Goal: Feedback & Contribution: Leave review/rating

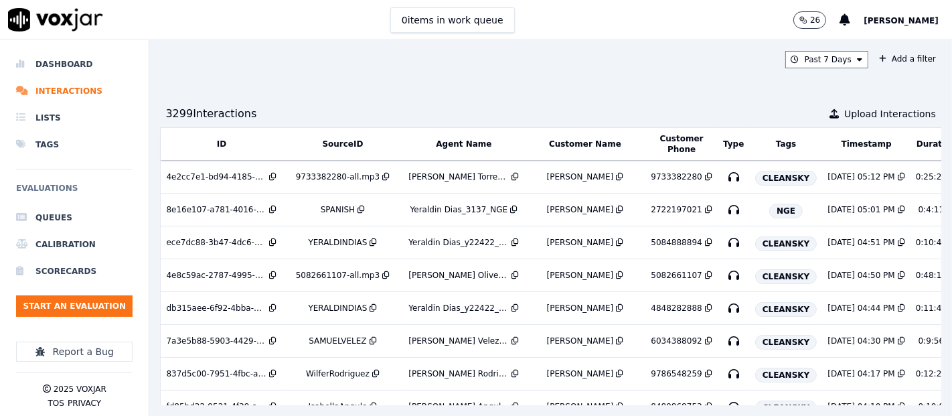
scroll to position [669, 0]
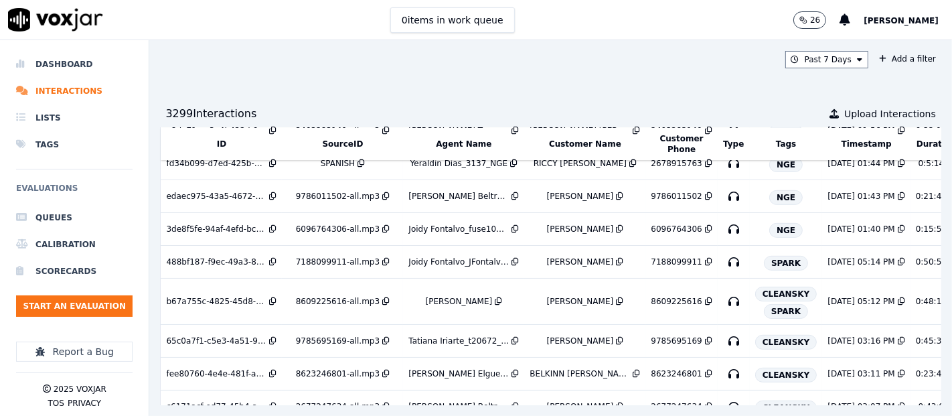
click at [146, 299] on nav "Dashboard Interactions Lists Tags Evaluations Queues Calibration Scorecards Sta…" at bounding box center [74, 227] width 149 height 375
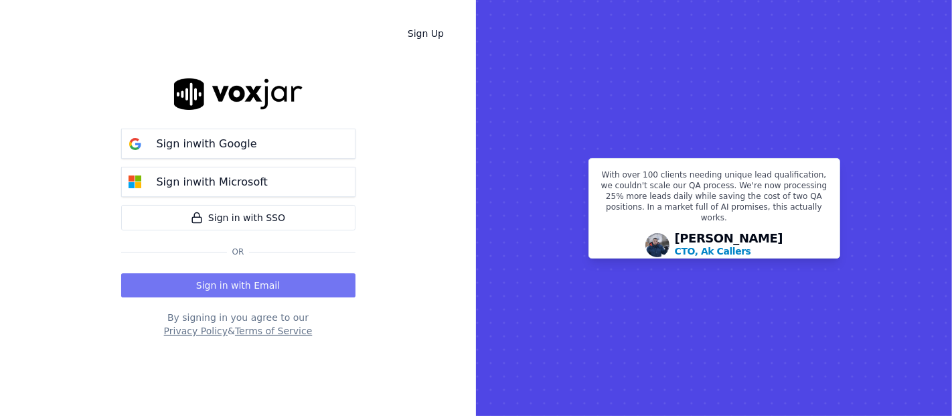
click at [226, 283] on button "Sign in with Email" at bounding box center [238, 285] width 234 height 24
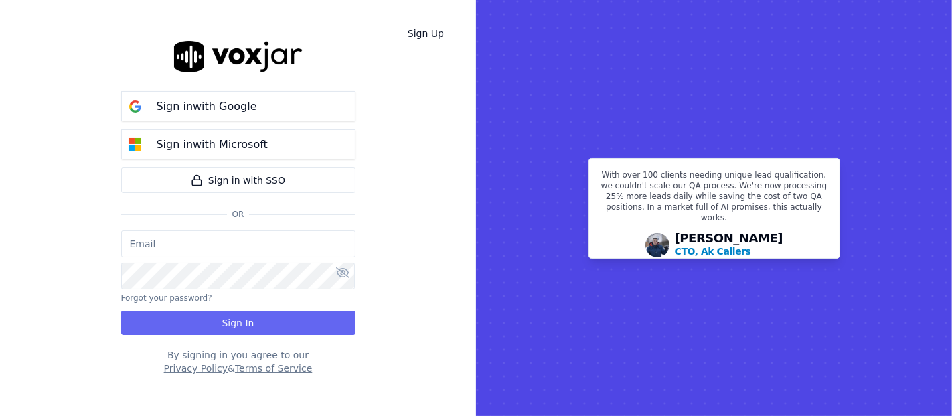
type input "shadia.decastro01.baq@nwfg.net"
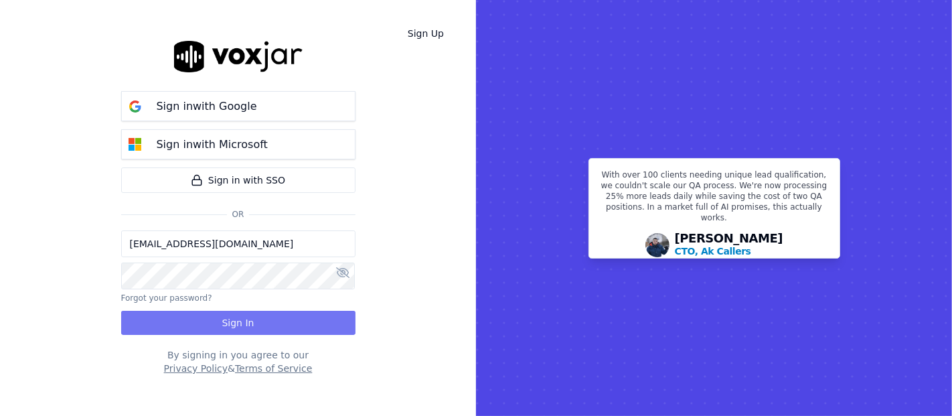
click at [262, 329] on button "Sign In" at bounding box center [238, 323] width 234 height 24
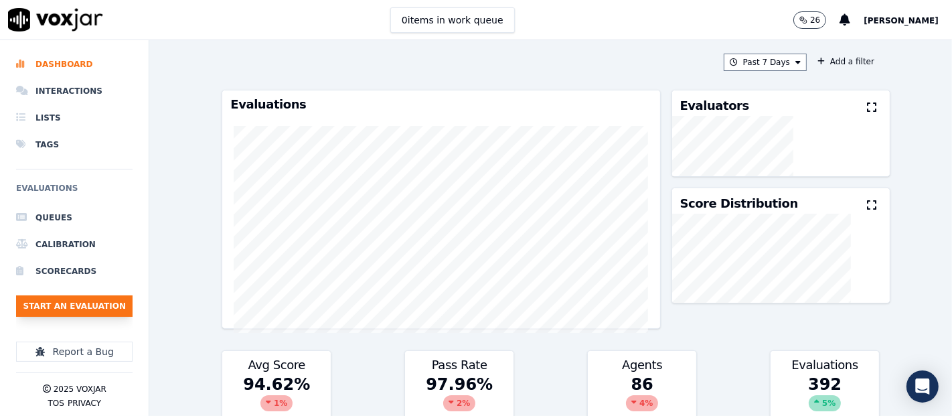
click at [119, 309] on button "Start an Evaluation" at bounding box center [74, 305] width 116 height 21
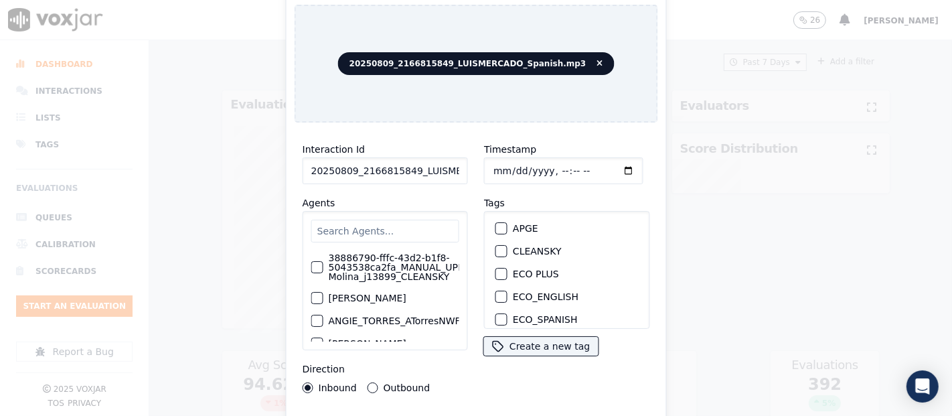
drag, startPoint x: 437, startPoint y: 163, endPoint x: 452, endPoint y: 165, distance: 14.9
click at [434, 167] on input "20250809_2166815849_LUISMERCADO_Spanish.mp3" at bounding box center [385, 170] width 165 height 27
type input "20250809_2166815849_LUISMERCADO_Spanish"
click at [498, 257] on div "button" at bounding box center [500, 261] width 9 height 9
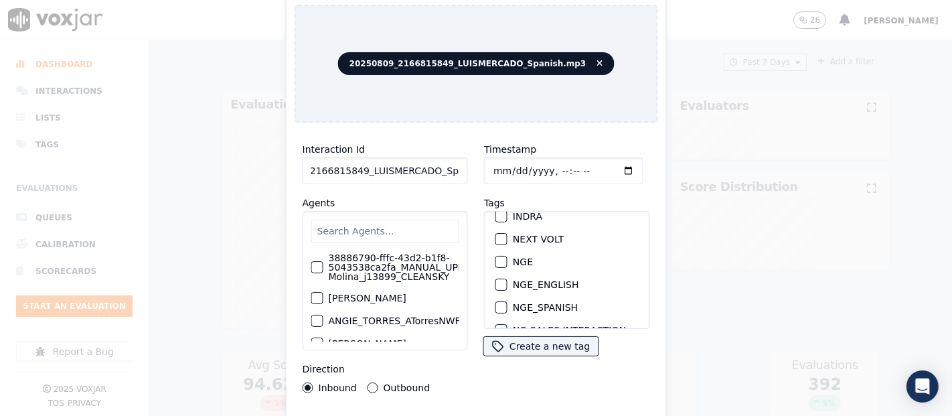
scroll to position [0, 0]
click at [548, 409] on div "Interaction Id 20250809_2166815849_LUISMERCADO_Spanish Agents 38886790-fffc-43d…" at bounding box center [475, 287] width 363 height 308
click at [548, 410] on div "Interaction Id 20250809_2166815849_LUISMERCADO_Spanish Agents 38886790-fffc-43d…" at bounding box center [475, 287] width 363 height 308
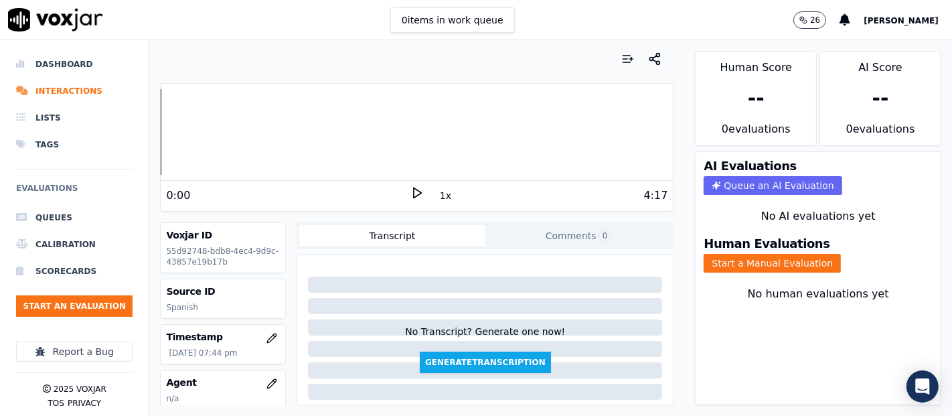
click at [410, 191] on icon at bounding box center [416, 192] width 13 height 13
click at [410, 192] on icon at bounding box center [416, 192] width 13 height 13
click at [410, 186] on icon at bounding box center [416, 192] width 13 height 13
click at [703, 255] on button "Start a Manual Evaluation" at bounding box center [771, 263] width 137 height 19
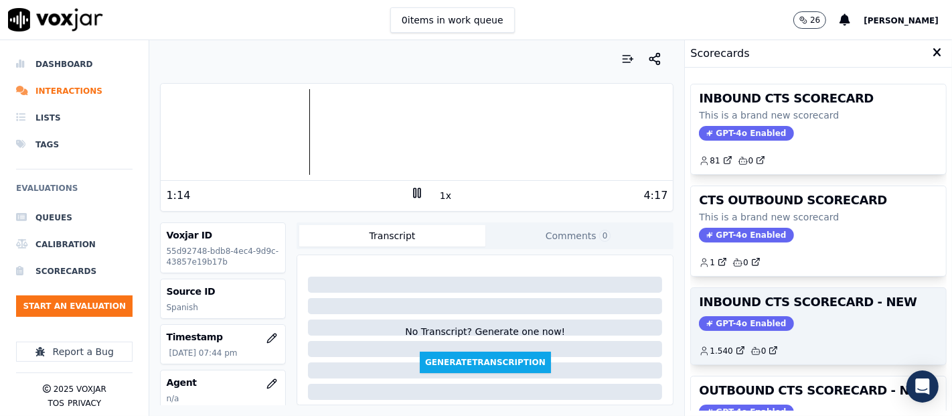
click at [789, 300] on h3 "INBOUND CTS SCORECARD - NEW" at bounding box center [818, 302] width 239 height 12
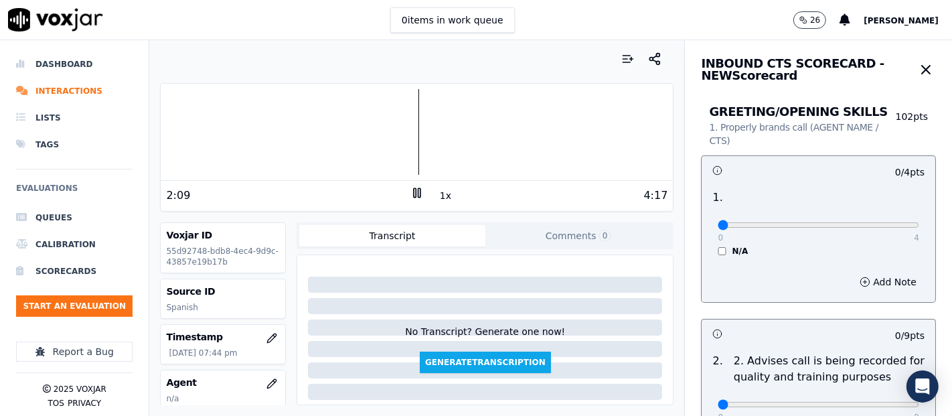
click at [319, 131] on div at bounding box center [417, 132] width 512 height 86
click at [306, 123] on div at bounding box center [417, 132] width 512 height 86
click at [296, 125] on div at bounding box center [417, 132] width 512 height 86
click at [285, 125] on div at bounding box center [417, 132] width 512 height 86
click at [270, 130] on div at bounding box center [417, 132] width 512 height 86
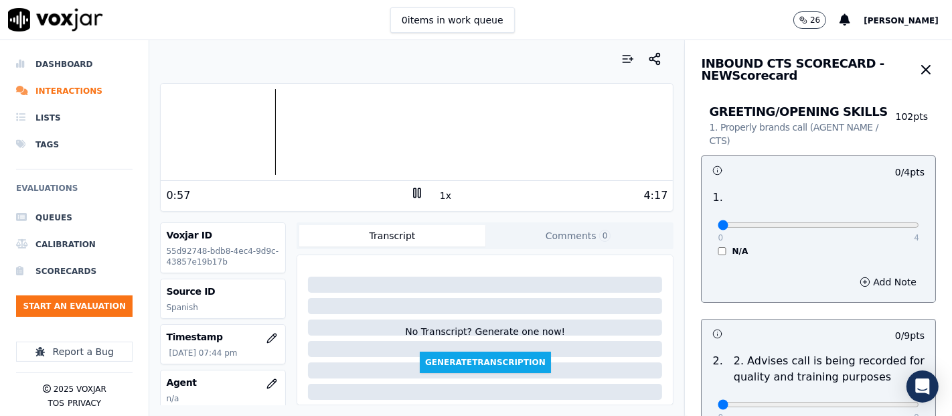
click at [256, 127] on div at bounding box center [417, 132] width 512 height 86
click at [245, 134] on div at bounding box center [417, 132] width 512 height 86
click at [234, 129] on div at bounding box center [417, 132] width 512 height 86
type input "4"
click at [875, 224] on input "range" at bounding box center [817, 224] width 201 height 5
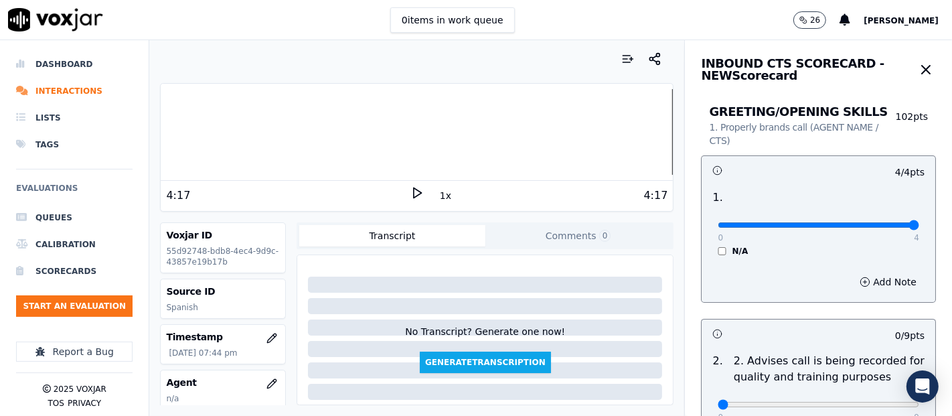
scroll to position [223, 0]
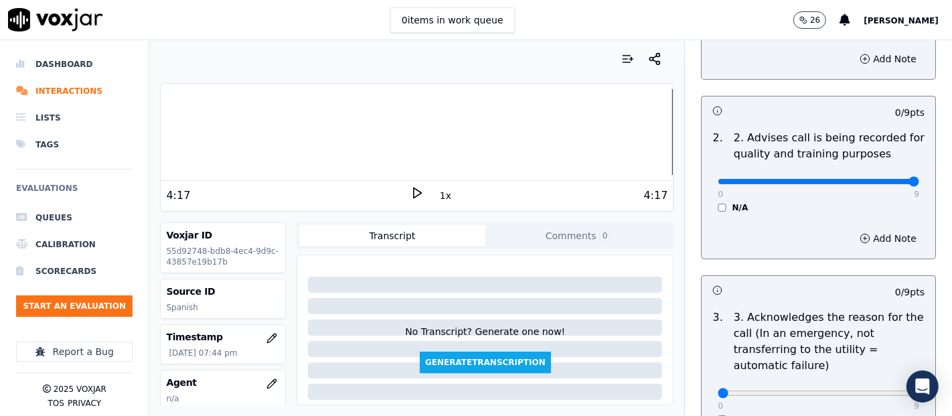
type input "9"
click at [884, 5] on input "range" at bounding box center [817, 1] width 201 height 5
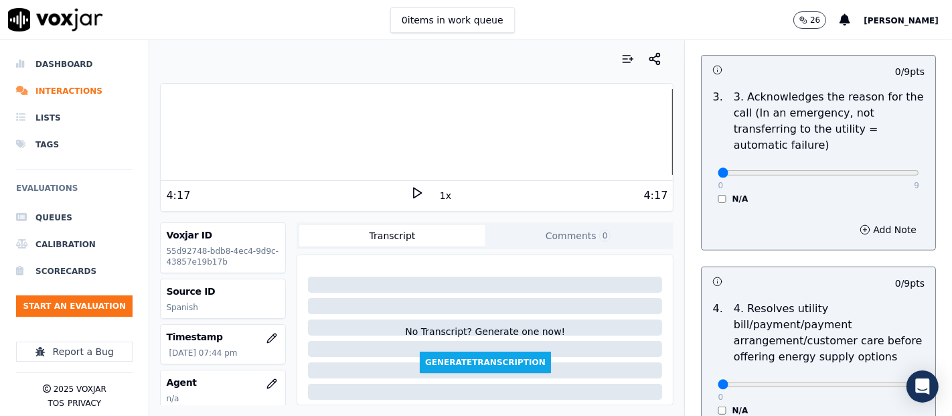
scroll to position [446, 0]
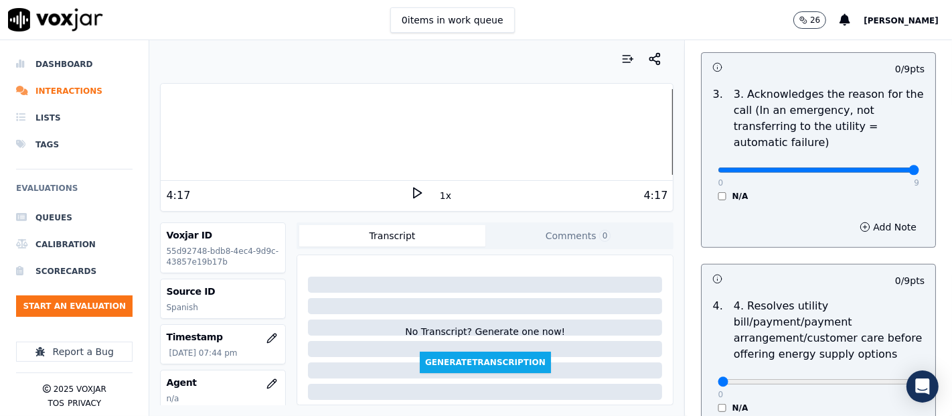
type input "9"
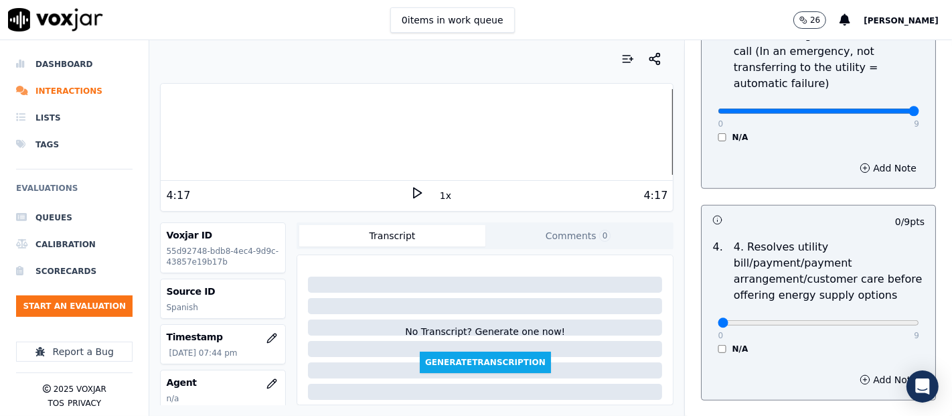
scroll to position [594, 0]
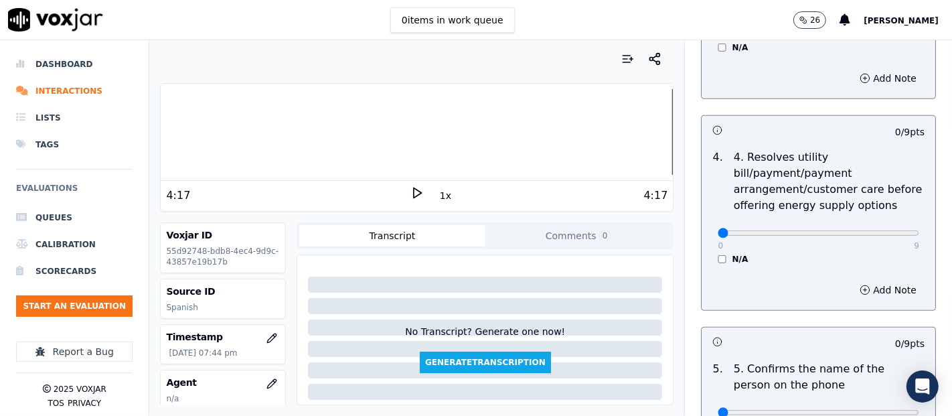
click at [707, 251] on div "0 9 N/A" at bounding box center [818, 239] width 223 height 51
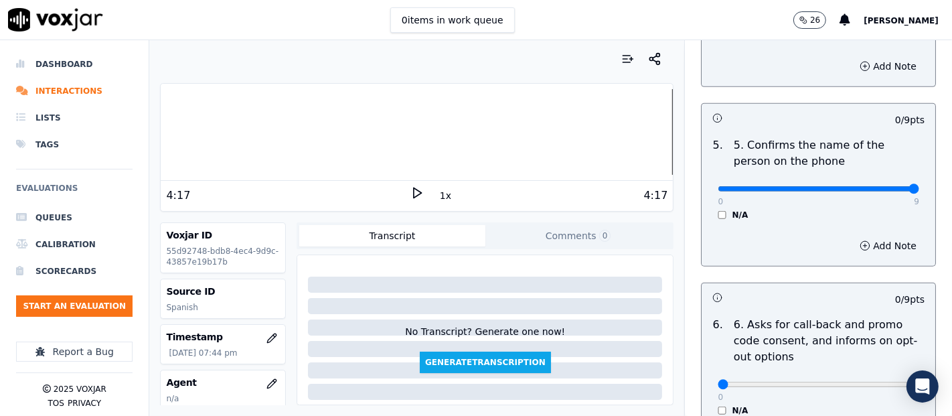
type input "9"
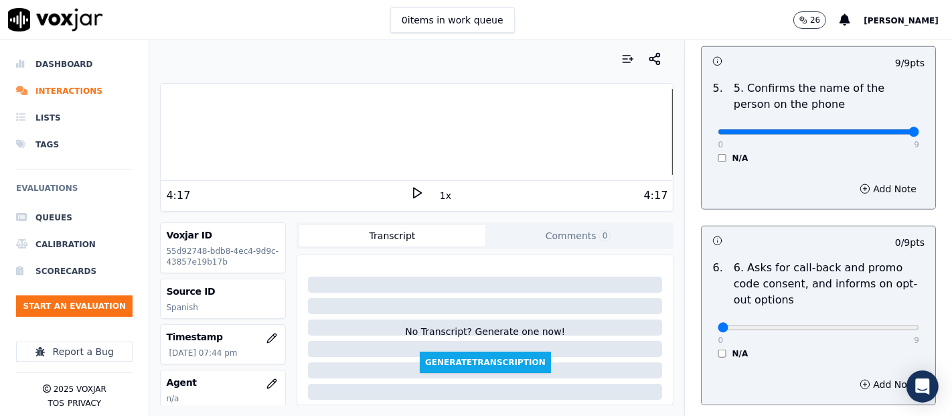
scroll to position [966, 0]
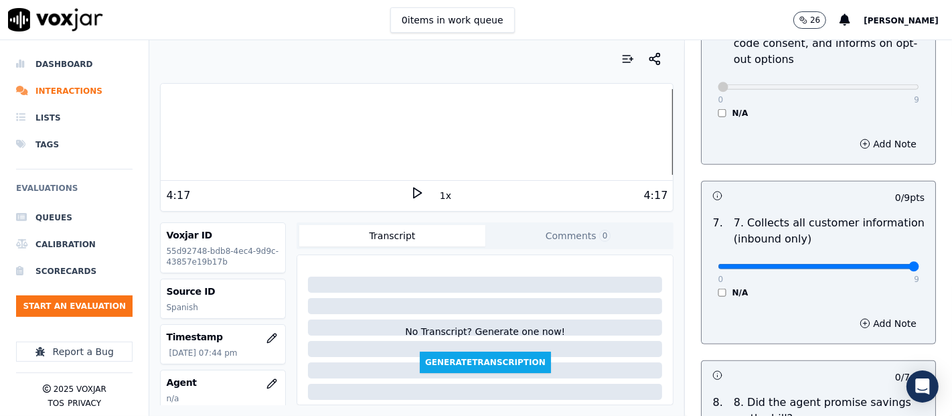
type input "9"
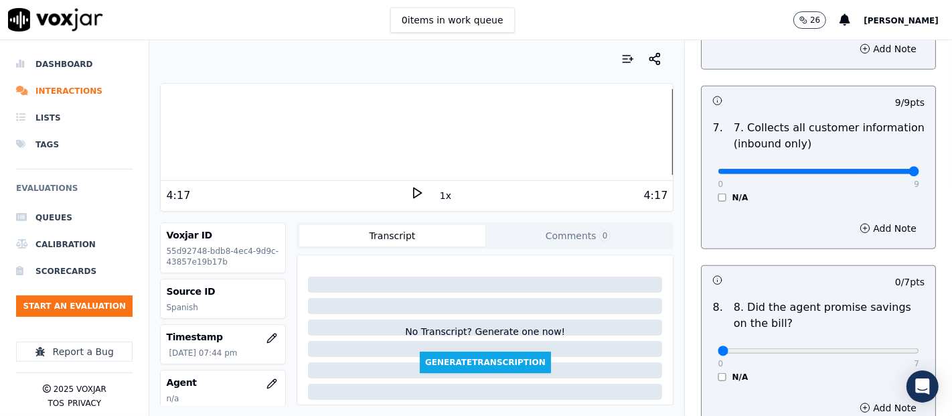
scroll to position [1264, 0]
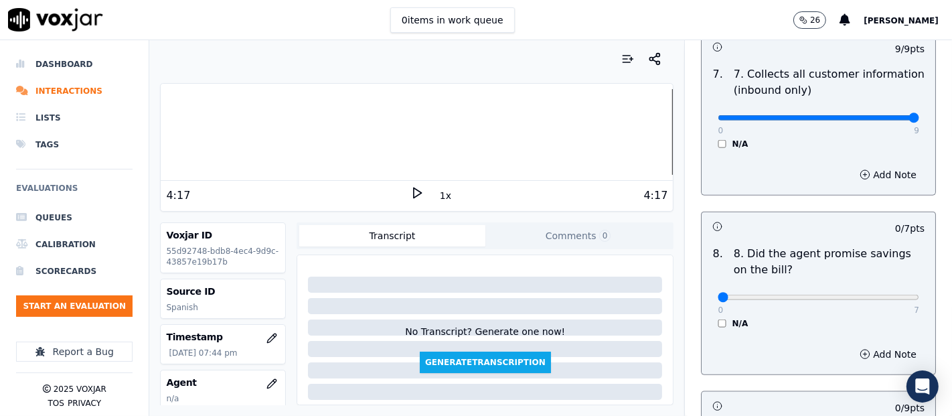
click at [717, 318] on div "N/A" at bounding box center [817, 323] width 201 height 11
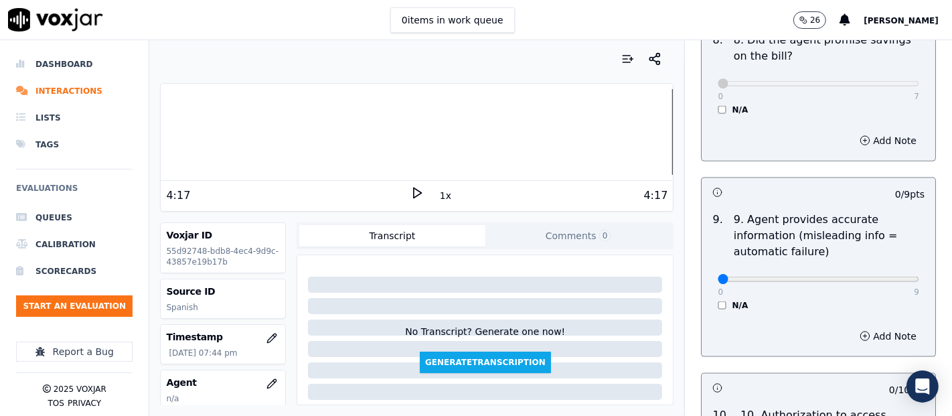
scroll to position [1487, 0]
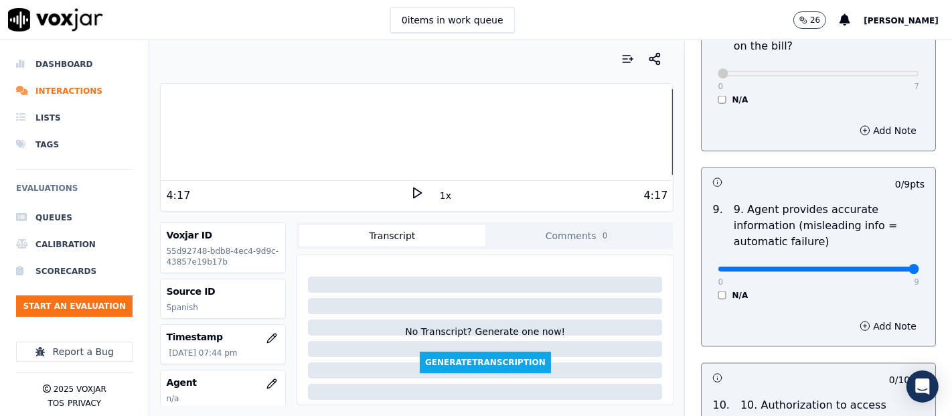
type input "9"
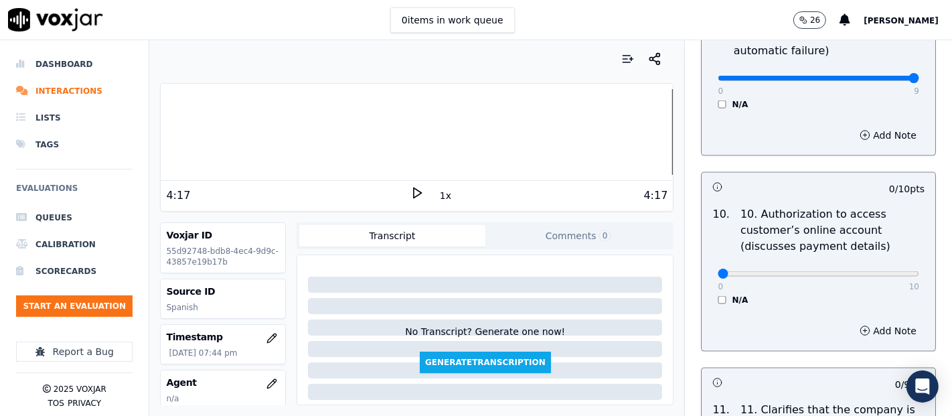
scroll to position [1710, 0]
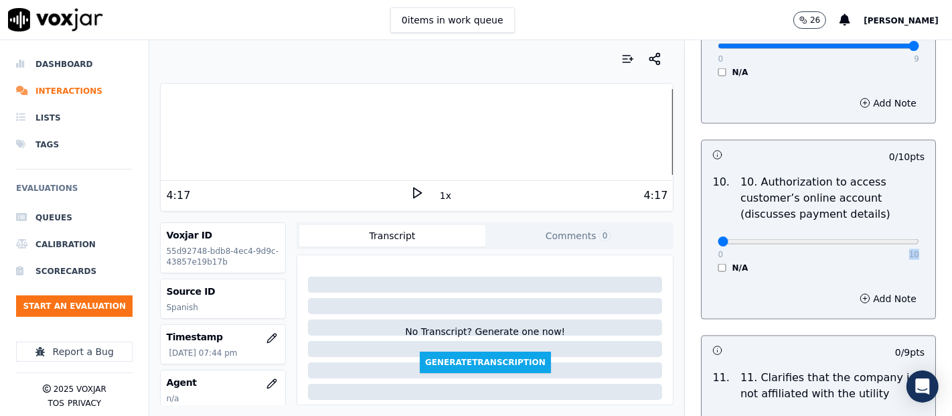
click at [707, 258] on div "0 10 N/A" at bounding box center [818, 247] width 223 height 51
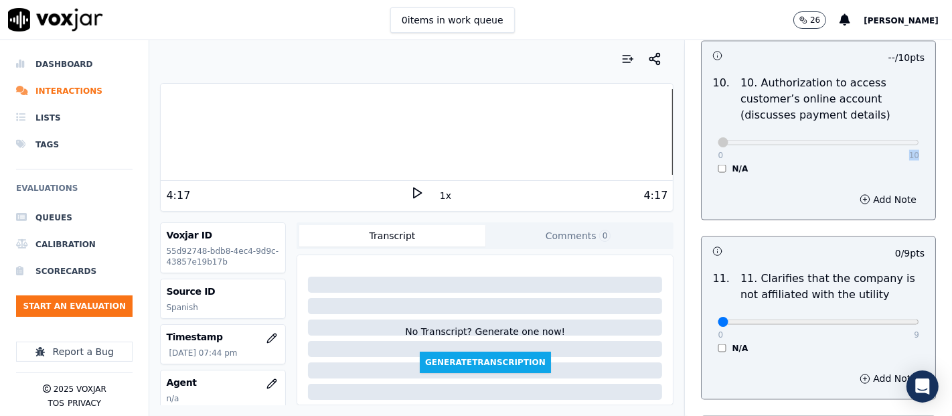
scroll to position [1933, 0]
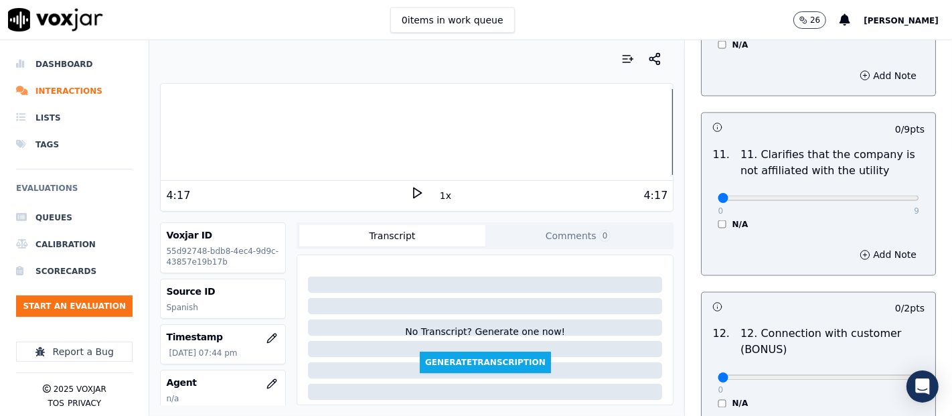
click at [879, 201] on div "0 9 N/A" at bounding box center [818, 204] width 223 height 51
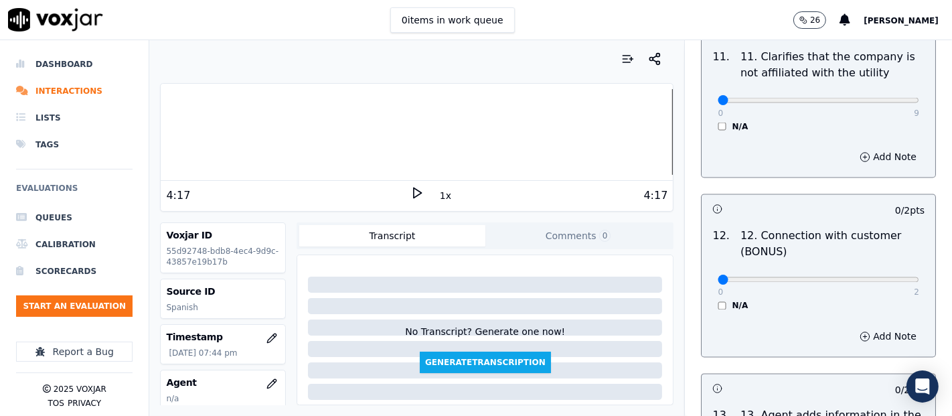
scroll to position [2008, 0]
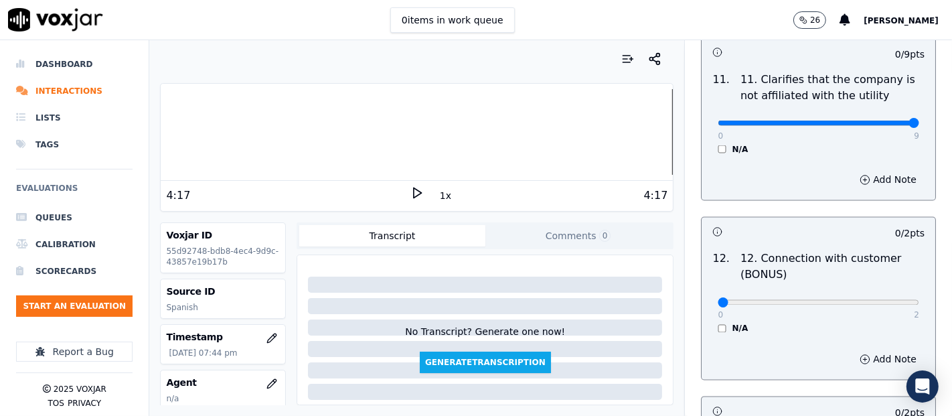
drag, startPoint x: 875, startPoint y: 118, endPoint x: 865, endPoint y: 144, distance: 27.1
type input "9"
type input "2"
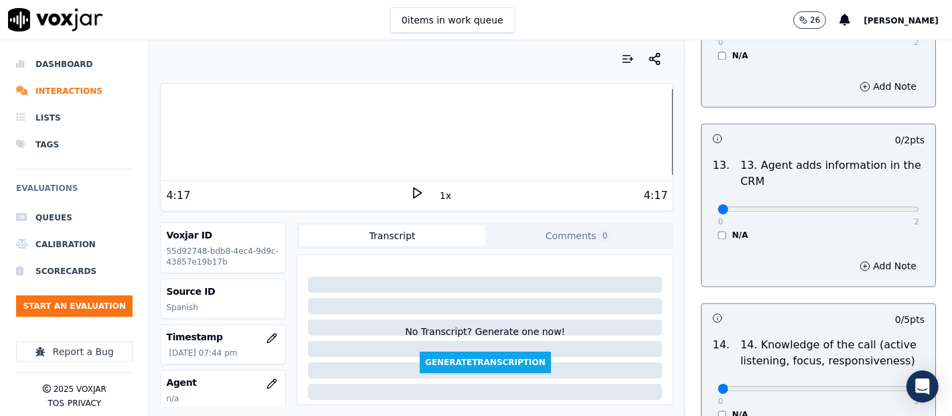
scroll to position [2305, 0]
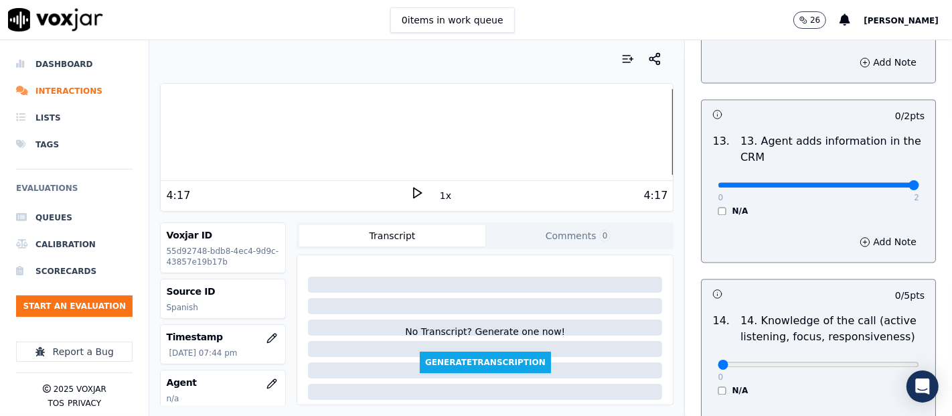
type input "2"
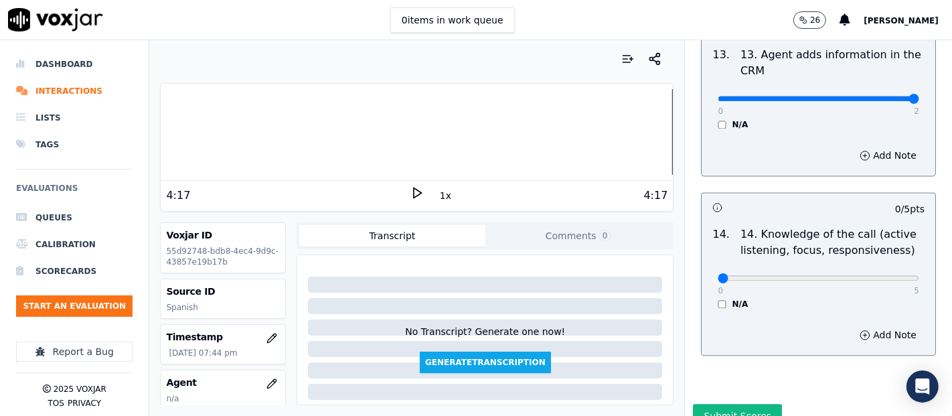
scroll to position [2439, 0]
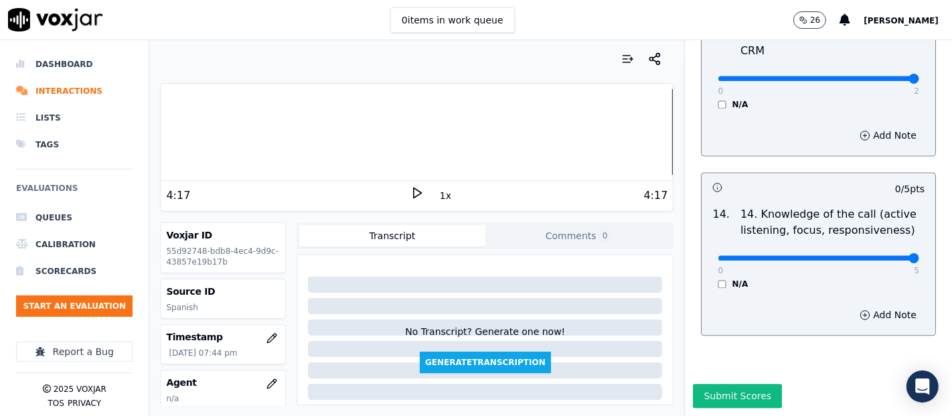
type input "5"
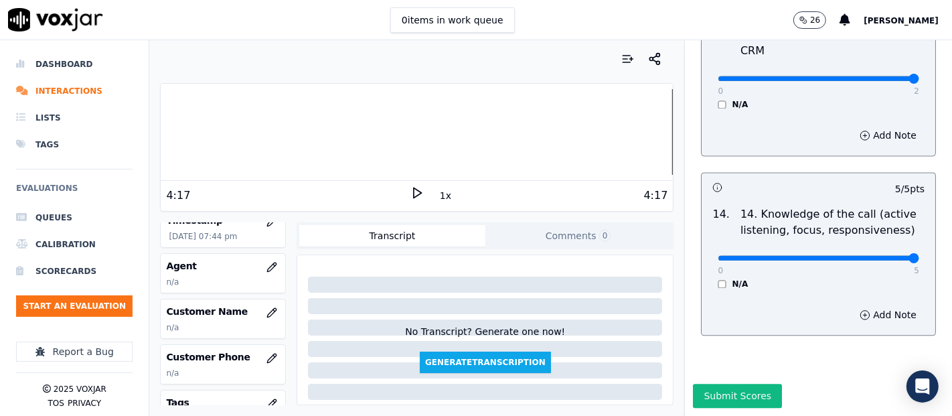
scroll to position [149, 0]
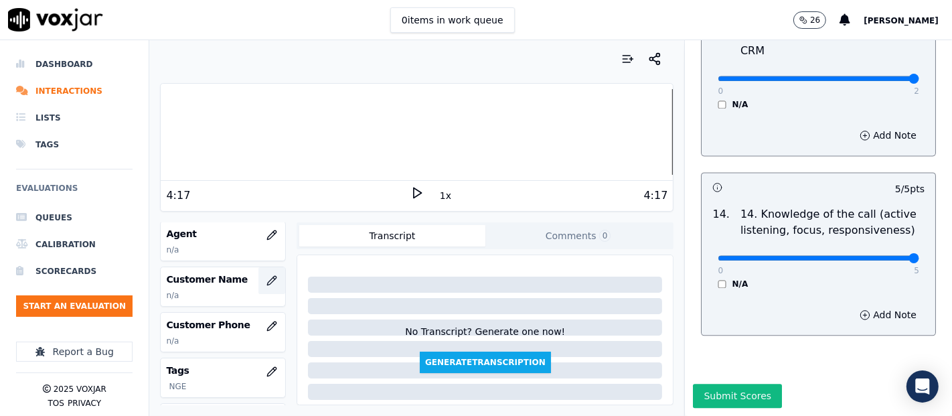
click at [266, 282] on icon "button" at bounding box center [271, 280] width 11 height 11
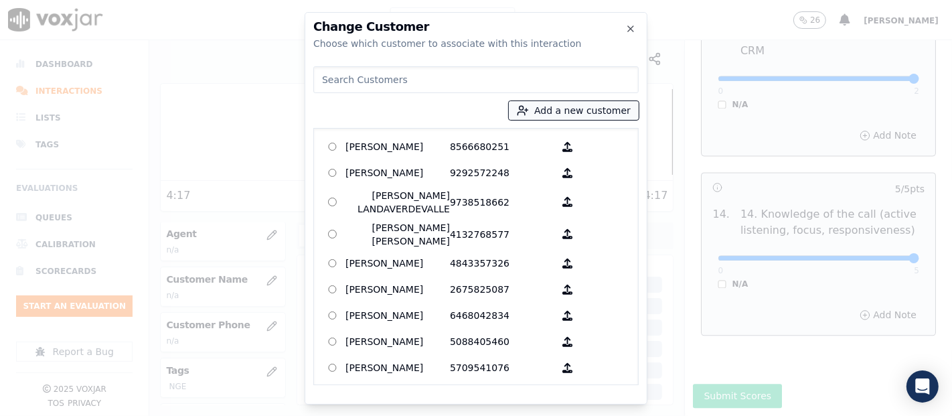
click at [600, 112] on button "Add a new customer" at bounding box center [574, 110] width 130 height 19
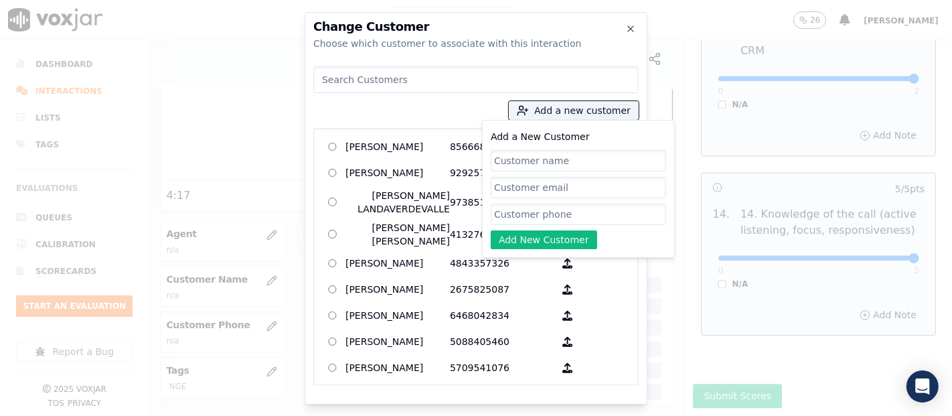
paste input "ISABEL MARTINEZ"
type input "ISABEL MARTINEZ"
click at [554, 210] on input "Add a New Customer" at bounding box center [578, 213] width 175 height 21
paste input "2165512138"
type input "2165512138"
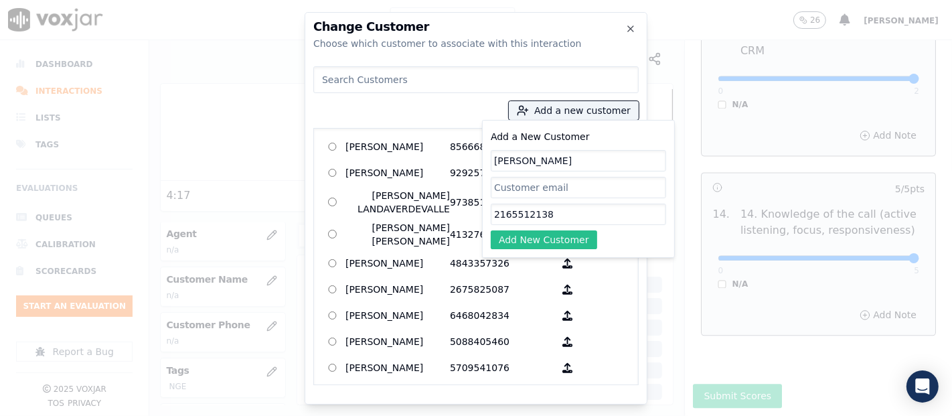
click at [546, 238] on button "Add New Customer" at bounding box center [544, 239] width 106 height 19
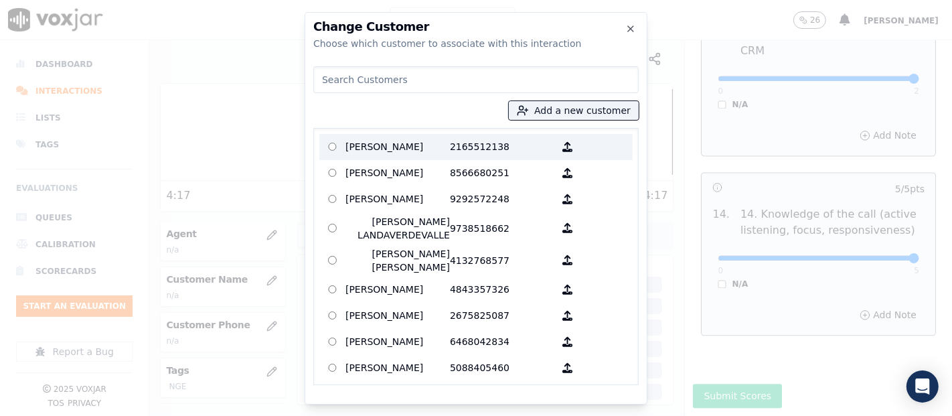
click at [440, 146] on p "ISABEL MARTINEZ" at bounding box center [397, 147] width 104 height 21
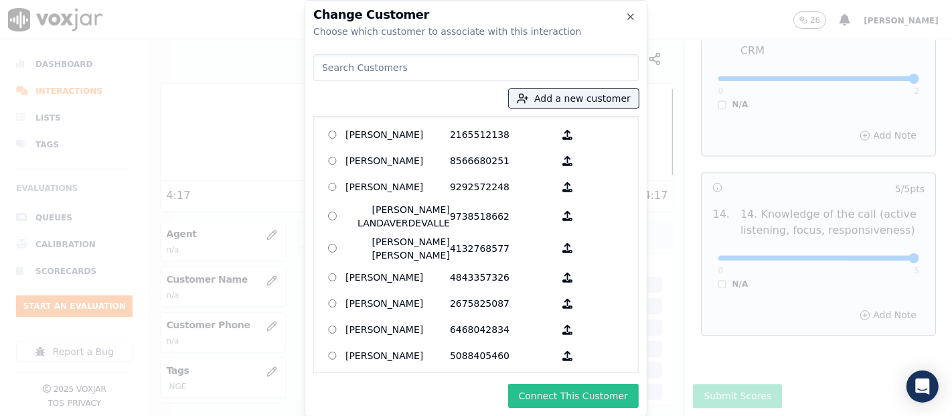
click at [541, 390] on button "Connect This Customer" at bounding box center [573, 396] width 131 height 24
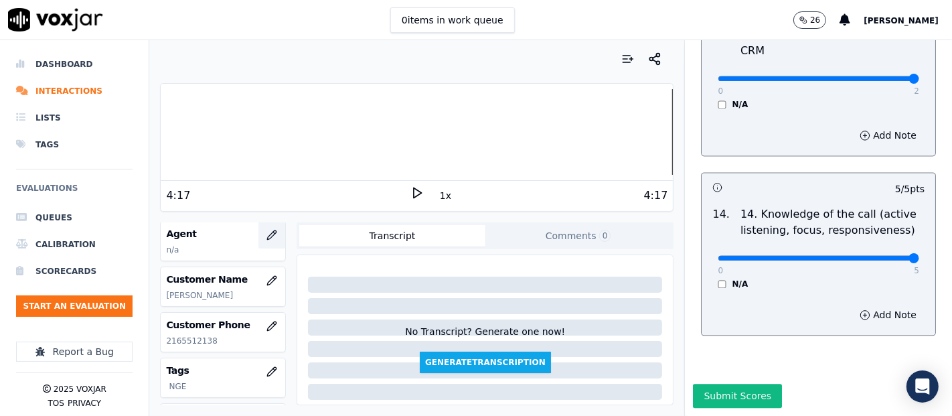
click at [258, 238] on button "button" at bounding box center [271, 235] width 27 height 27
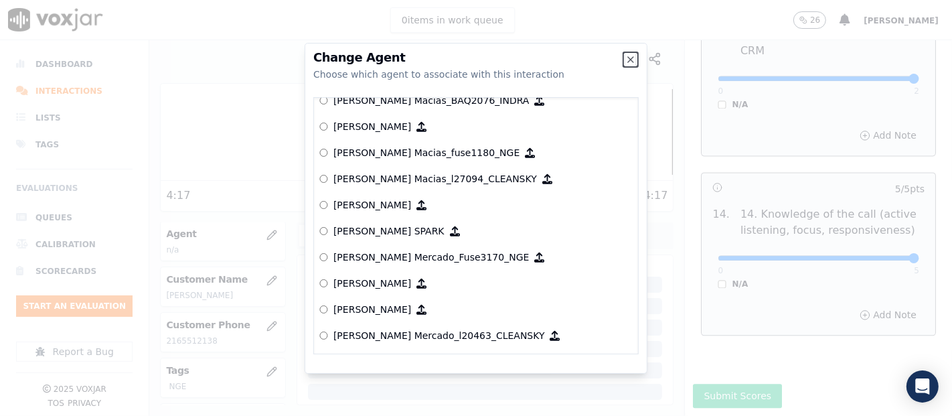
scroll to position [4480, 0]
click at [367, 256] on p "[PERSON_NAME] Mercado_Fuse3170_NGE" at bounding box center [430, 255] width 195 height 13
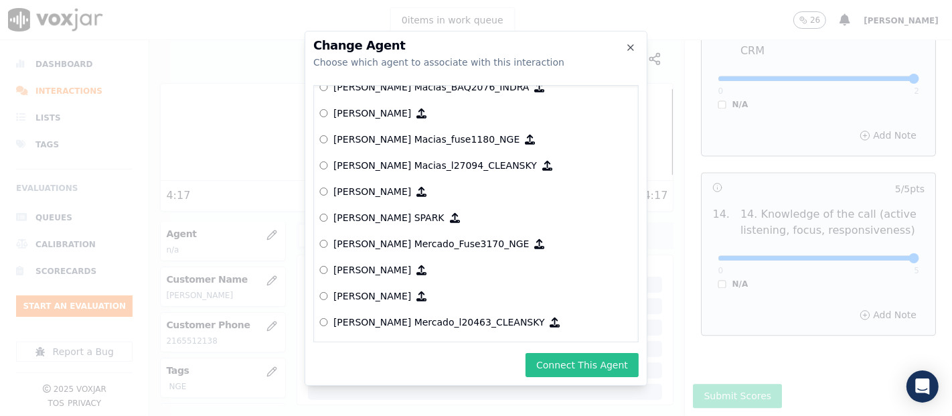
click at [557, 365] on button "Connect This Agent" at bounding box center [581, 365] width 113 height 24
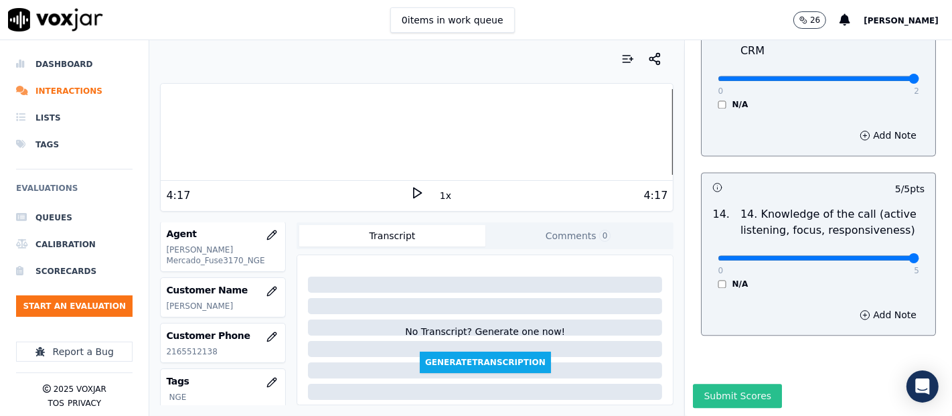
click at [720, 384] on button "Submit Scores" at bounding box center [737, 396] width 89 height 24
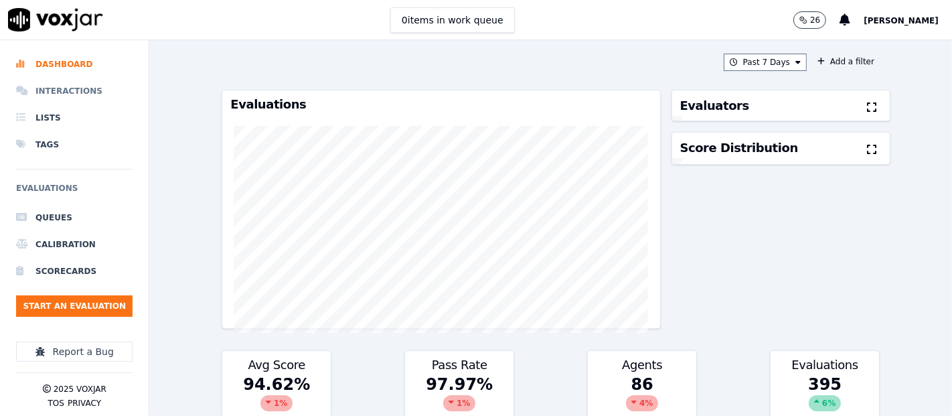
click at [73, 86] on li "Interactions" at bounding box center [74, 91] width 116 height 27
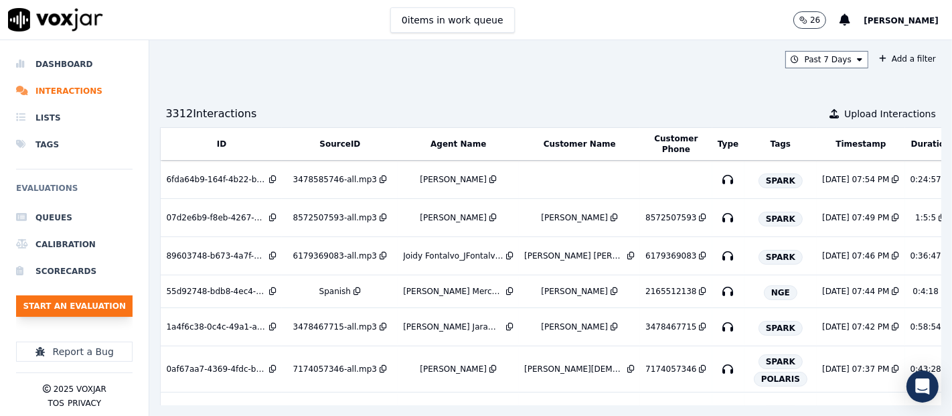
click at [104, 305] on button "Start an Evaluation" at bounding box center [74, 305] width 116 height 21
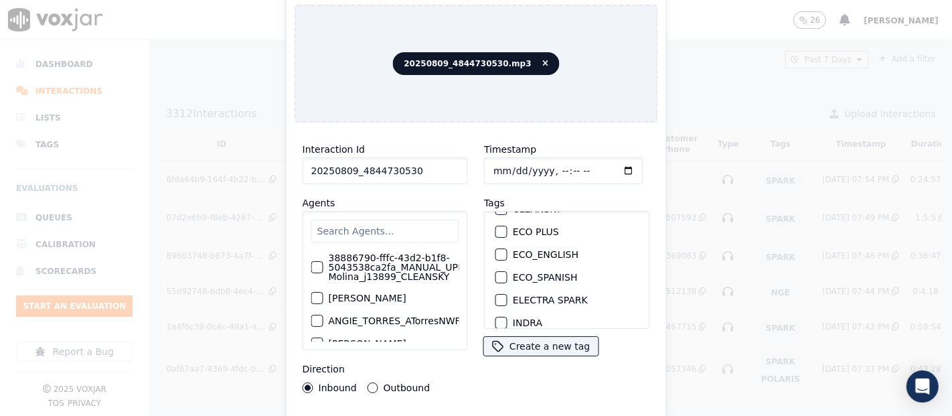
scroll to position [74, 0]
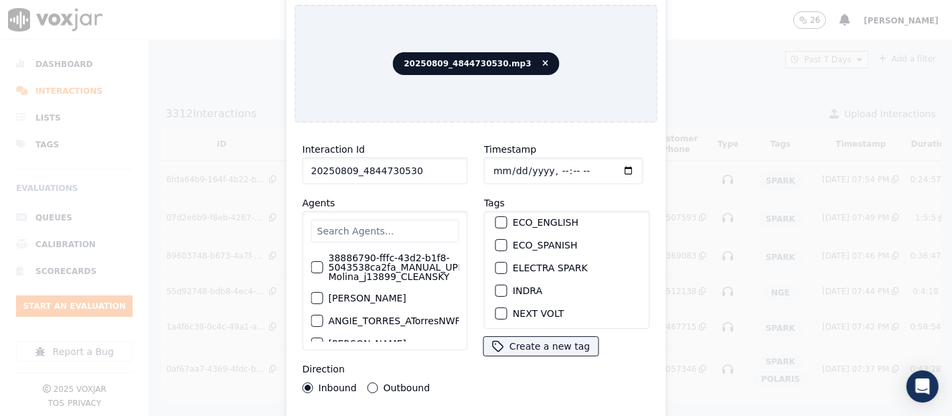
type input "20250809_4844730530"
click at [496, 286] on div "button" at bounding box center [500, 290] width 9 height 9
click at [501, 406] on div "Interaction Id 20250809_4844730530 Agents 38886790-fffc-43d2-b1f8-5043538ca2fa_…" at bounding box center [475, 287] width 363 height 308
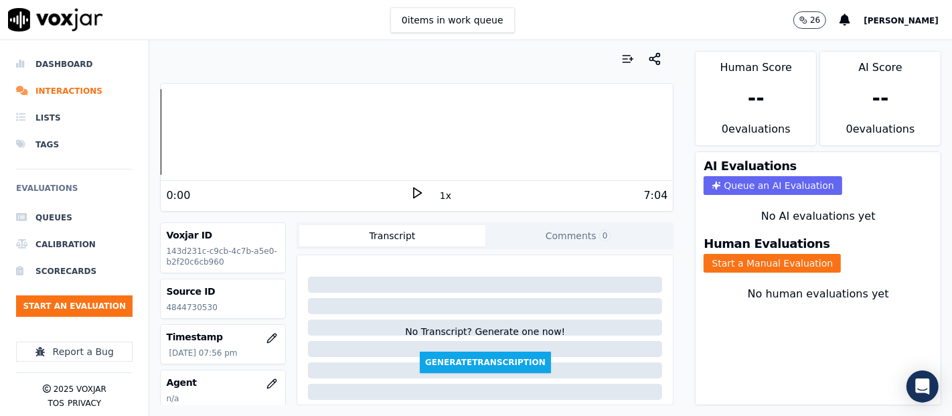
click at [410, 189] on icon at bounding box center [416, 192] width 13 height 13
click at [223, 131] on div at bounding box center [417, 132] width 512 height 86
click at [209, 124] on div at bounding box center [417, 132] width 512 height 86
click at [199, 129] on div at bounding box center [417, 132] width 512 height 86
click at [214, 131] on div at bounding box center [417, 132] width 512 height 86
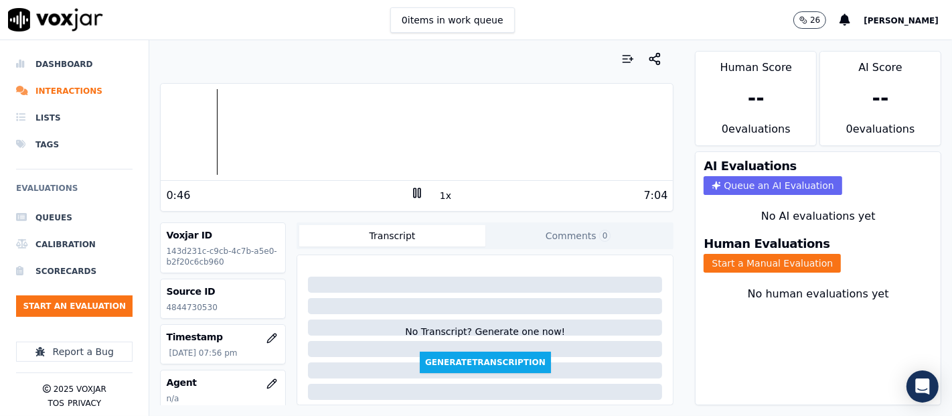
click at [205, 127] on div at bounding box center [417, 132] width 512 height 86
click at [727, 254] on button "Start a Manual Evaluation" at bounding box center [771, 263] width 137 height 19
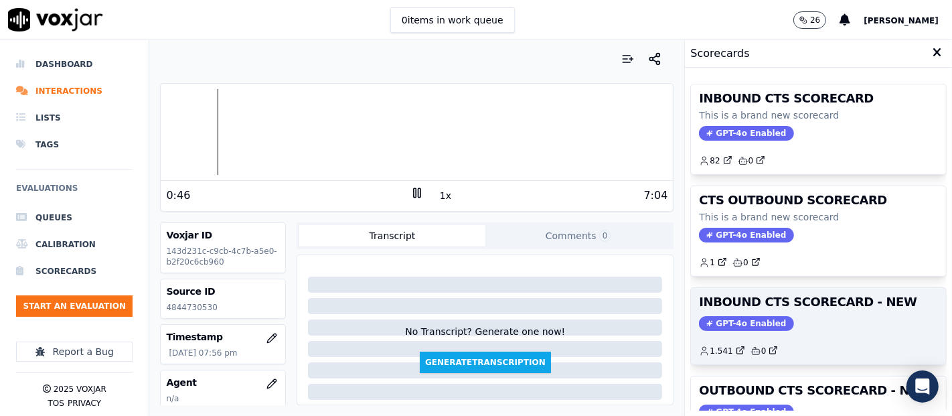
click at [794, 309] on div "INBOUND CTS SCORECARD - NEW GPT-4o Enabled 1.541 0" at bounding box center [818, 326] width 255 height 76
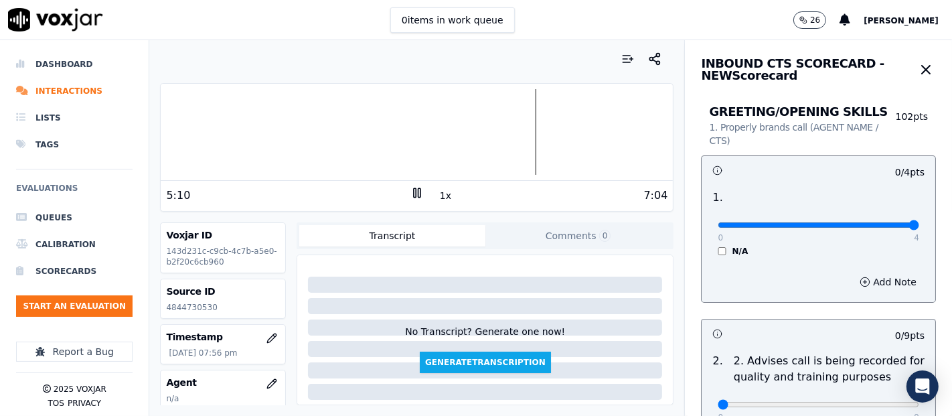
type input "4"
click at [883, 227] on input "range" at bounding box center [817, 224] width 201 height 5
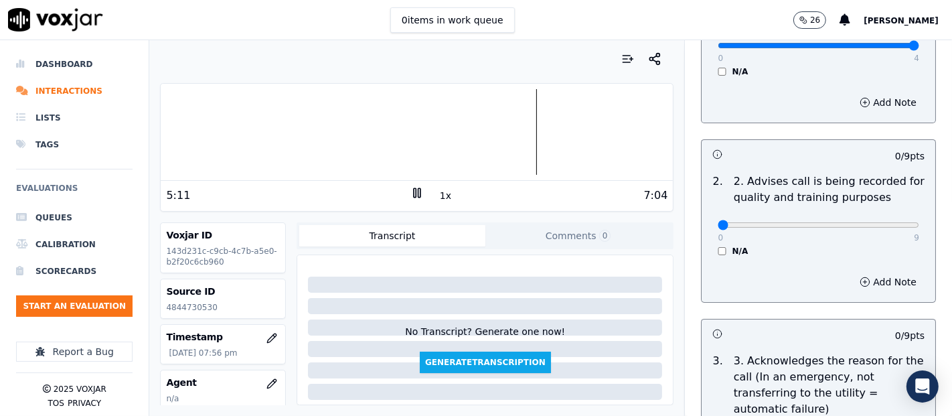
scroll to position [223, 0]
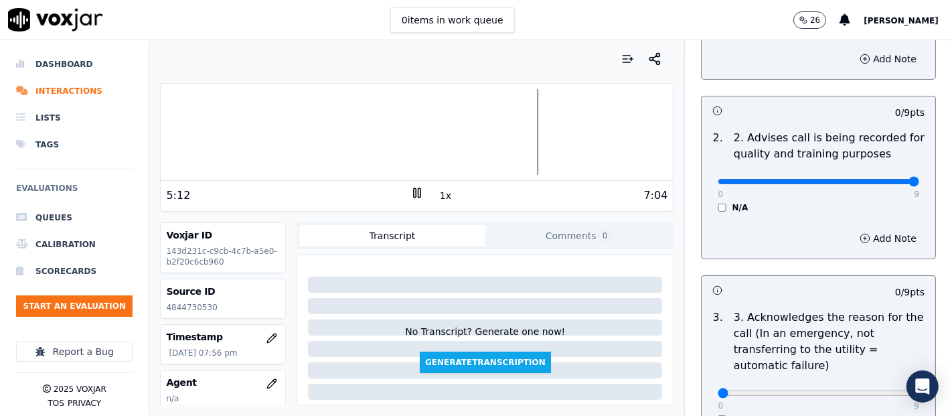
type input "9"
click at [877, 5] on input "range" at bounding box center [817, 1] width 201 height 5
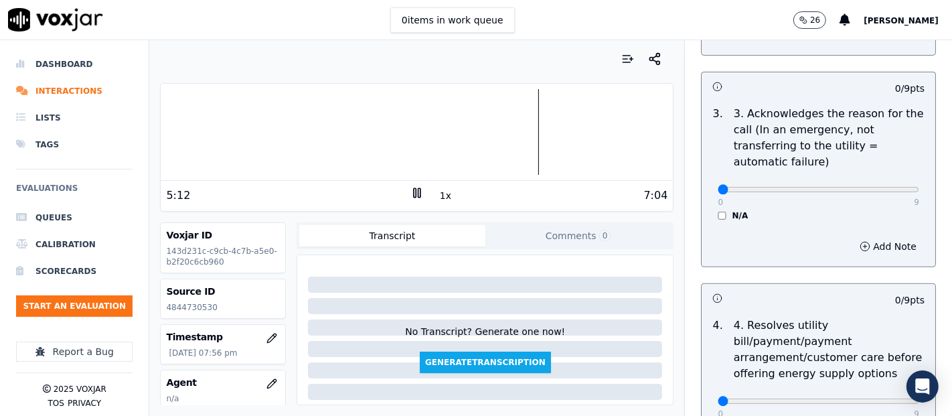
scroll to position [446, 0]
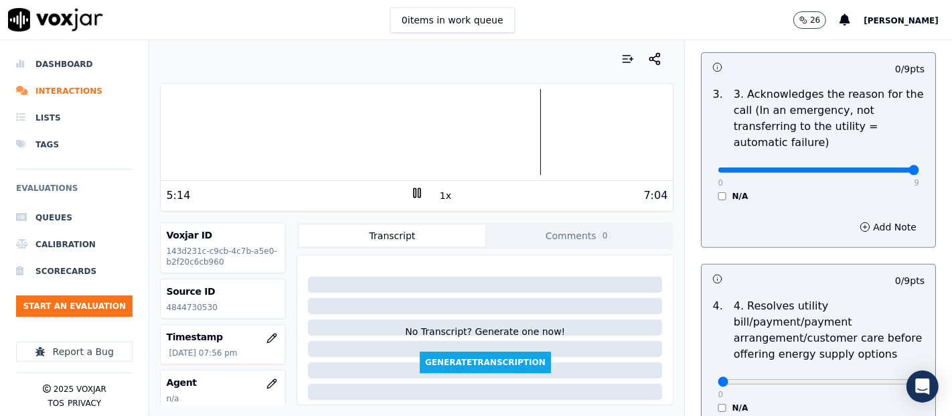
type input "9"
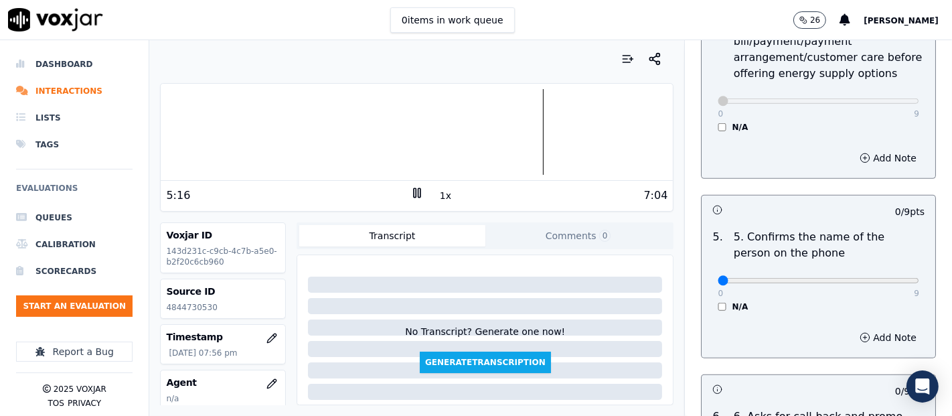
scroll to position [818, 0]
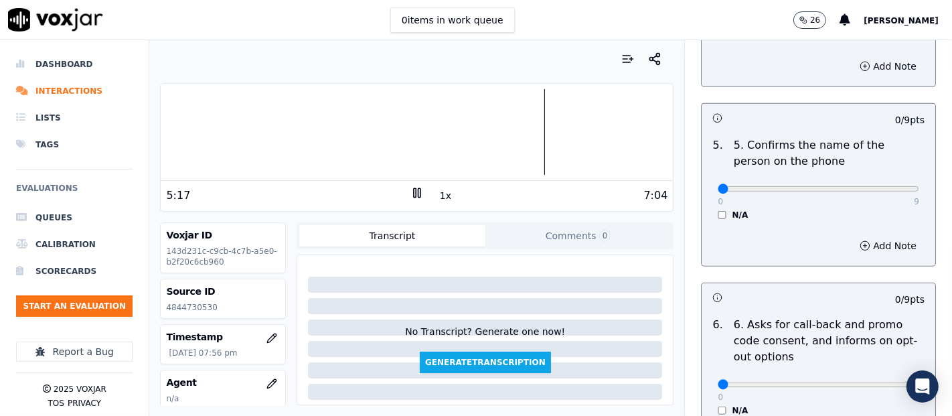
click at [886, 183] on div "0 9 N/A" at bounding box center [818, 194] width 223 height 51
type input "9"
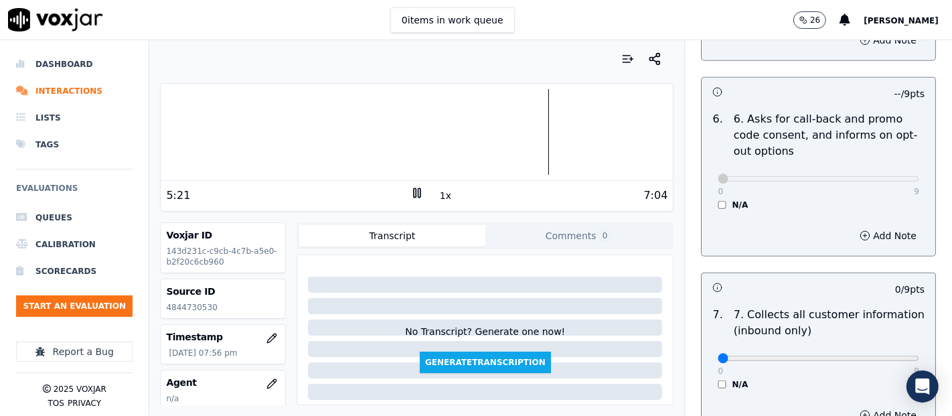
scroll to position [1189, 0]
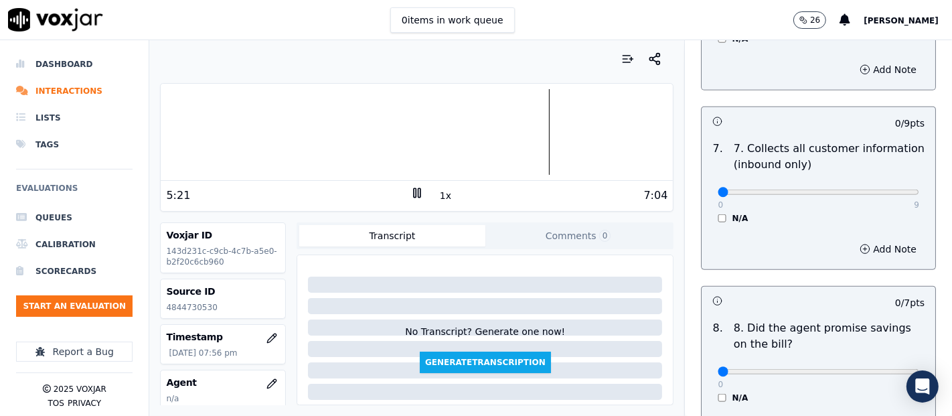
click at [879, 183] on div "0 9" at bounding box center [817, 191] width 201 height 16
type input "9"
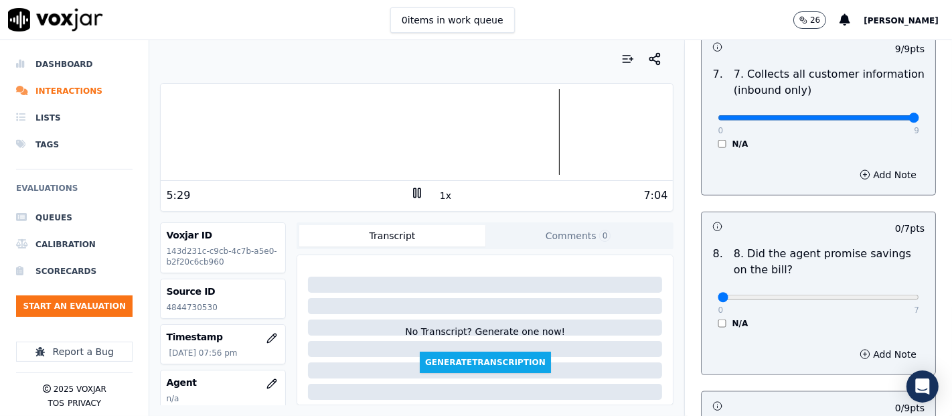
click at [707, 322] on div "0 7 N/A" at bounding box center [818, 303] width 223 height 51
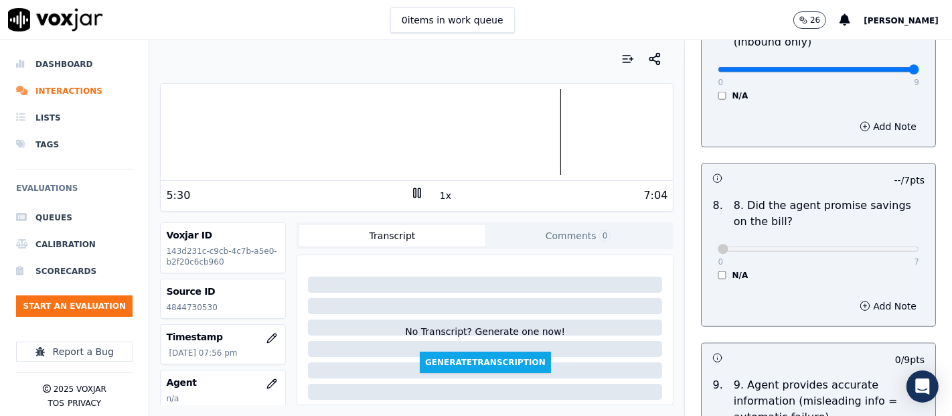
scroll to position [1487, 0]
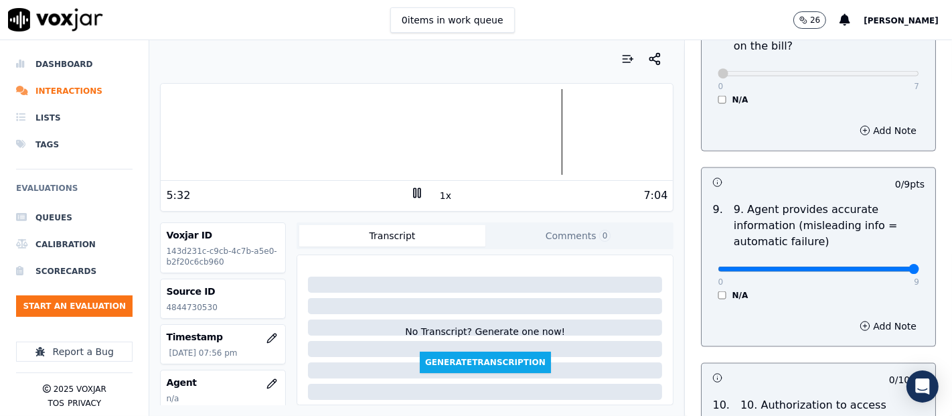
type input "9"
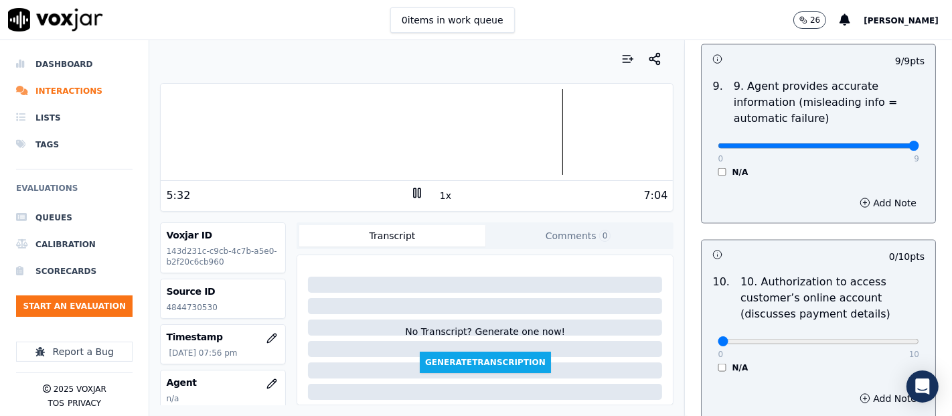
scroll to position [1710, 0]
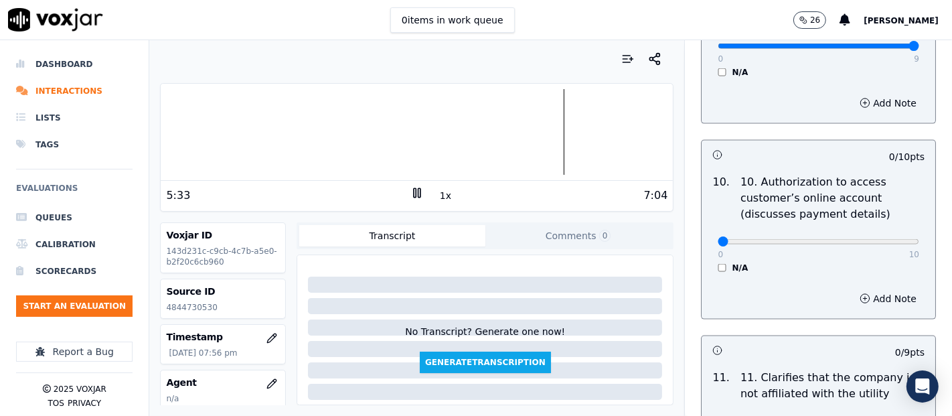
click at [707, 262] on div "0 10 N/A" at bounding box center [818, 247] width 223 height 51
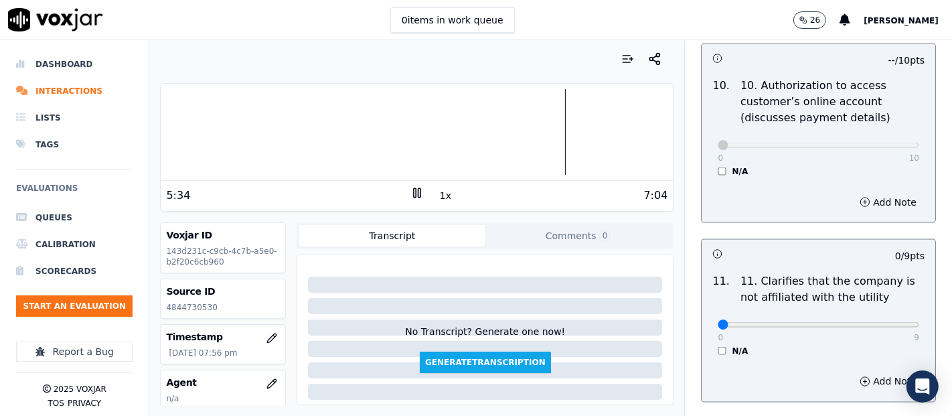
scroll to position [1859, 0]
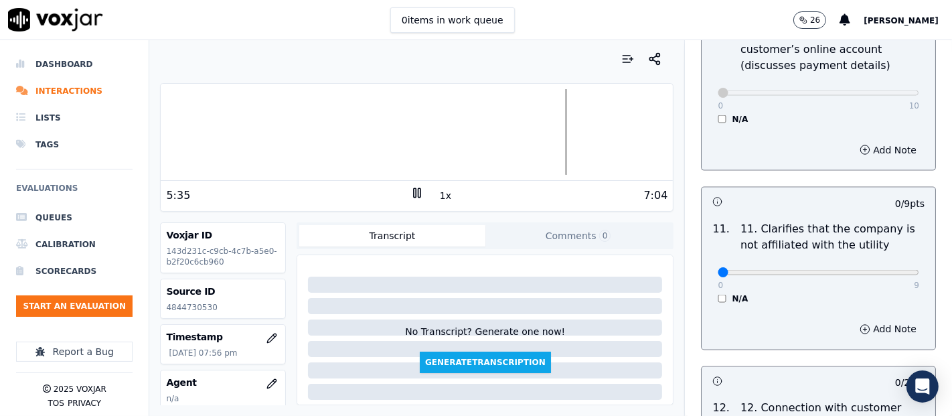
click at [869, 264] on div "0 9" at bounding box center [817, 272] width 201 height 16
type input "9"
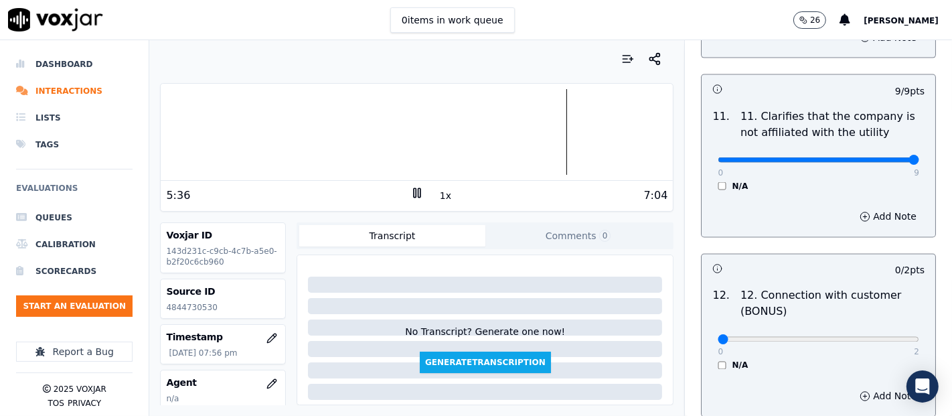
scroll to position [2082, 0]
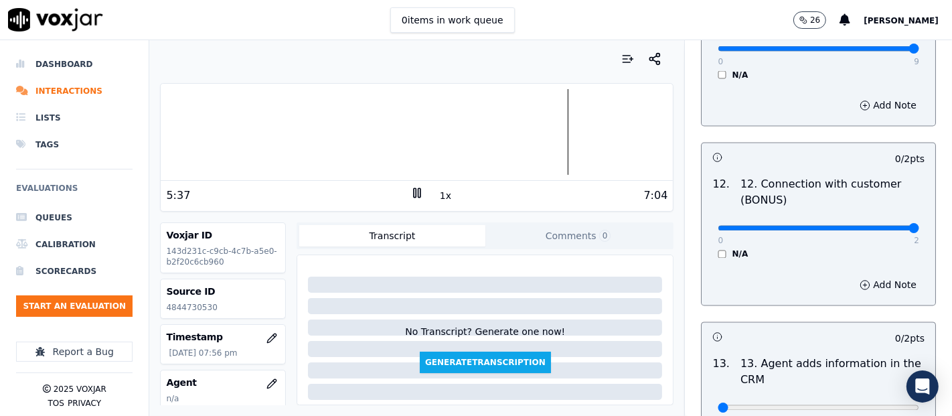
type input "2"
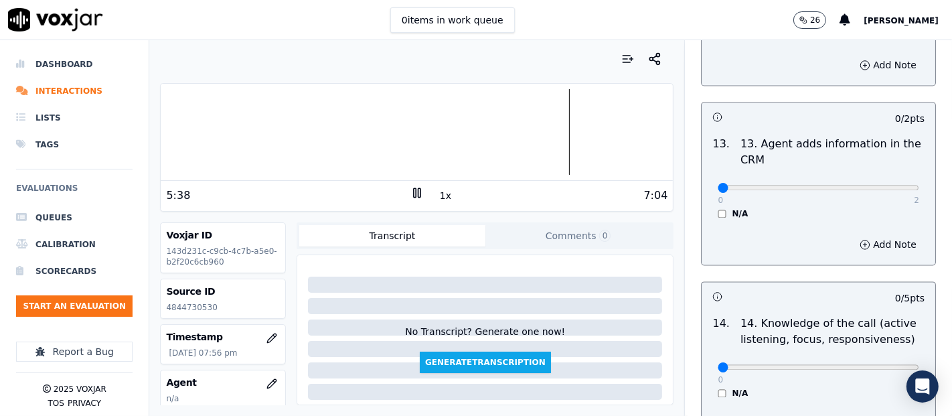
scroll to position [2305, 0]
click at [881, 176] on div "0 2" at bounding box center [817, 184] width 201 height 16
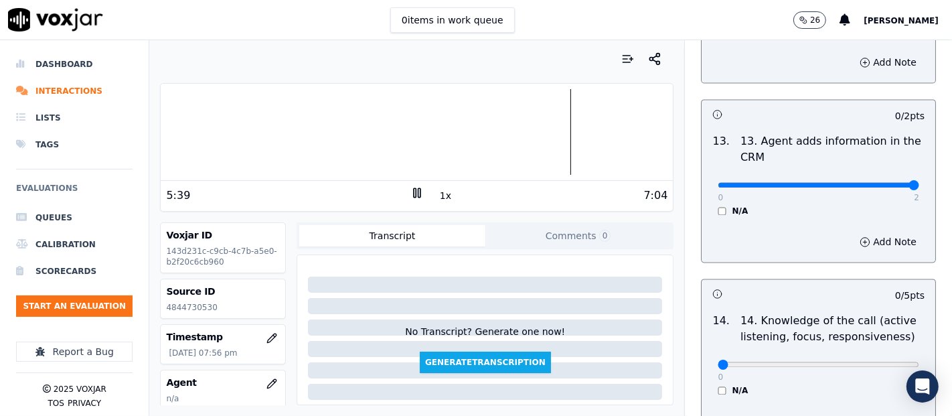
type input "2"
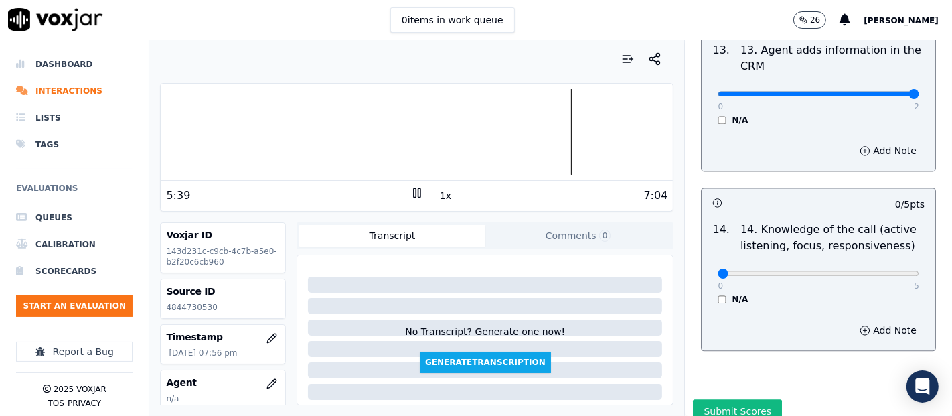
scroll to position [2439, 0]
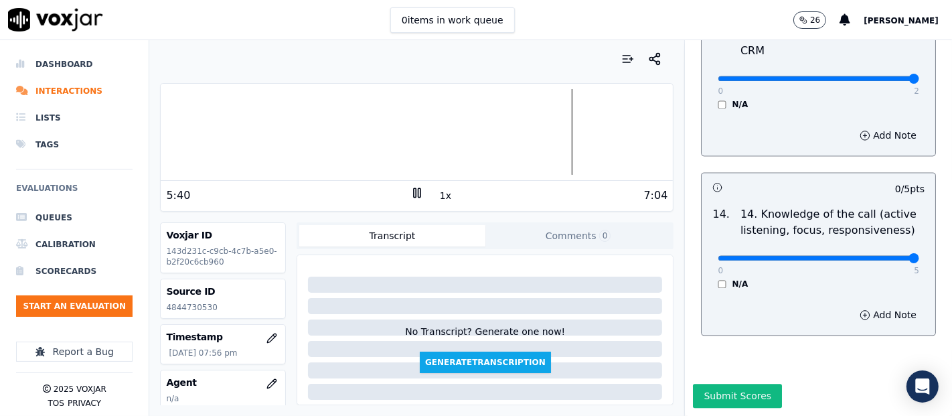
type input "5"
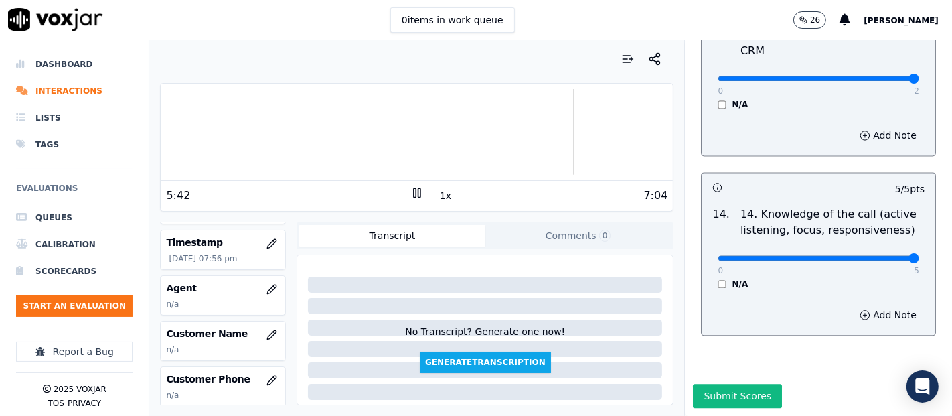
scroll to position [149, 0]
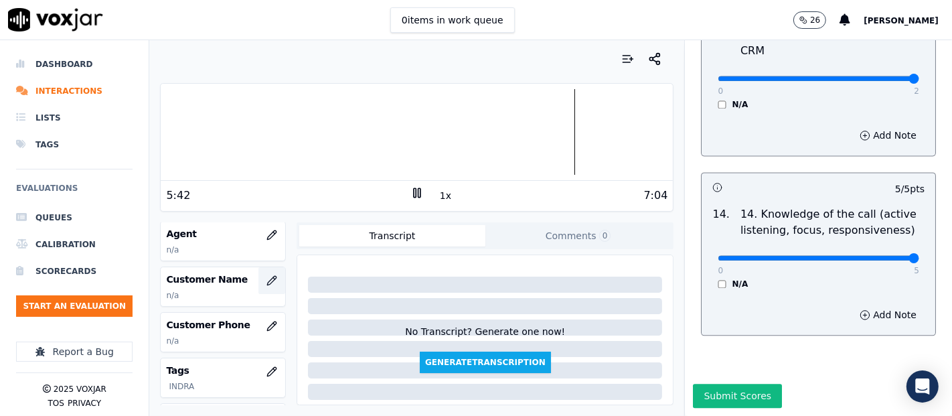
click at [263, 274] on button "button" at bounding box center [271, 280] width 27 height 27
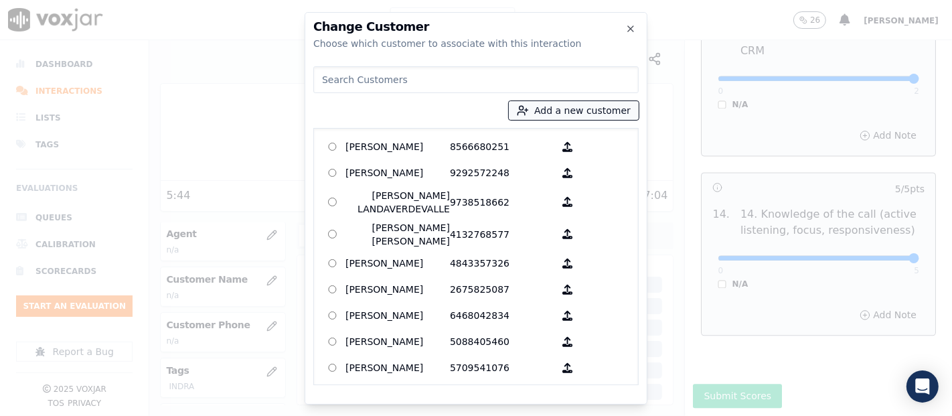
click at [549, 119] on button "Add a new customer" at bounding box center [574, 110] width 130 height 19
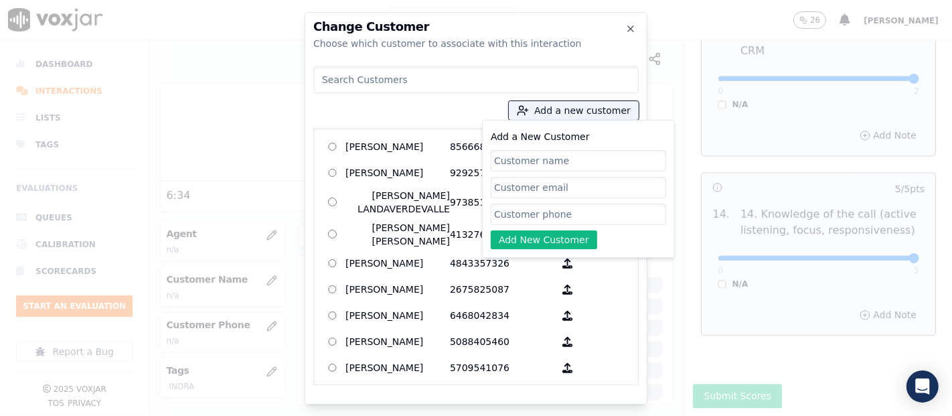
paste input "Cristhian Alexander Oviedo Molina"
type input "Cristhian Alexander Oviedo Molina"
click at [614, 216] on input "Add a New Customer" at bounding box center [578, 213] width 175 height 21
paste input "4844730256"
type input "4844730256"
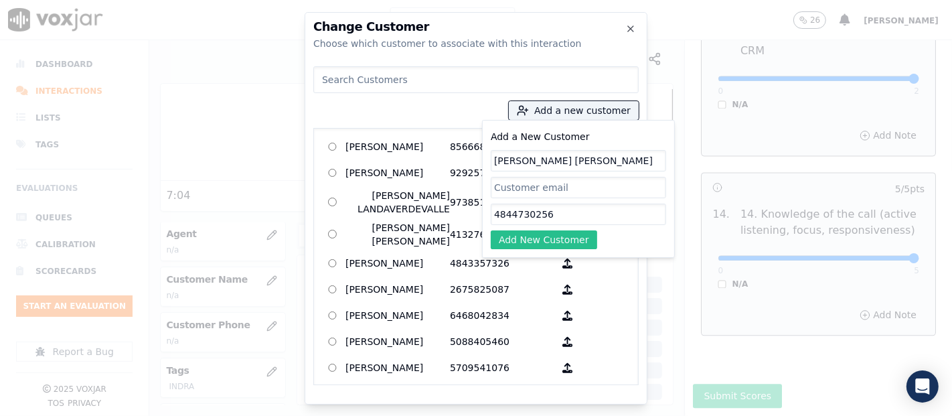
click at [578, 233] on button "Add New Customer" at bounding box center [544, 239] width 106 height 19
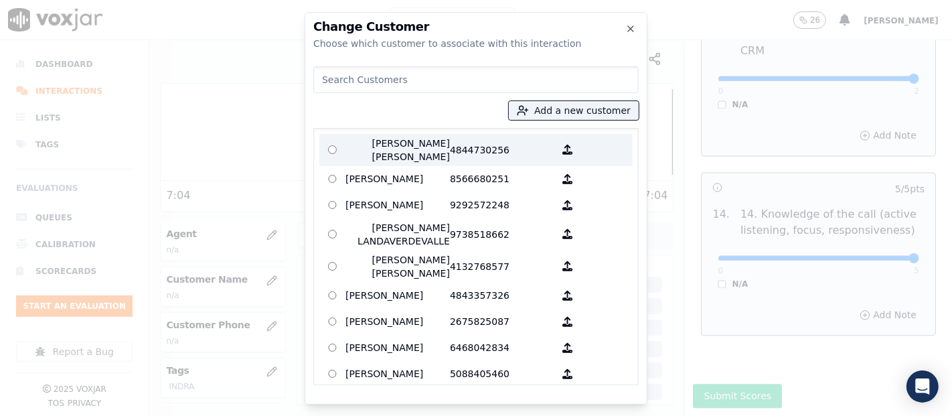
click at [390, 153] on p "Cristhian Alexander Oviedo Molina" at bounding box center [397, 150] width 104 height 27
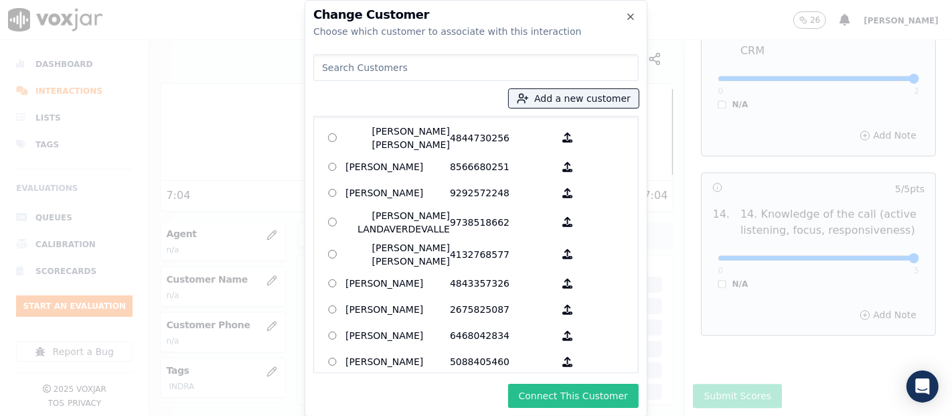
click at [558, 393] on button "Connect This Customer" at bounding box center [573, 396] width 131 height 24
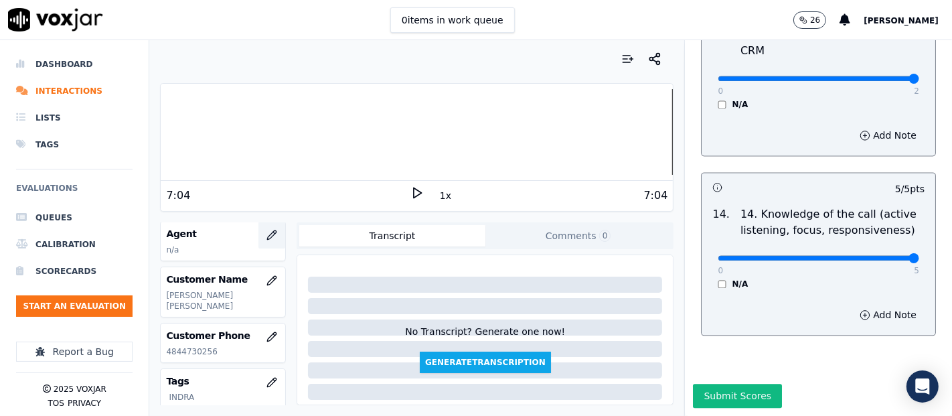
click at [266, 233] on icon "button" at bounding box center [271, 235] width 11 height 11
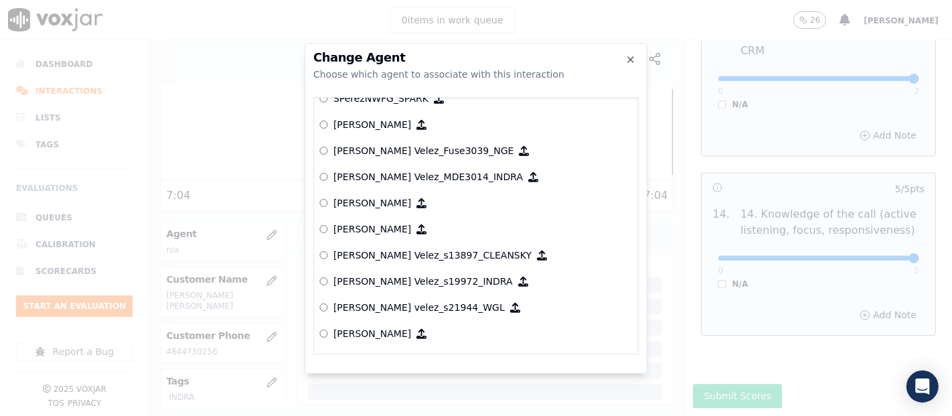
scroll to position [5388, 0]
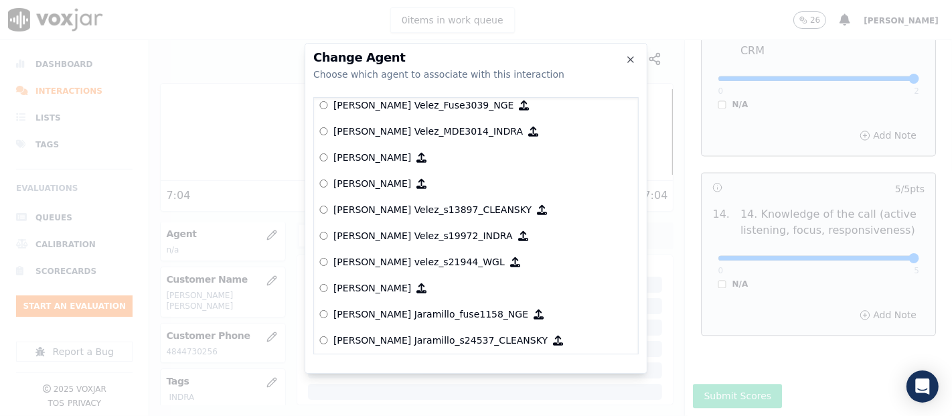
click at [390, 234] on p "[PERSON_NAME] Velez_s19972_INDRA" at bounding box center [422, 235] width 179 height 13
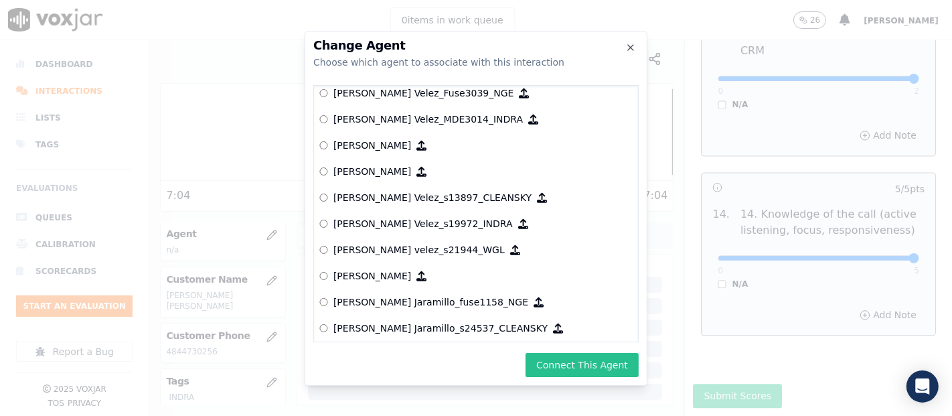
click at [581, 370] on button "Connect This Agent" at bounding box center [581, 365] width 113 height 24
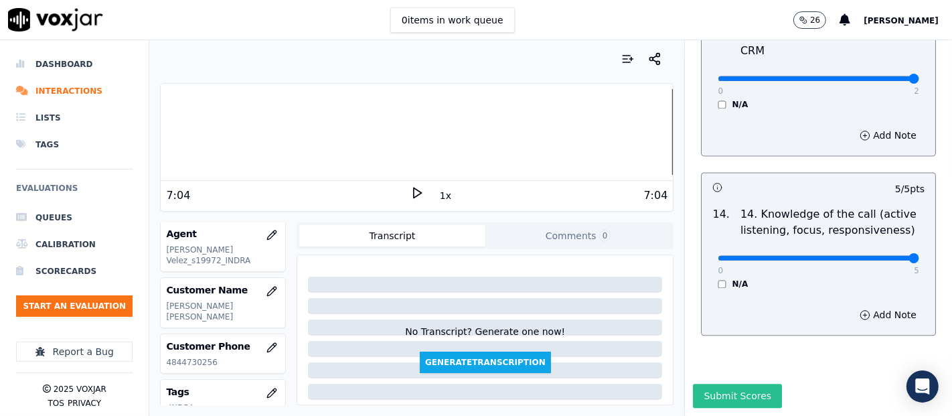
click at [705, 384] on button "Submit Scores" at bounding box center [737, 396] width 89 height 24
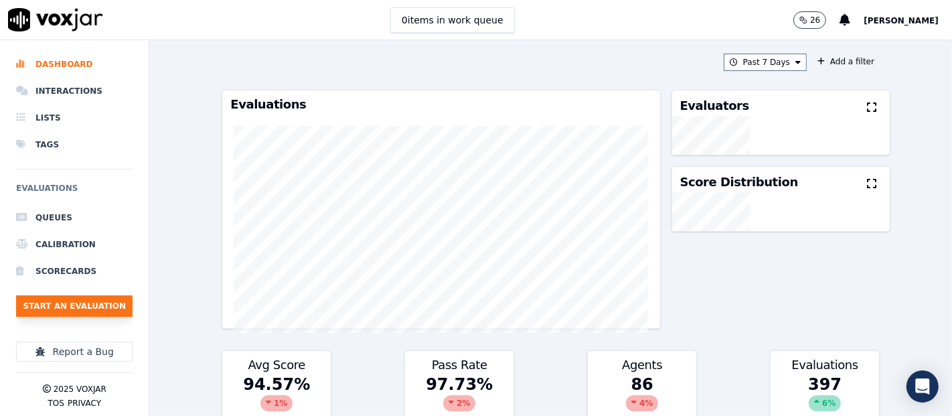
click at [72, 303] on button "Start an Evaluation" at bounding box center [74, 305] width 116 height 21
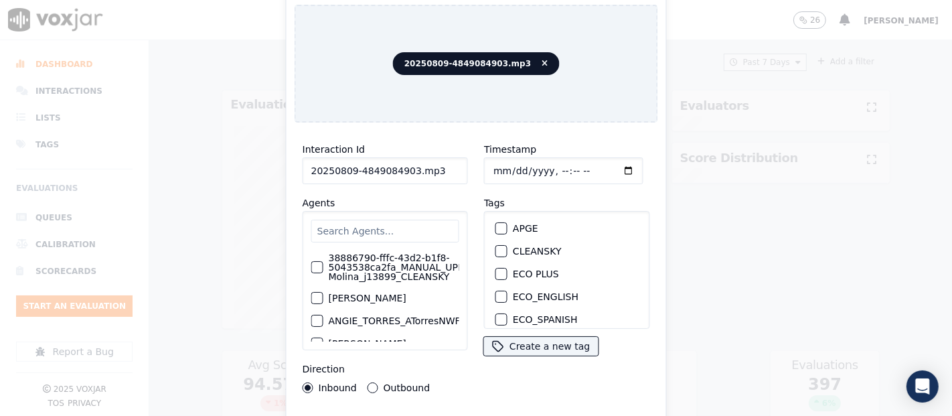
click at [442, 163] on input "20250809-4849084903.mp3" at bounding box center [385, 170] width 165 height 27
type input "20250809-4849084903"
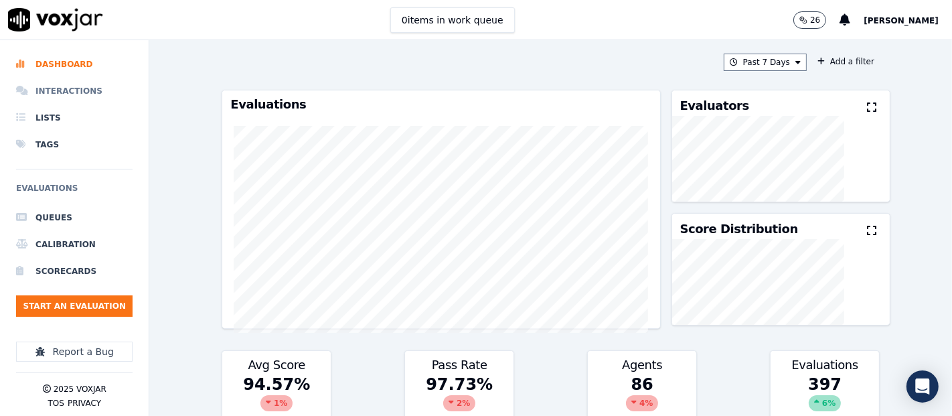
click at [70, 91] on li "Interactions" at bounding box center [74, 91] width 116 height 27
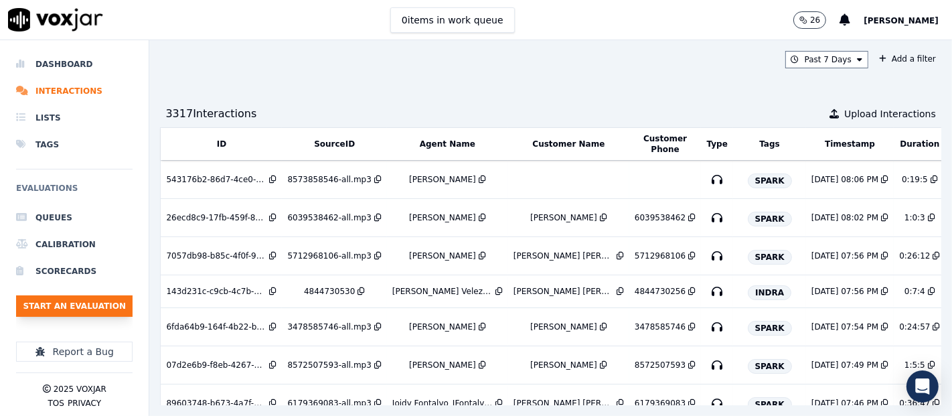
click at [91, 311] on button "Start an Evaluation" at bounding box center [74, 305] width 116 height 21
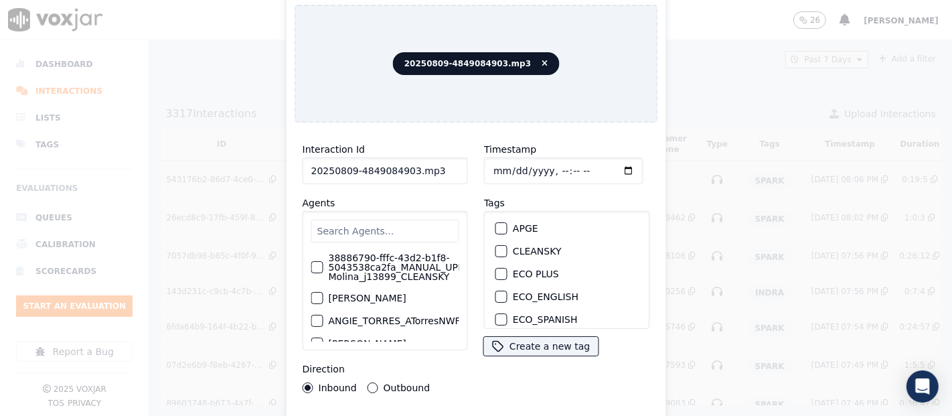
click at [454, 169] on input "20250809-4849084903.mp3" at bounding box center [385, 170] width 165 height 27
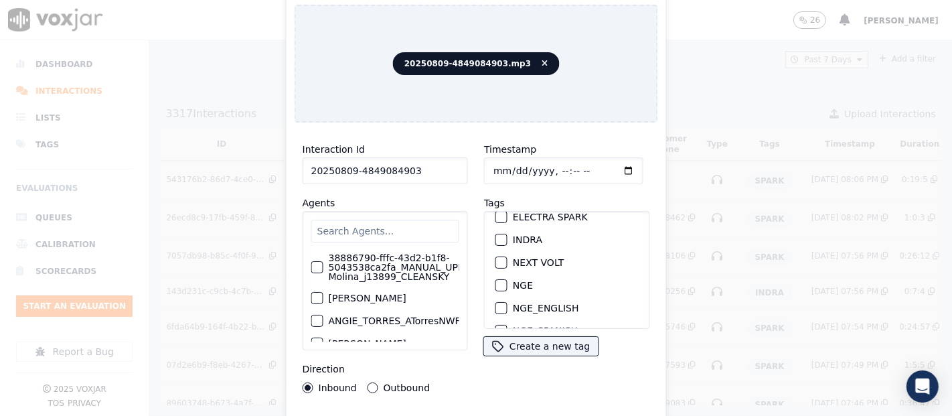
scroll to position [149, 0]
type input "20250809-4849084903"
click at [496, 211] on div "button" at bounding box center [500, 215] width 9 height 9
click at [503, 404] on div "Interaction Id 20250809-4849084903 Agents 38886790-fffc-43d2-b1f8-5043538ca2fa_…" at bounding box center [475, 287] width 363 height 308
click at [503, 407] on div "Interaction Id 20250809-4849084903 Agents 38886790-fffc-43d2-b1f8-5043538ca2fa_…" at bounding box center [475, 287] width 363 height 308
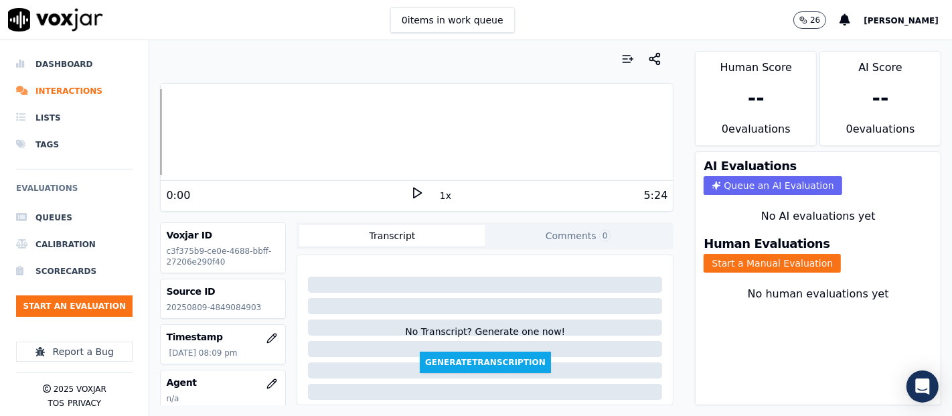
click at [410, 190] on icon at bounding box center [416, 192] width 13 height 13
click at [230, 126] on div at bounding box center [417, 132] width 512 height 86
click at [726, 260] on div "Human Evaluations Start a Manual Evaluation" at bounding box center [817, 255] width 245 height 51
click at [721, 254] on button "Start a Manual Evaluation" at bounding box center [771, 263] width 137 height 19
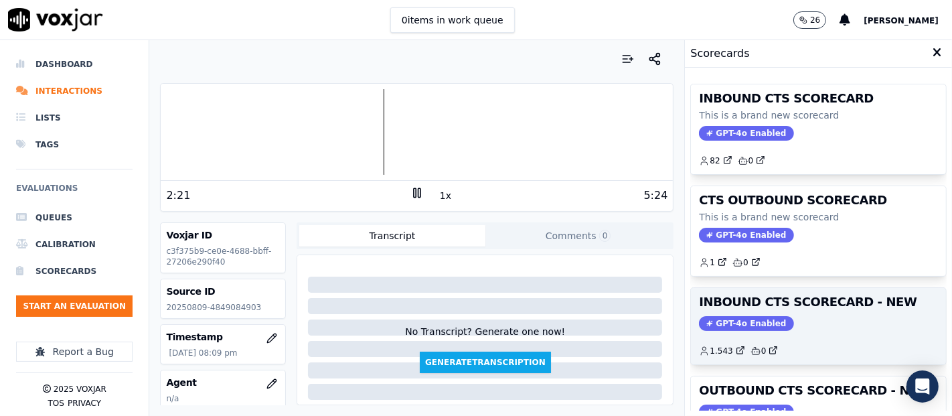
click at [788, 323] on div "GPT-4o Enabled" at bounding box center [818, 323] width 239 height 15
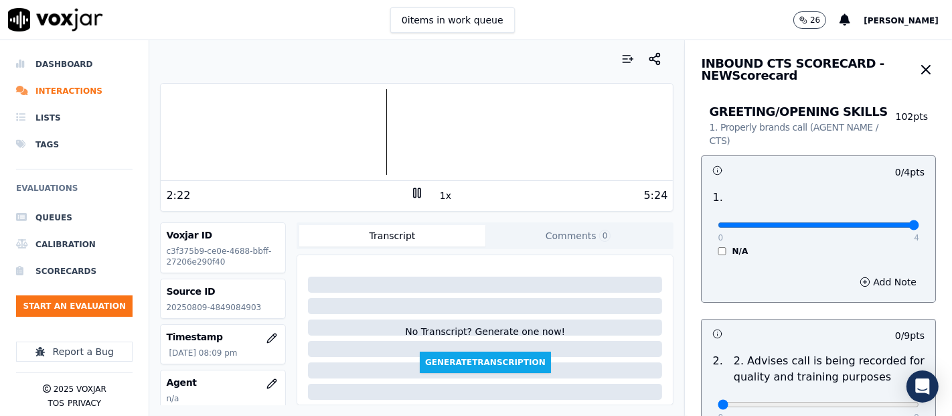
type input "4"
click at [872, 222] on input "range" at bounding box center [817, 224] width 201 height 5
click at [410, 189] on icon at bounding box center [416, 192] width 13 height 13
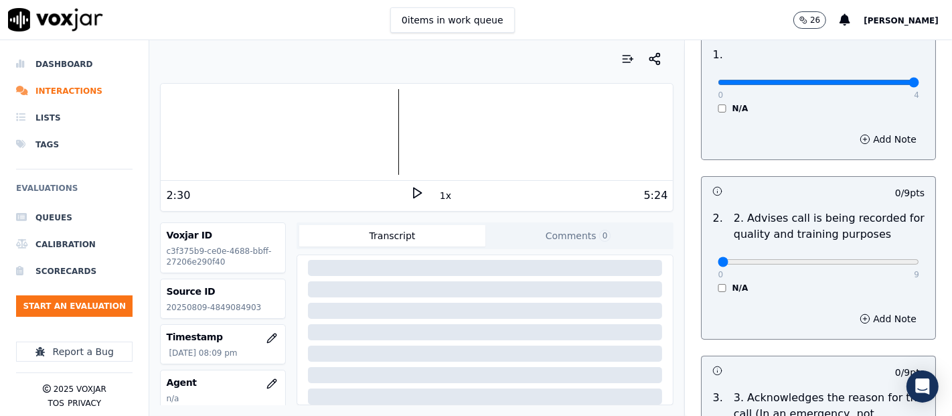
scroll to position [149, 0]
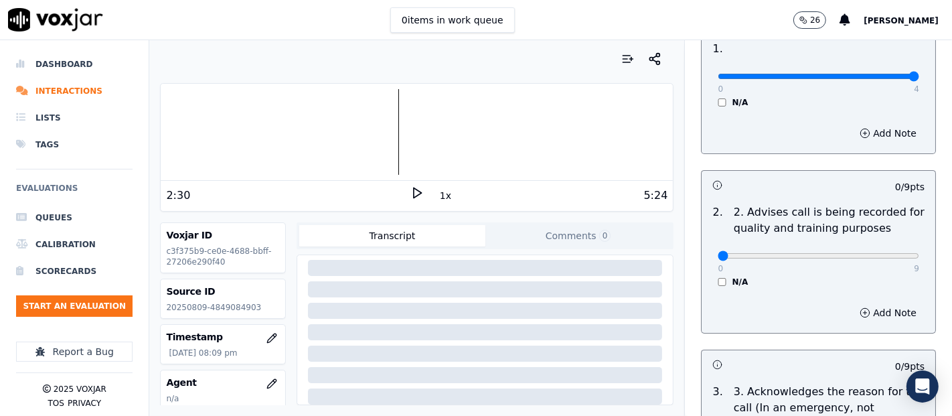
click at [707, 280] on div "0 9 N/A" at bounding box center [818, 261] width 223 height 51
type input "9"
click at [874, 79] on input "range" at bounding box center [817, 76] width 201 height 5
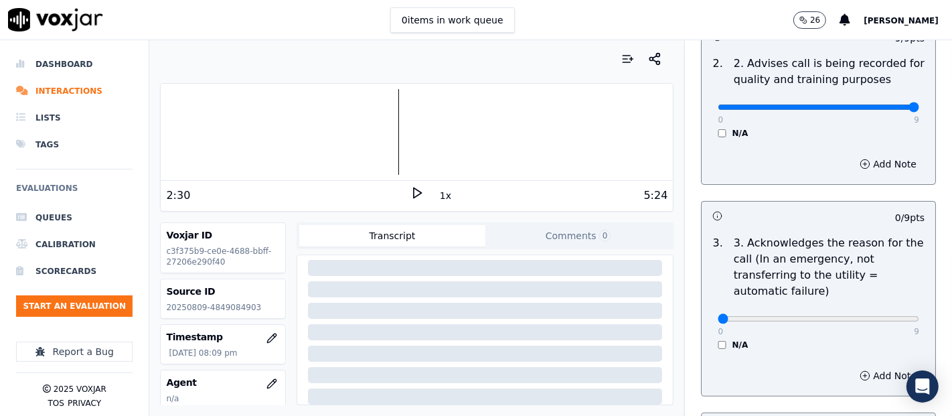
scroll to position [371, 0]
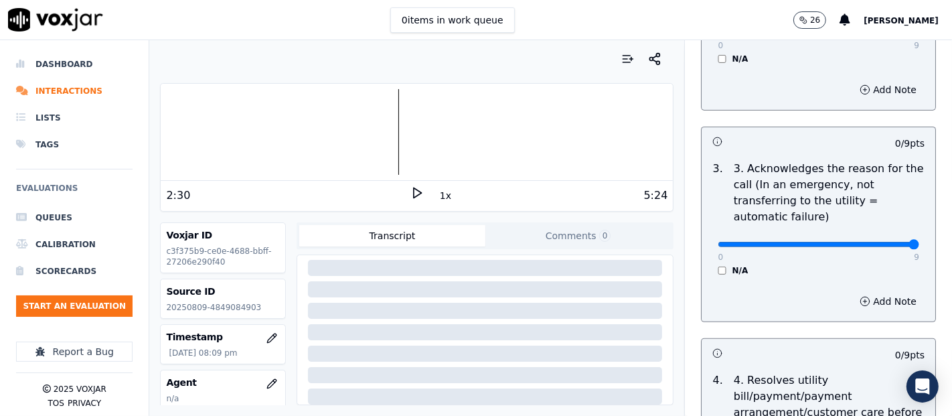
type input "9"
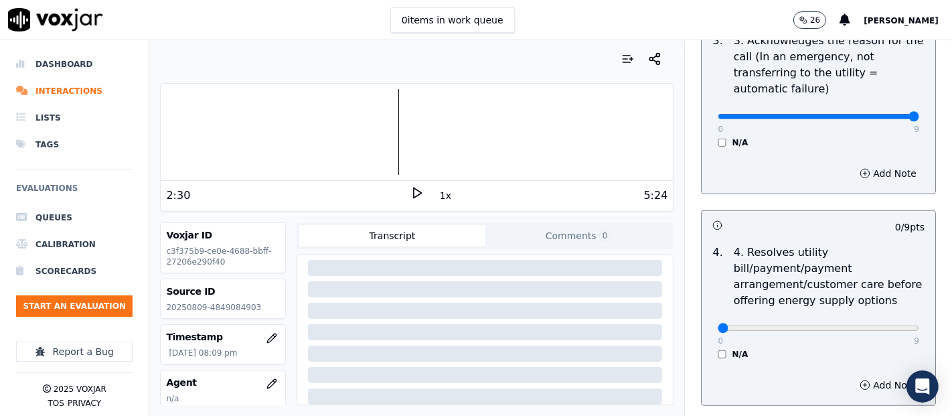
scroll to position [594, 0]
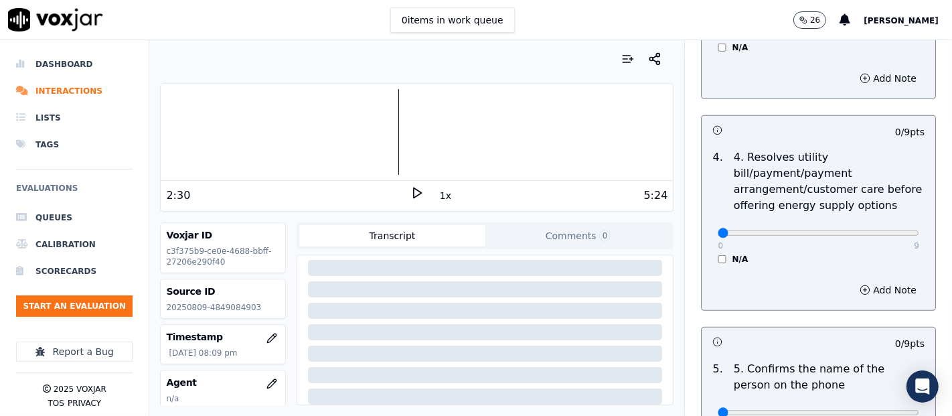
click at [707, 260] on div "0 9 N/A" at bounding box center [818, 239] width 223 height 51
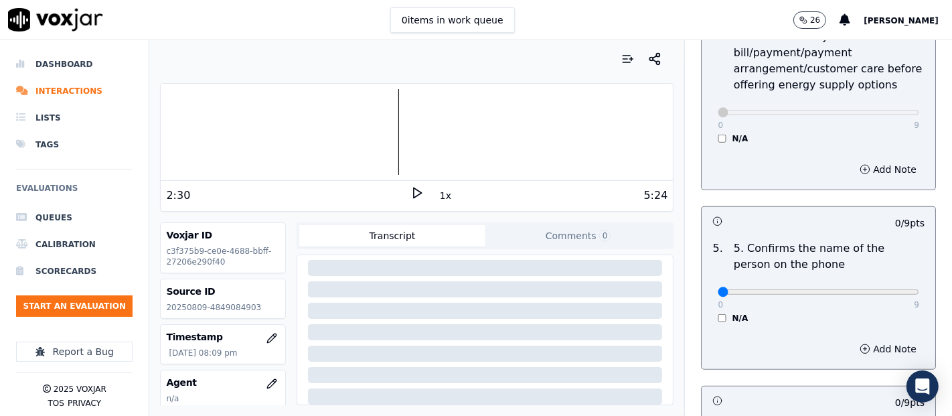
scroll to position [818, 0]
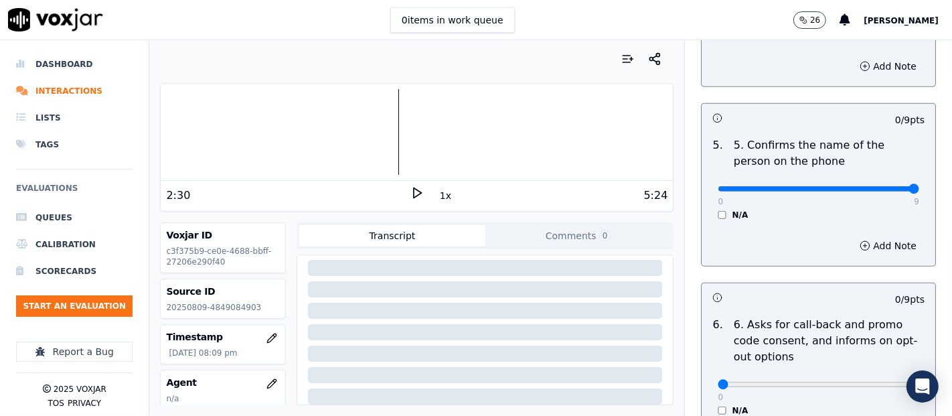
type input "9"
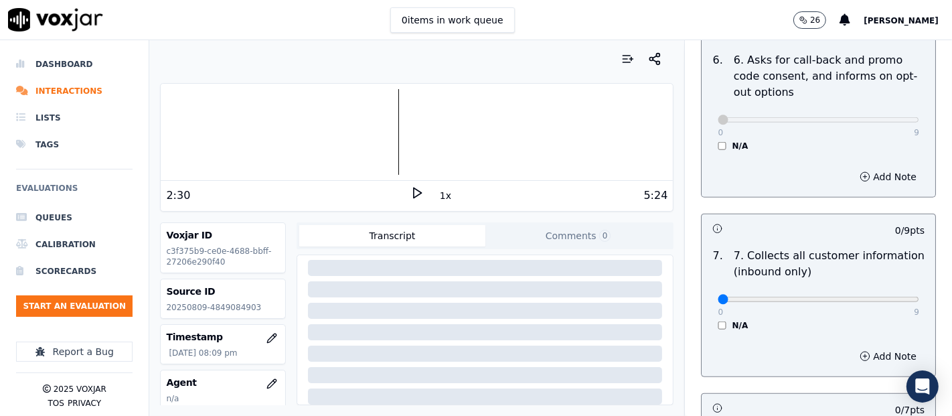
scroll to position [1115, 0]
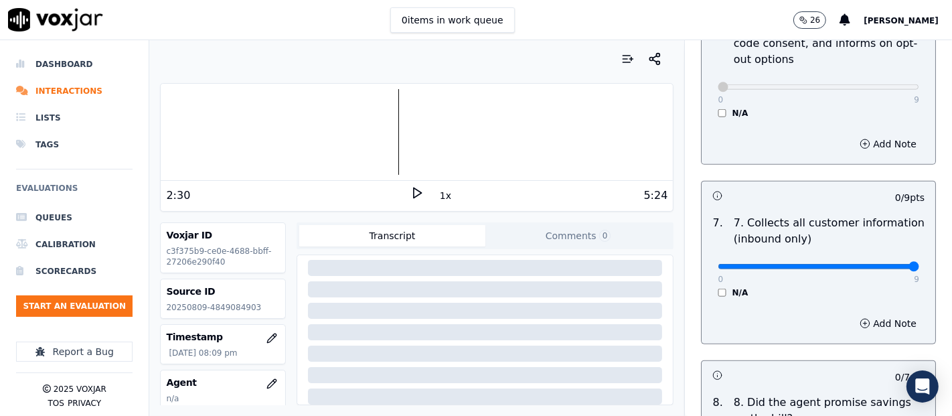
type input "9"
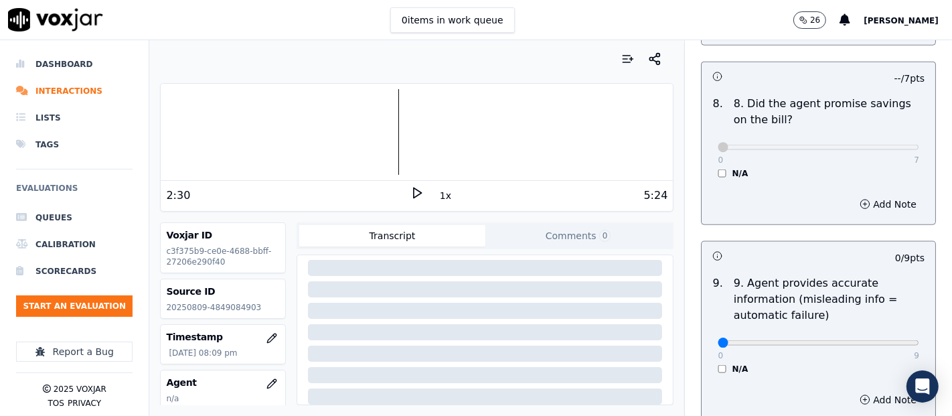
scroll to position [1487, 0]
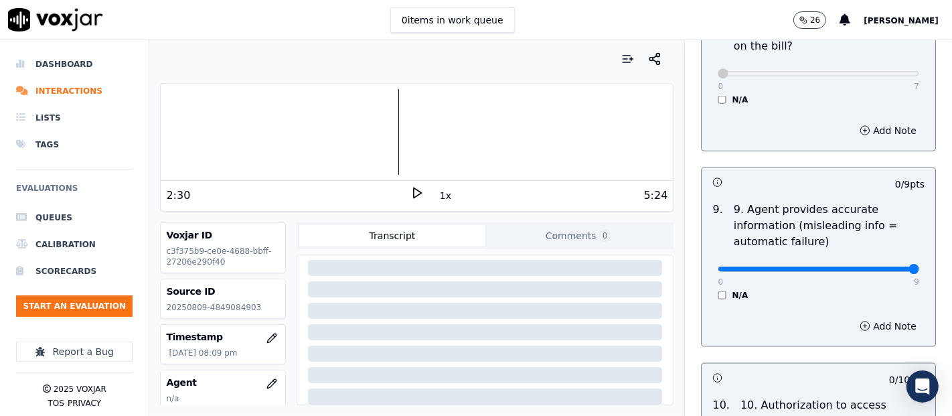
type input "9"
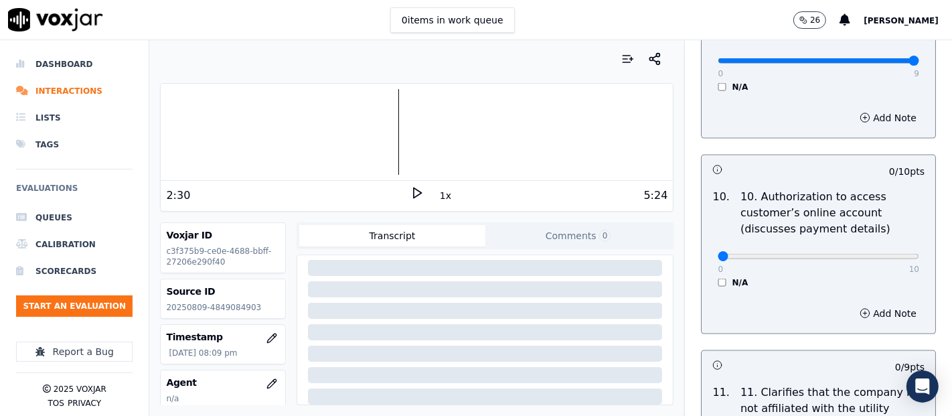
scroll to position [1710, 0]
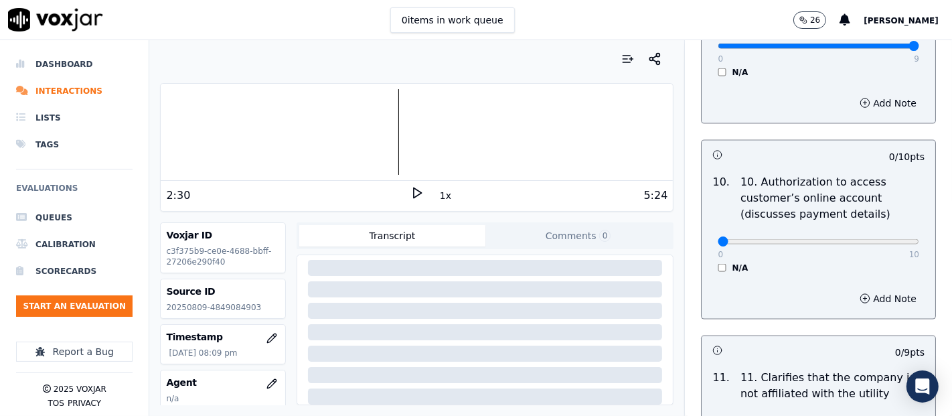
click at [707, 269] on div "10 . 10. Authorization to access customer’s online account (discusses payment d…" at bounding box center [818, 224] width 234 height 110
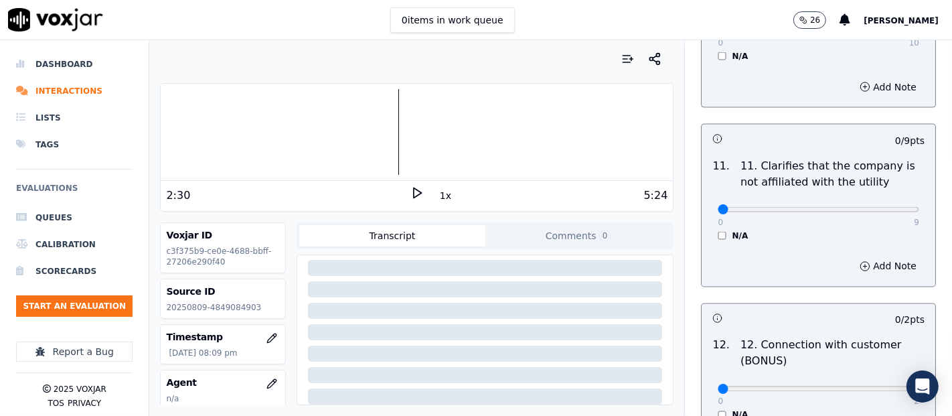
scroll to position [1933, 0]
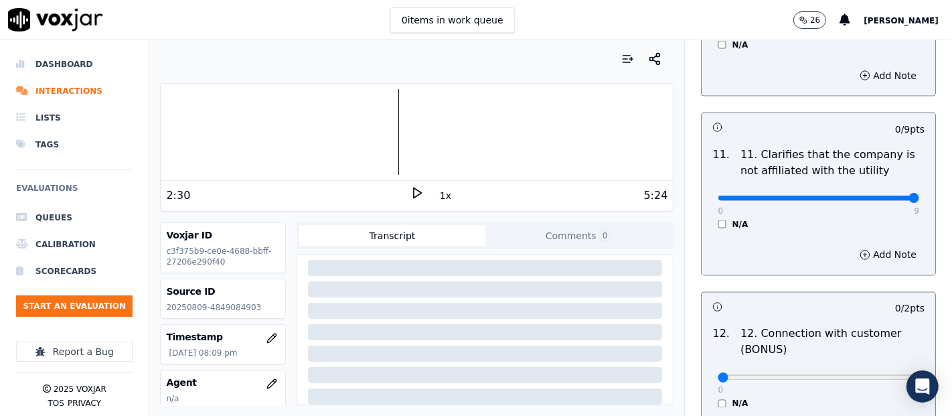
type input "9"
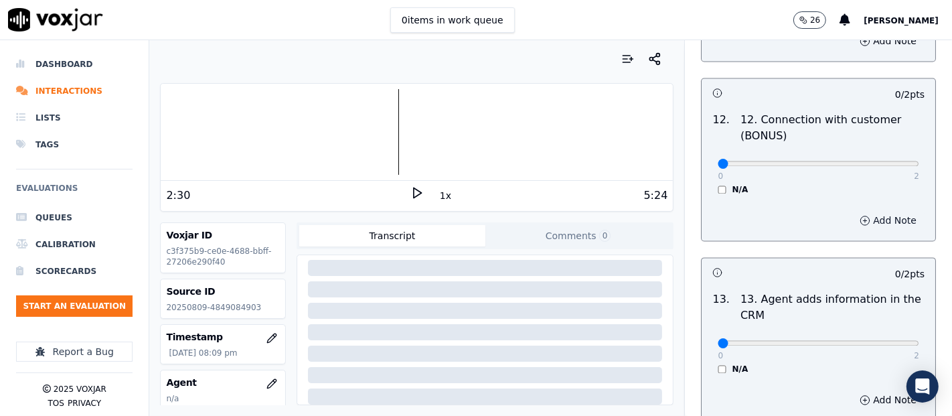
scroll to position [2156, 0]
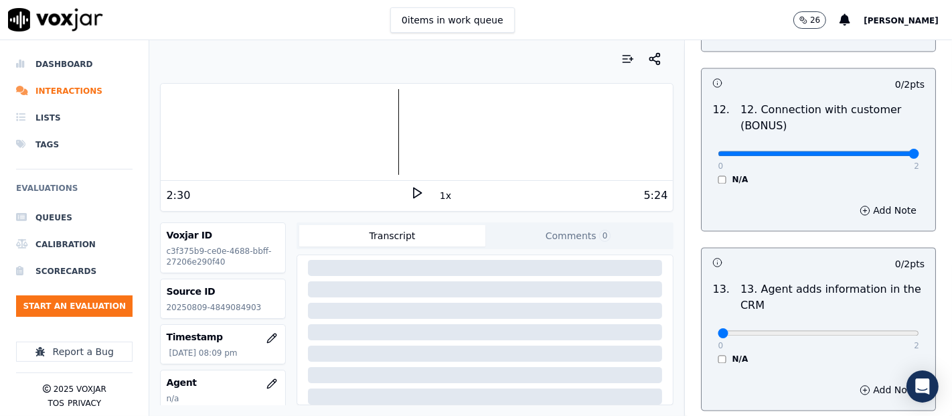
type input "2"
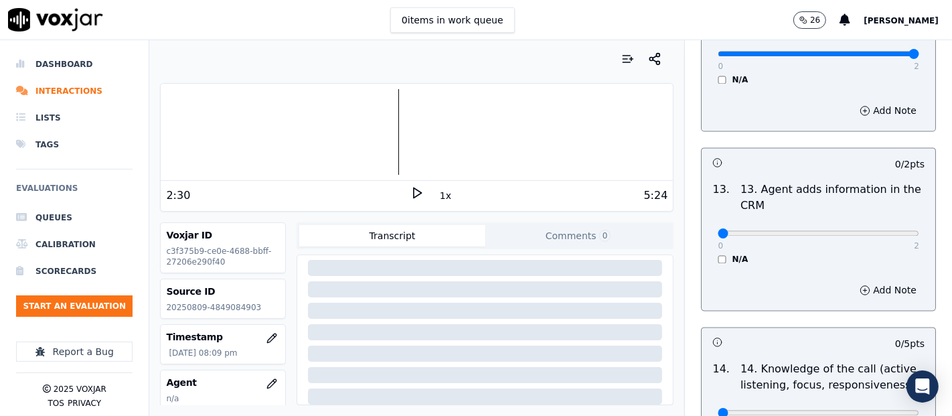
scroll to position [2305, 0]
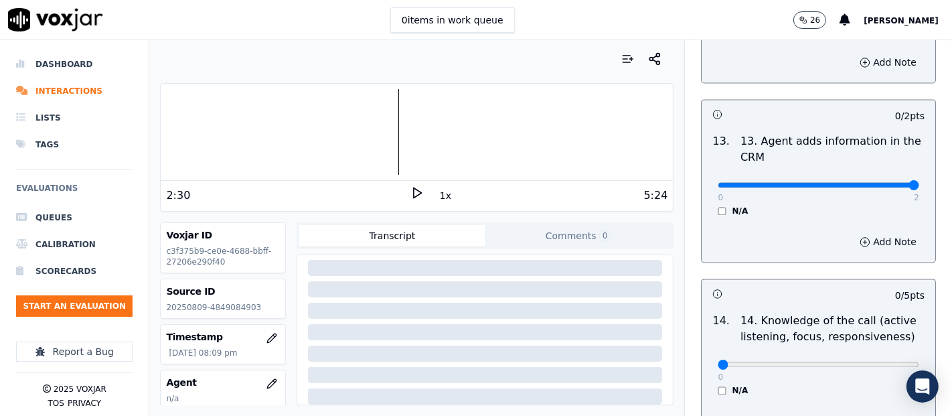
type input "2"
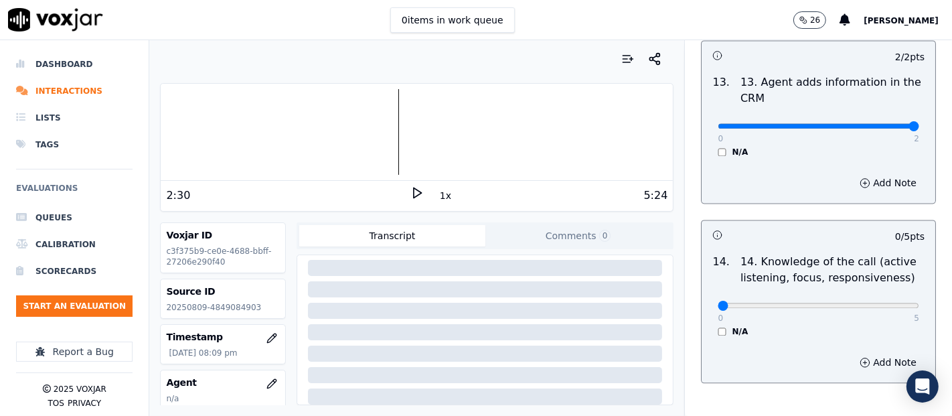
scroll to position [2439, 0]
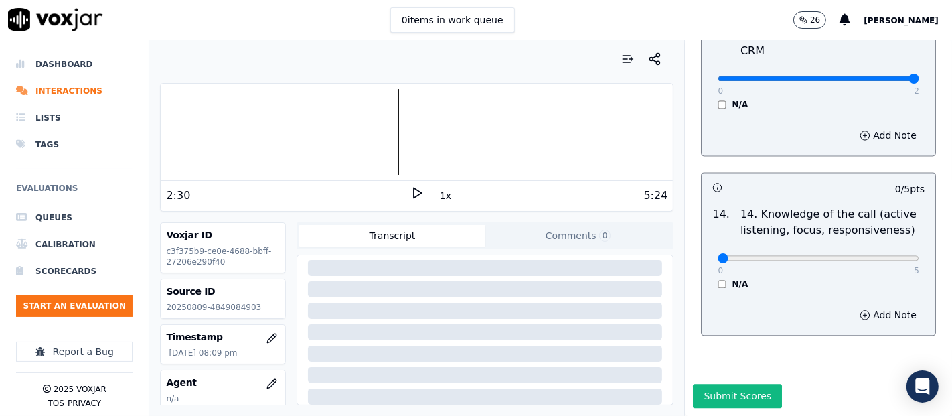
click at [880, 249] on div "0 5" at bounding box center [817, 257] width 201 height 16
type input "5"
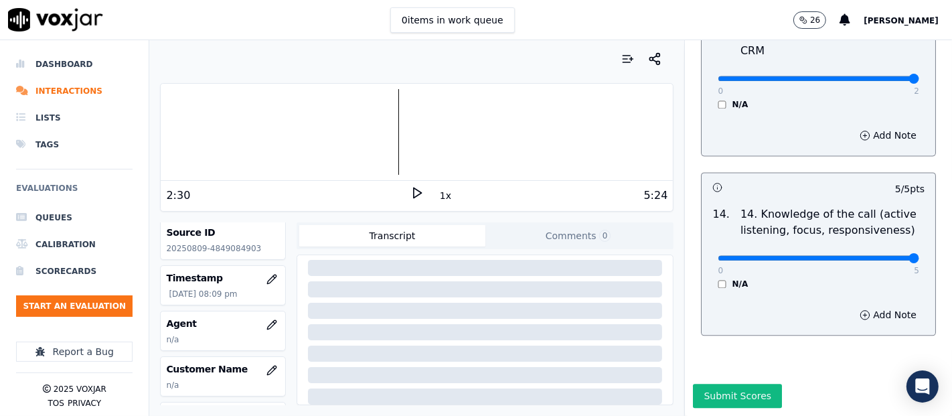
scroll to position [149, 0]
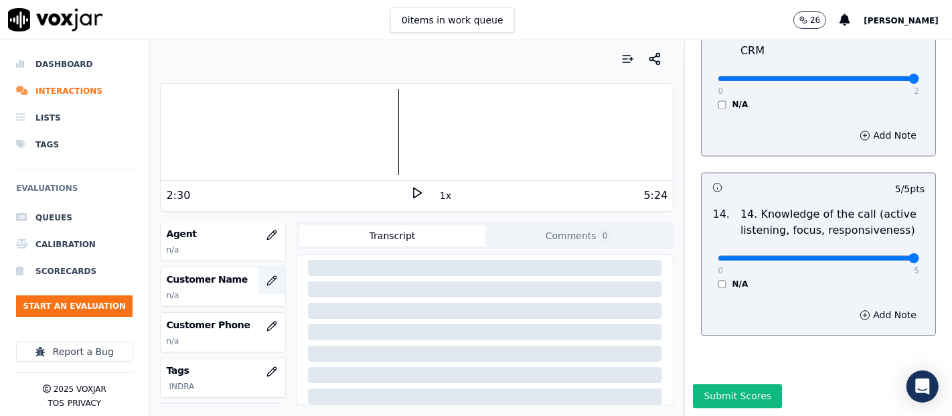
click at [266, 278] on icon "button" at bounding box center [271, 280] width 11 height 11
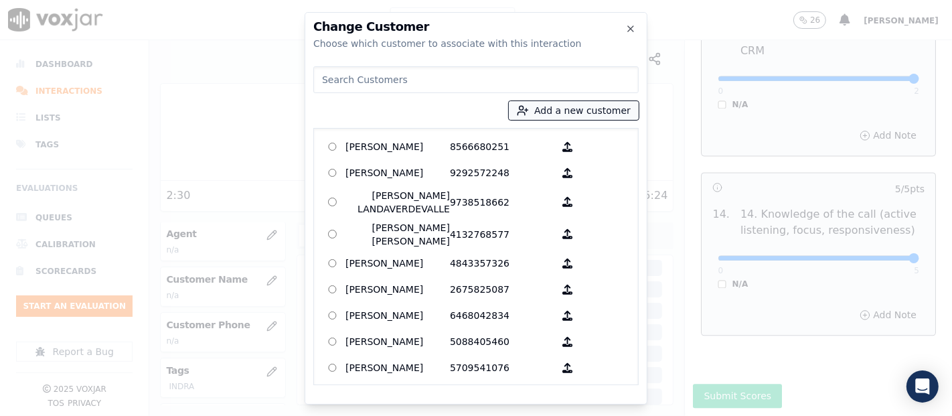
click at [539, 106] on button "Add a new customer" at bounding box center [574, 110] width 130 height 19
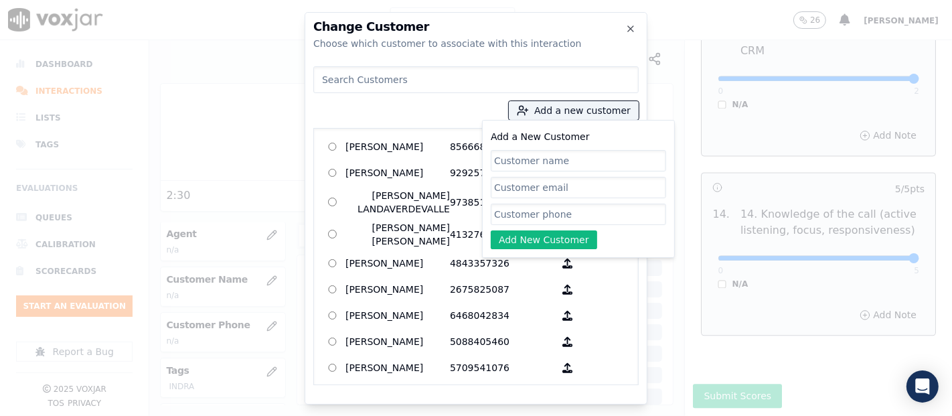
paste input "Dominga Lizardo"
type input "Dominga Lizardo"
click at [521, 216] on input "Add a New Customer" at bounding box center [578, 213] width 175 height 21
paste input "4849084903"
type input "4849084903"
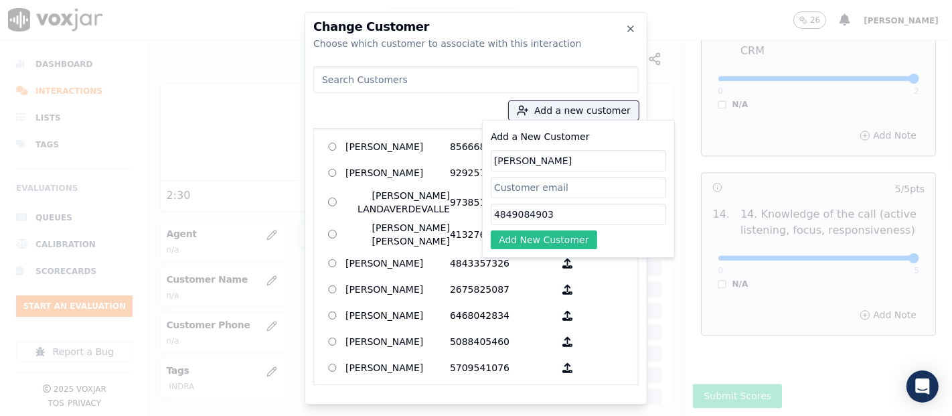
click at [509, 244] on button "Add New Customer" at bounding box center [544, 239] width 106 height 19
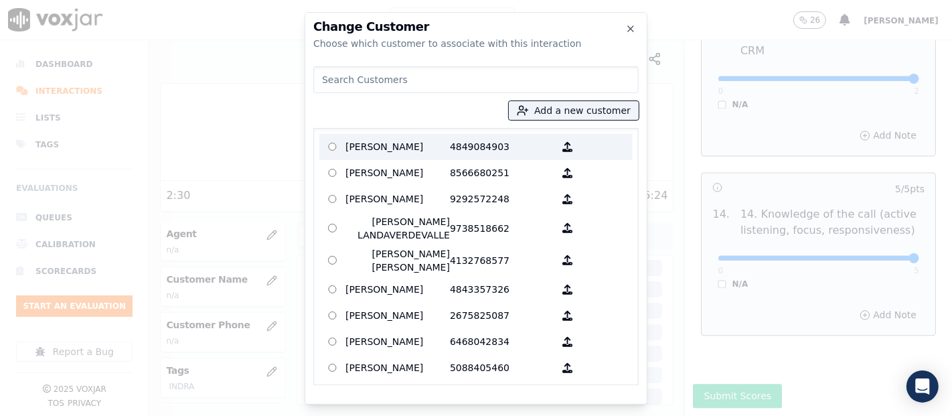
click at [420, 137] on p "Dominga Lizardo" at bounding box center [397, 147] width 104 height 21
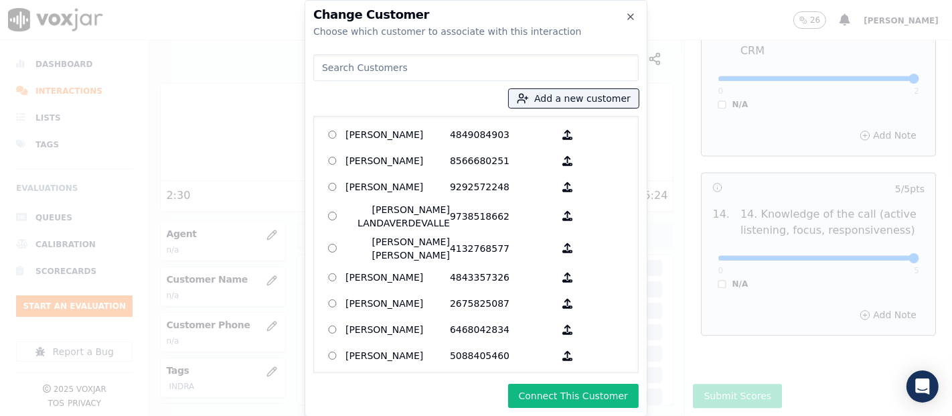
click at [570, 410] on div "Change Customer Choose which customer to associate with this interaction Add a …" at bounding box center [476, 208] width 343 height 416
click at [570, 398] on button "Connect This Customer" at bounding box center [573, 396] width 131 height 24
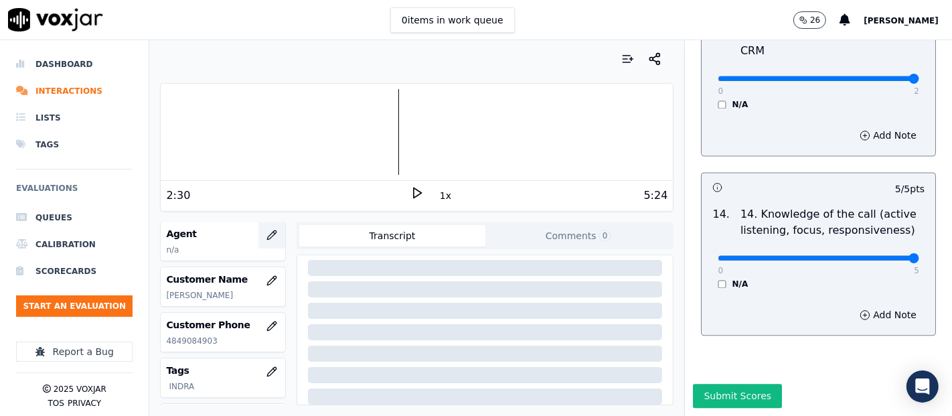
click at [266, 238] on icon "button" at bounding box center [271, 235] width 11 height 11
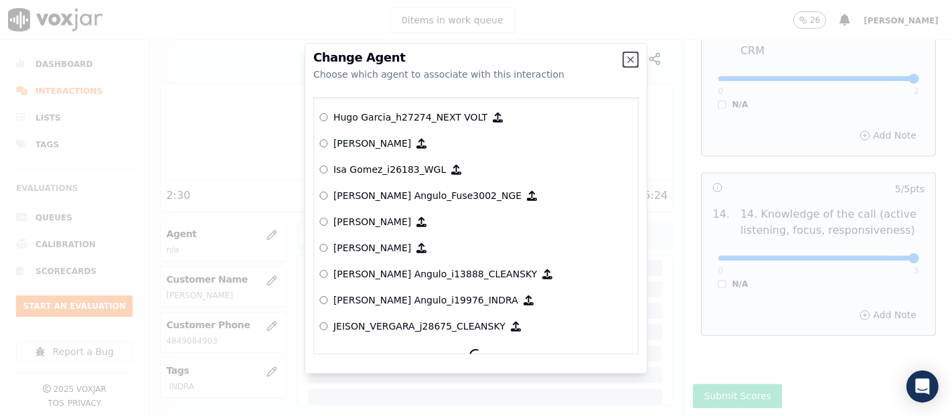
scroll to position [3059, 0]
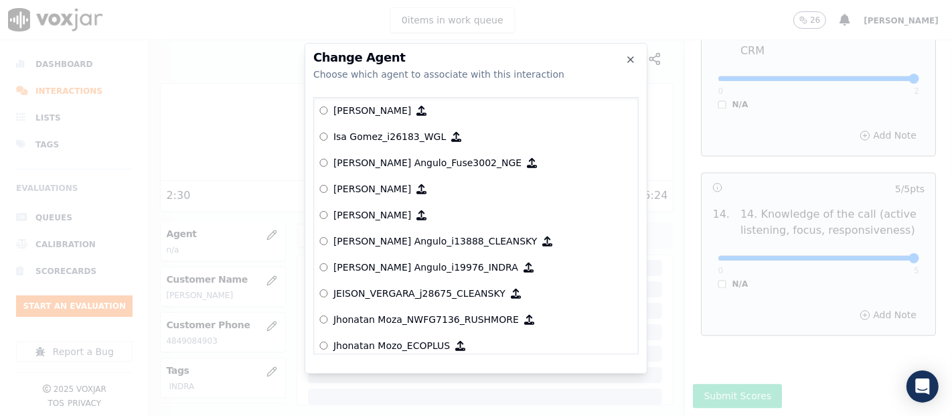
click at [425, 266] on p "[PERSON_NAME] Angulo_i19976_INDRA" at bounding box center [425, 266] width 185 height 13
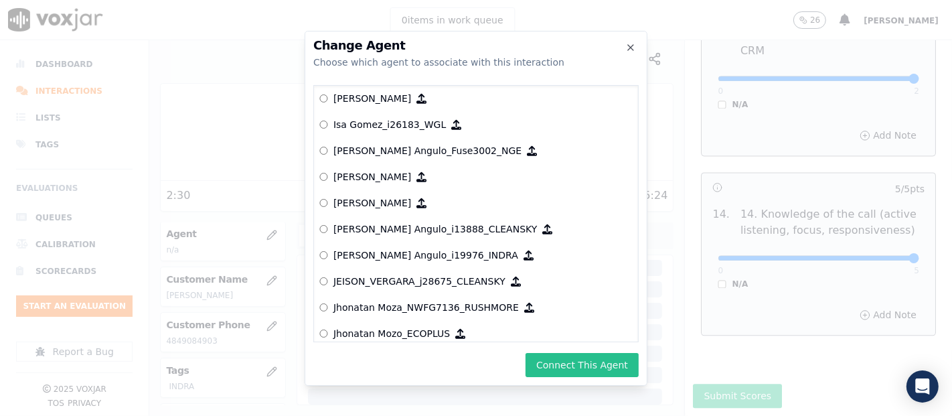
click at [533, 353] on div "Change Agent Choose which agent to associate with this interaction null [PERSON…" at bounding box center [476, 208] width 343 height 355
click at [539, 360] on button "Connect This Agent" at bounding box center [581, 365] width 113 height 24
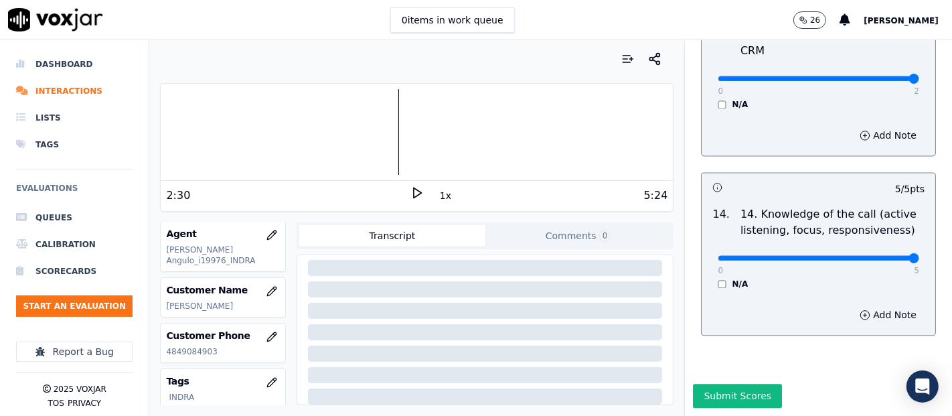
click at [703, 384] on button "Submit Scores" at bounding box center [737, 396] width 89 height 24
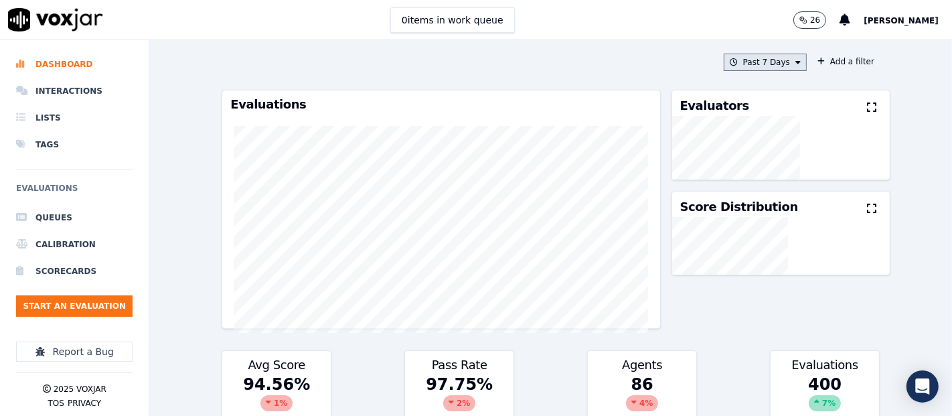
click at [779, 66] on button "Past 7 Days" at bounding box center [764, 62] width 83 height 17
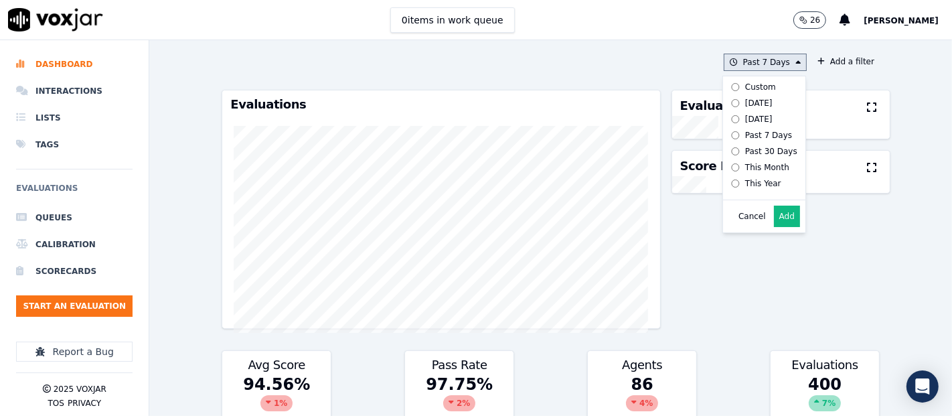
click at [745, 101] on div "[DATE]" at bounding box center [758, 103] width 27 height 11
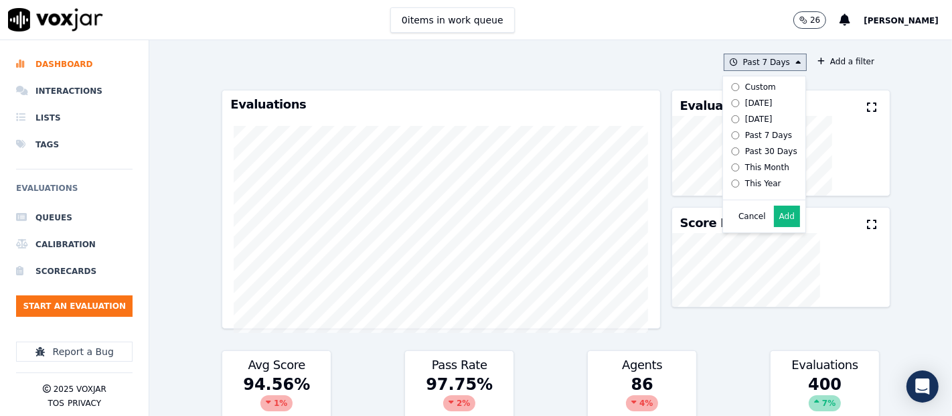
click at [774, 221] on button "Add" at bounding box center [787, 215] width 26 height 21
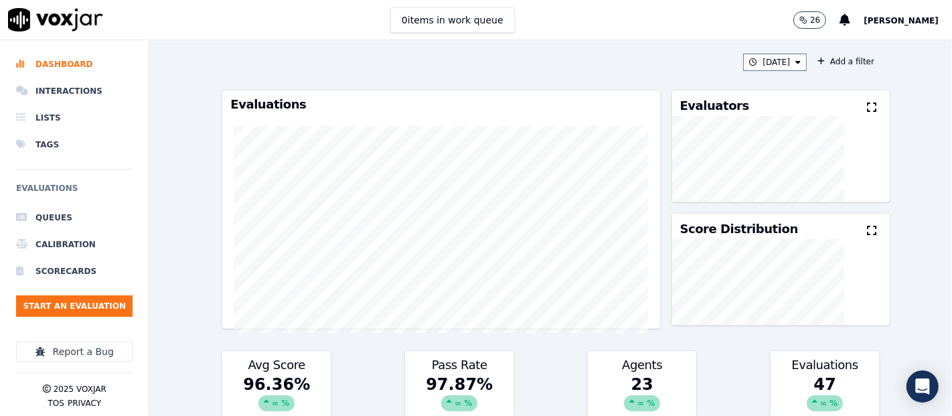
click at [867, 110] on button at bounding box center [874, 108] width 15 height 16
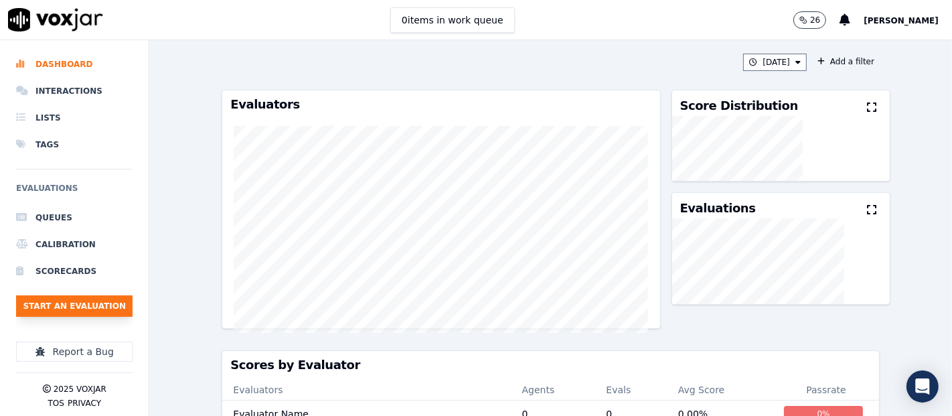
click at [96, 315] on button "Start an Evaluation" at bounding box center [74, 305] width 116 height 21
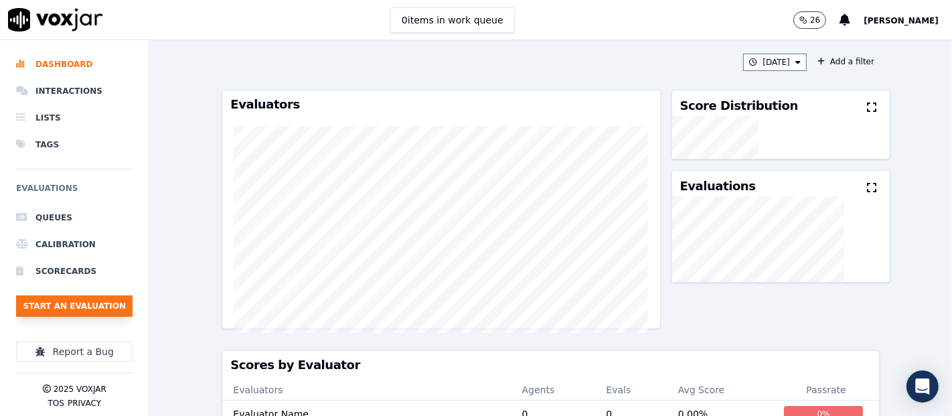
click at [76, 314] on button "Start an Evaluation" at bounding box center [74, 305] width 116 height 21
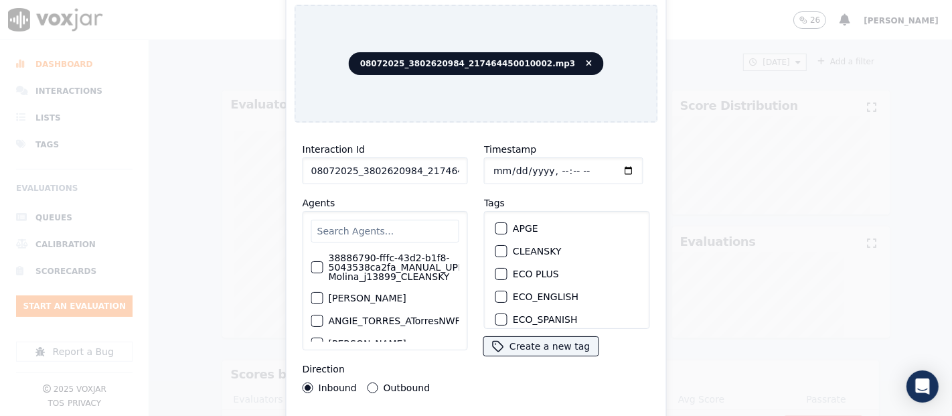
click at [426, 166] on input "08072025_3802620984_217464450010002.mp3" at bounding box center [385, 170] width 165 height 27
click at [437, 159] on input "08072025_3802620984_217464450010002.mp3" at bounding box center [385, 170] width 165 height 27
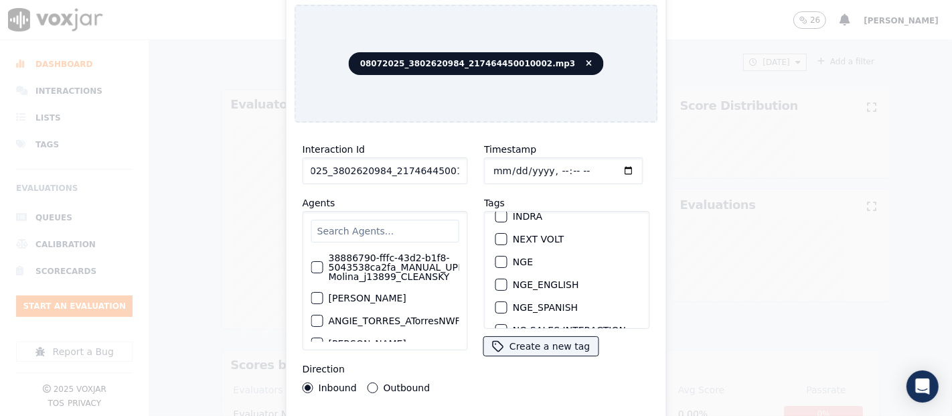
scroll to position [286, 0]
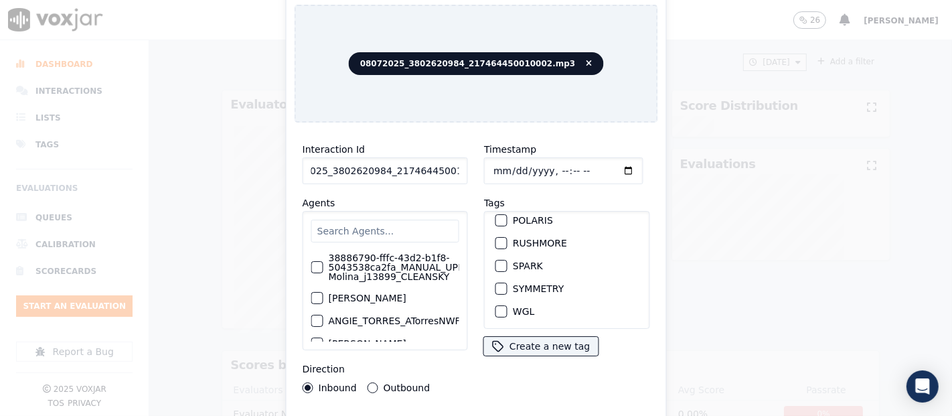
type input "08072025_3802620984_217464450010002"
click at [519, 284] on label "SYMMETRY" at bounding box center [538, 288] width 51 height 9
click at [507, 282] on button "SYMMETRY" at bounding box center [501, 288] width 12 height 12
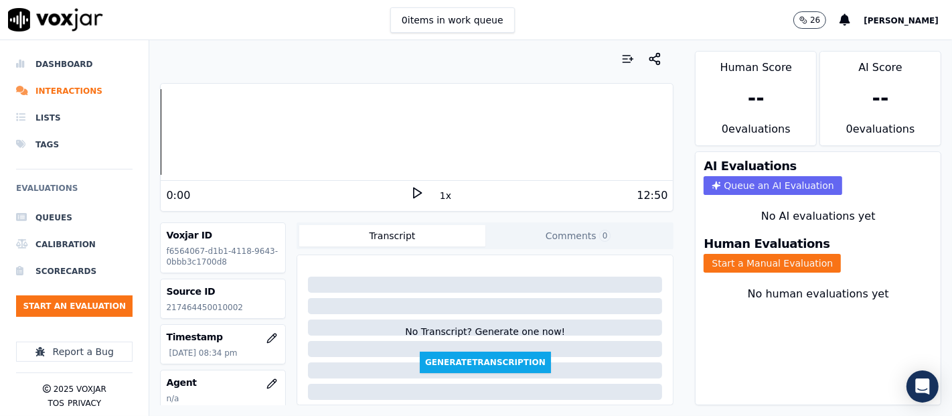
click at [410, 190] on icon at bounding box center [416, 192] width 13 height 13
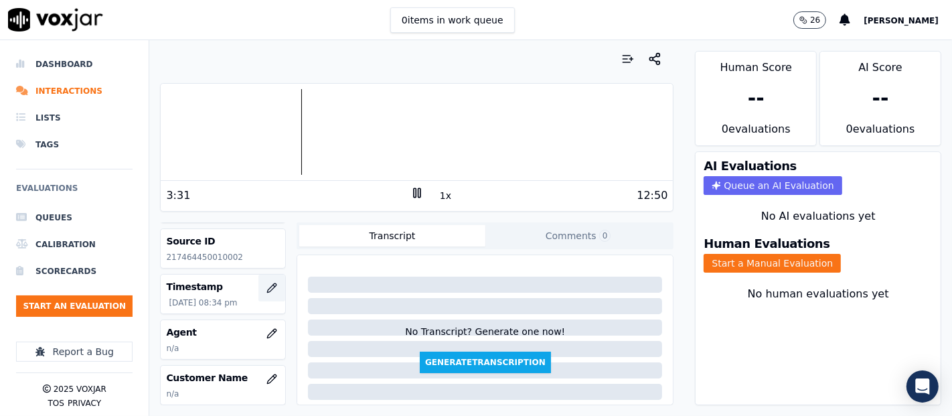
scroll to position [74, 0]
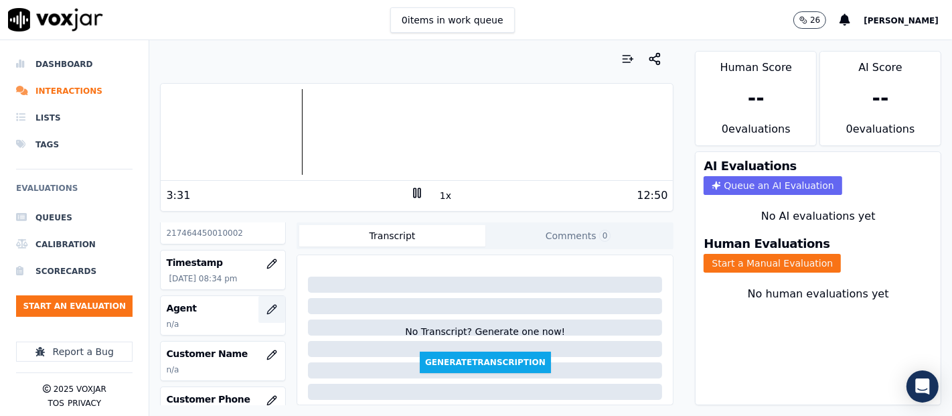
click at [266, 313] on icon "button" at bounding box center [271, 309] width 11 height 11
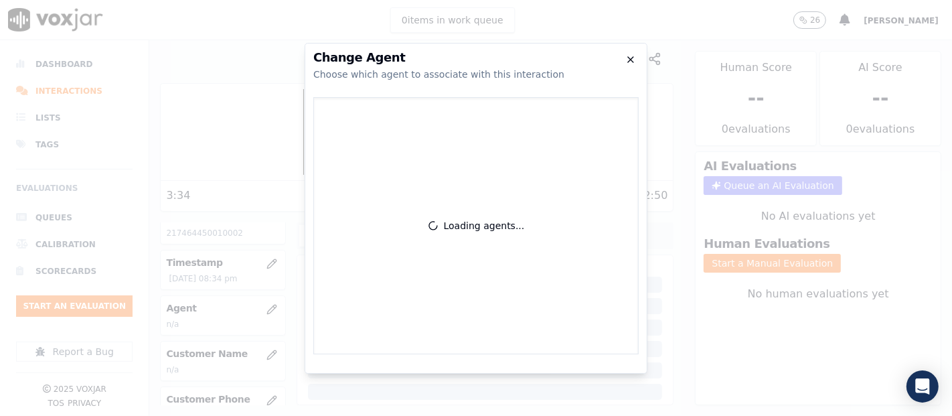
click at [627, 60] on icon "button" at bounding box center [630, 59] width 11 height 11
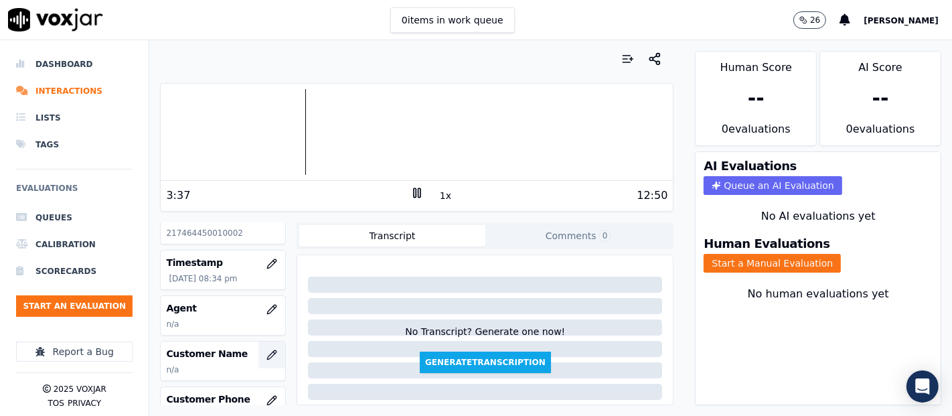
scroll to position [149, 0]
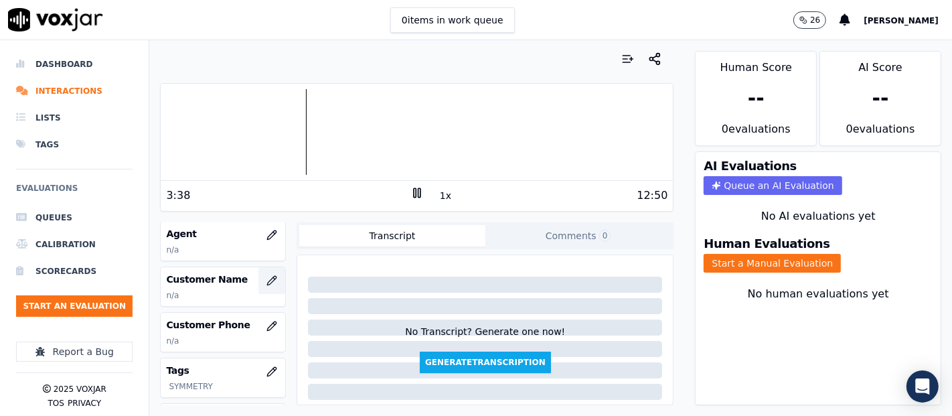
click at [266, 282] on icon "button" at bounding box center [271, 280] width 11 height 11
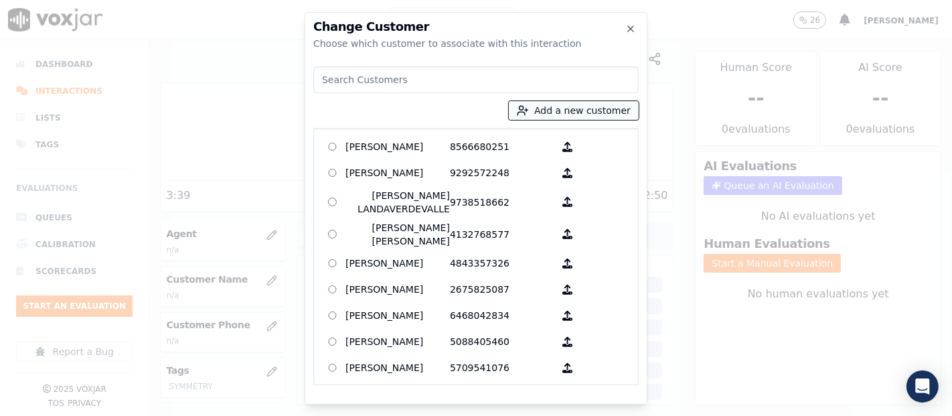
click at [541, 106] on button "Add a new customer" at bounding box center [574, 110] width 130 height 19
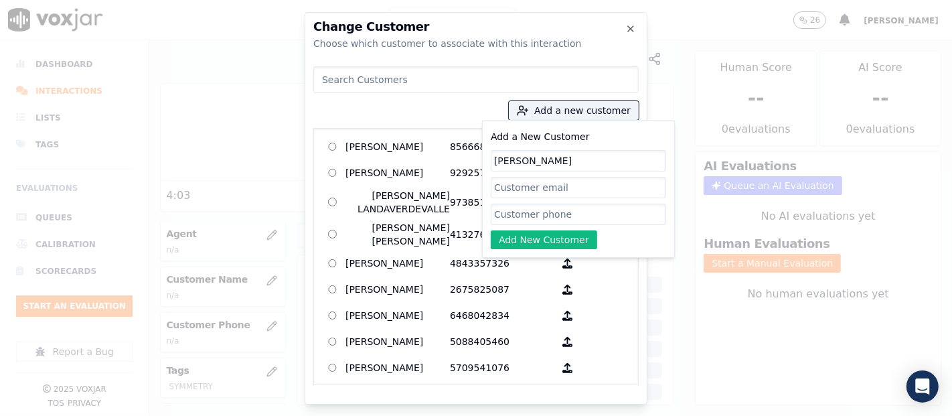
type input "[PERSON_NAME]"
drag, startPoint x: 541, startPoint y: 203, endPoint x: 537, endPoint y: 210, distance: 7.8
click at [539, 207] on input "Add a New Customer" at bounding box center [578, 213] width 175 height 21
paste input "3802620984"
type input "3802620984"
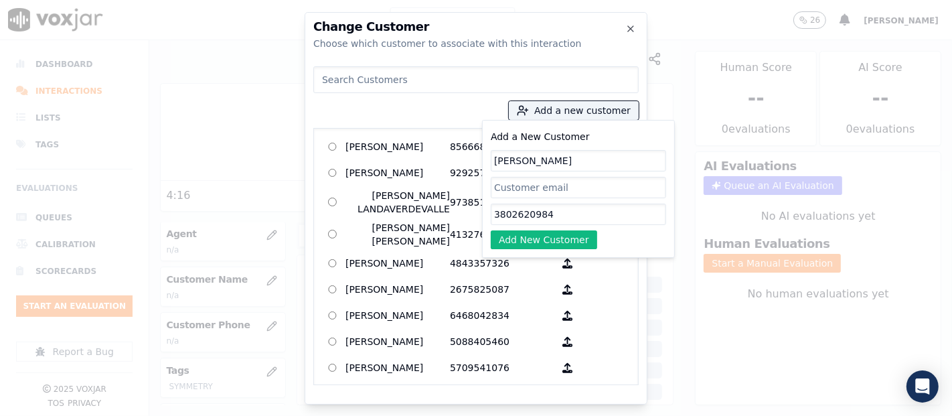
click at [564, 238] on button "Add New Customer" at bounding box center [544, 239] width 106 height 19
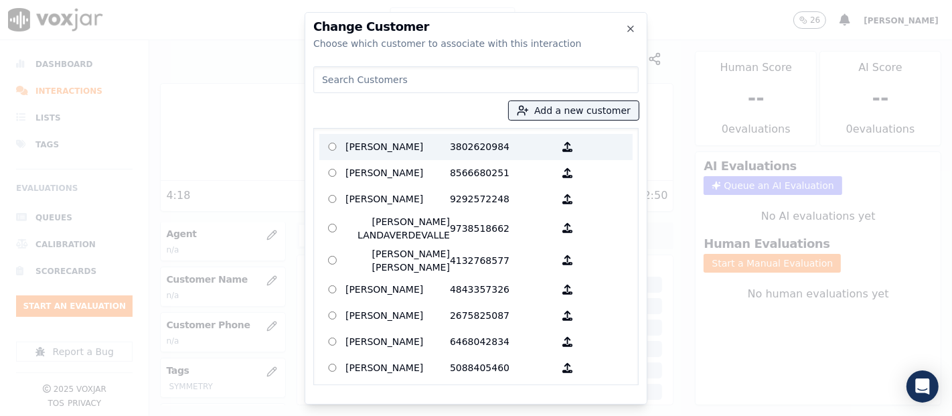
click at [442, 139] on p "[PERSON_NAME]" at bounding box center [397, 147] width 104 height 21
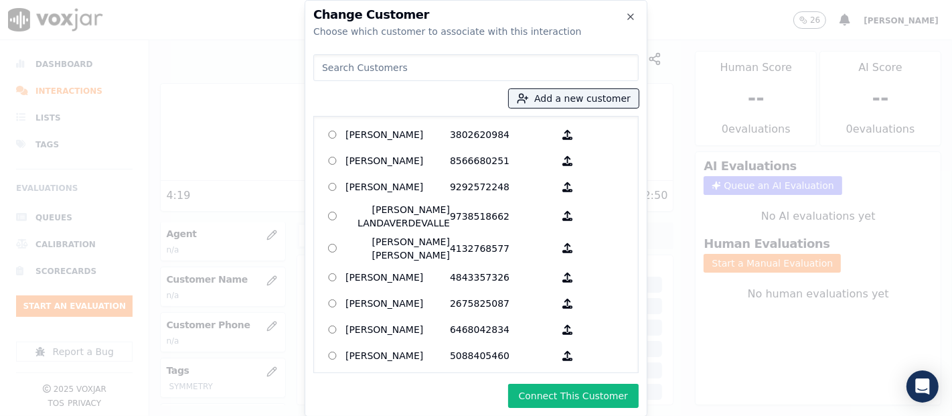
click at [554, 412] on div "Change Customer Choose which customer to associate with this interaction Add a …" at bounding box center [476, 208] width 343 height 416
click at [553, 402] on button "Connect This Customer" at bounding box center [573, 396] width 131 height 24
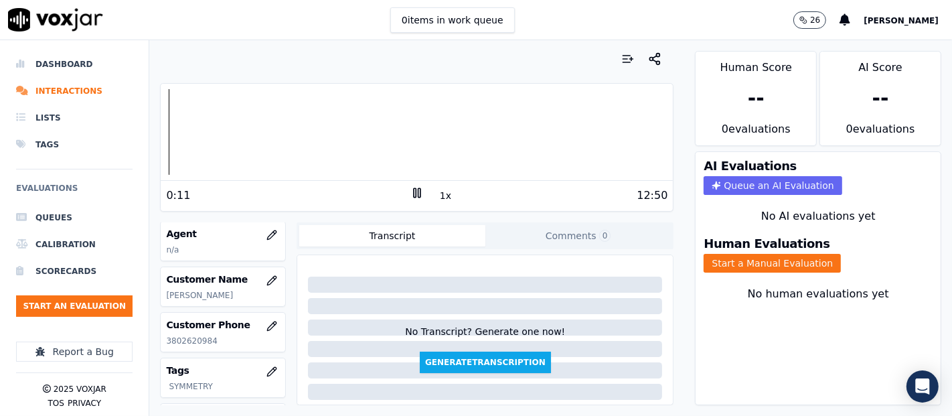
click at [128, 148] on div "Dashboard Interactions Lists Tags Evaluations Queues Calibration Scorecards Sta…" at bounding box center [476, 227] width 952 height 375
click at [266, 232] on icon "button" at bounding box center [271, 235] width 11 height 11
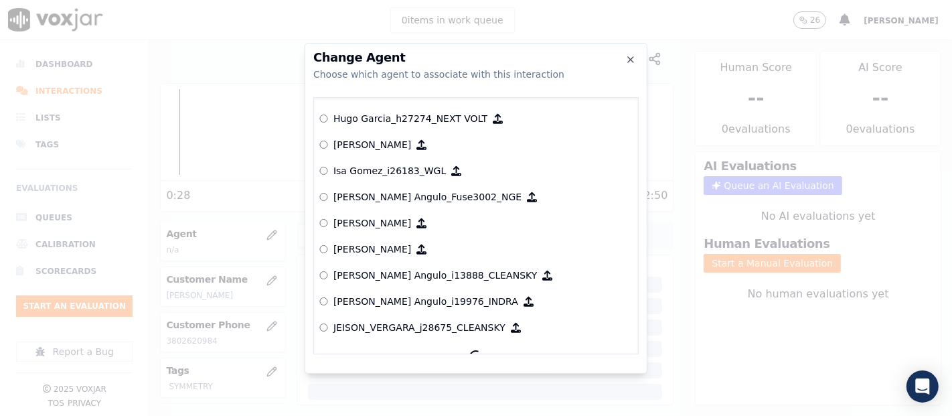
scroll to position [3059, 0]
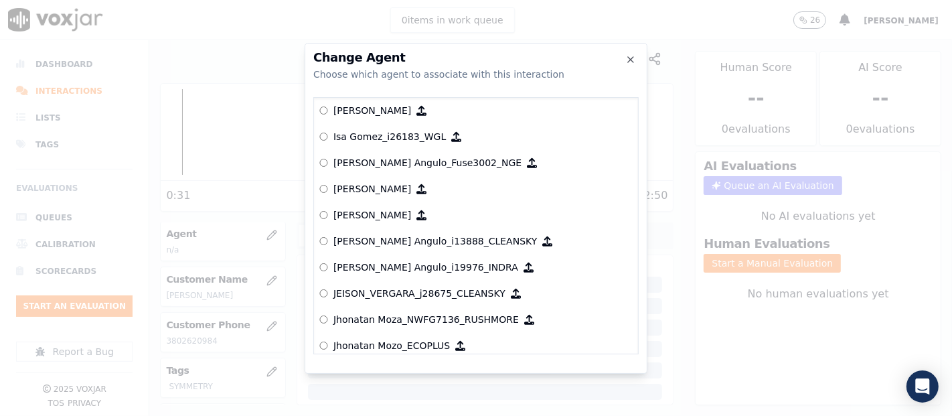
click at [367, 209] on p "[PERSON_NAME]" at bounding box center [372, 214] width 78 height 13
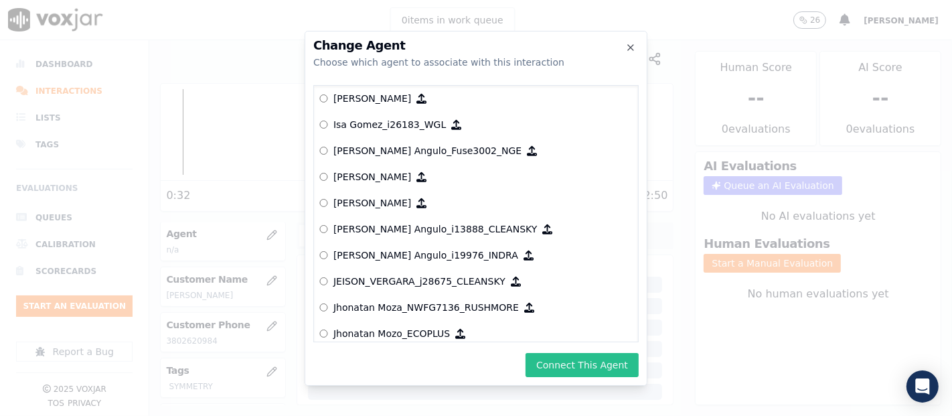
click at [540, 361] on button "Connect This Agent" at bounding box center [581, 365] width 113 height 24
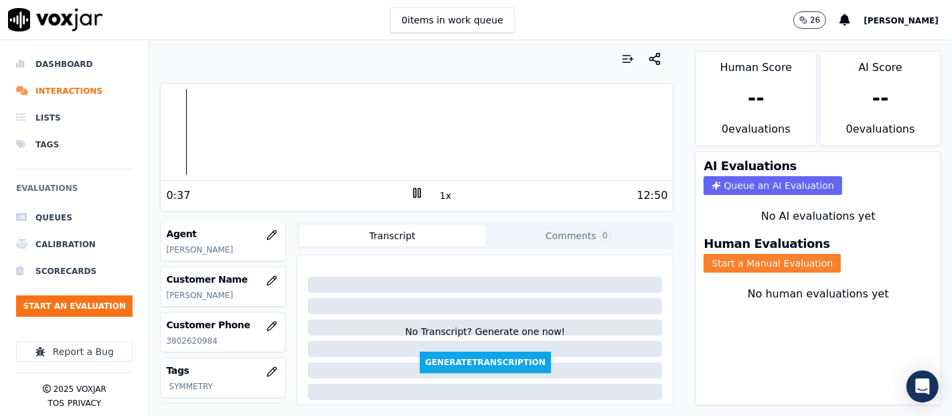
click at [791, 254] on button "Start a Manual Evaluation" at bounding box center [771, 263] width 137 height 19
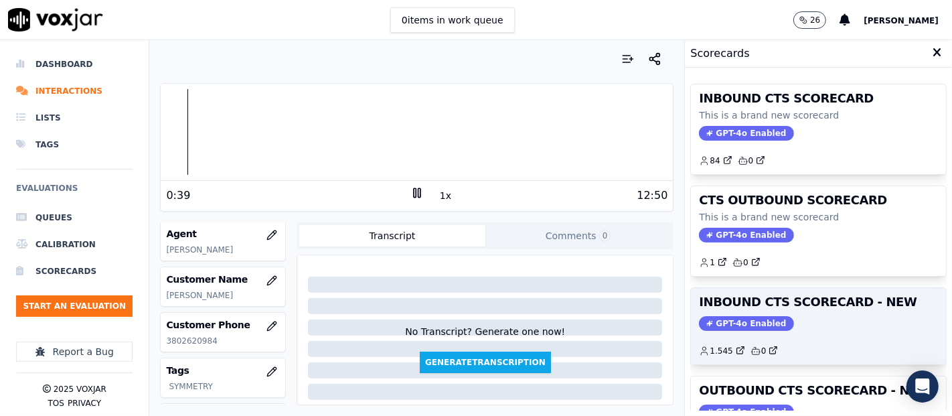
click at [843, 288] on div "INBOUND CTS SCORECARD - NEW GPT-4o Enabled 1.545 0" at bounding box center [818, 326] width 255 height 76
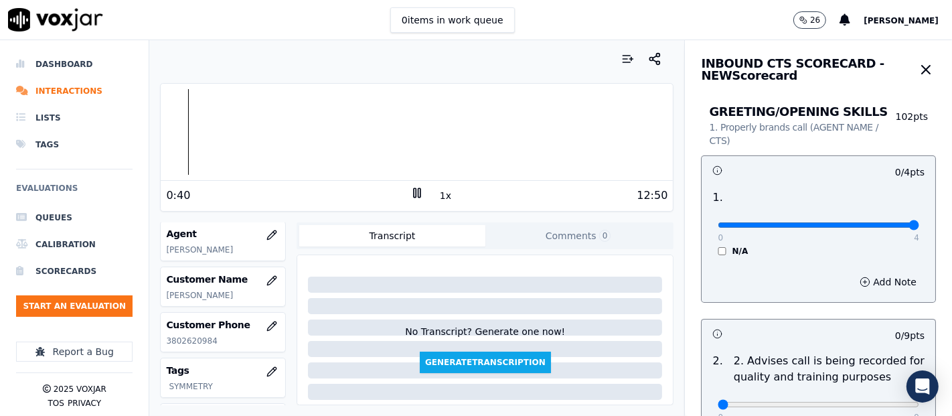
type input "4"
click at [877, 222] on input "range" at bounding box center [817, 224] width 201 height 5
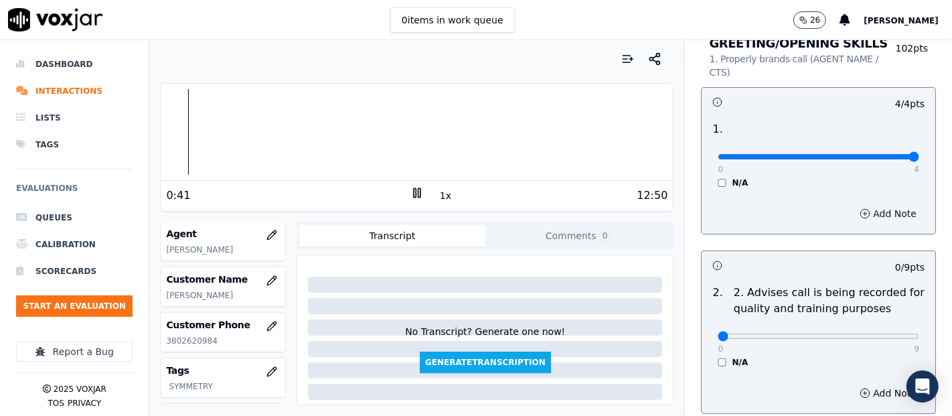
scroll to position [223, 0]
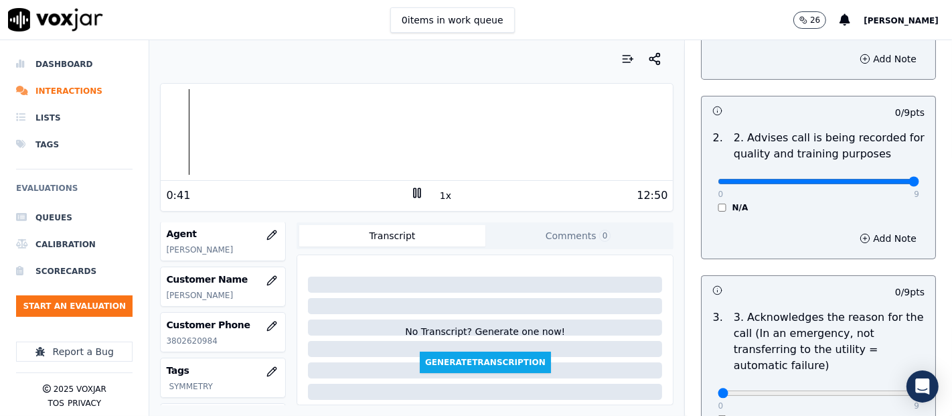
type input "9"
click at [881, 5] on input "range" at bounding box center [817, 1] width 201 height 5
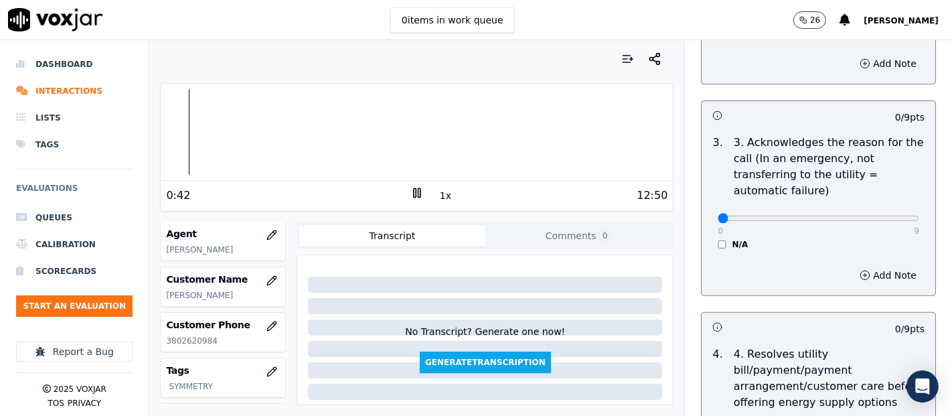
scroll to position [446, 0]
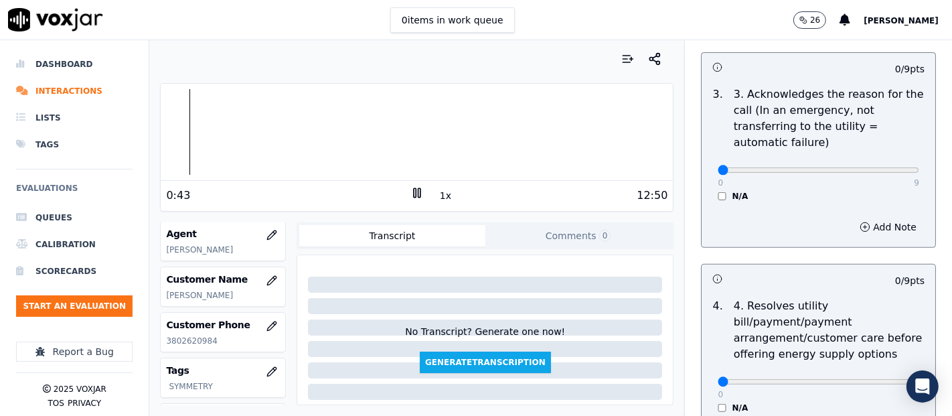
drag, startPoint x: 877, startPoint y: 160, endPoint x: 877, endPoint y: 169, distance: 8.7
click at [877, 165] on div "0 9" at bounding box center [817, 169] width 201 height 16
type input "9"
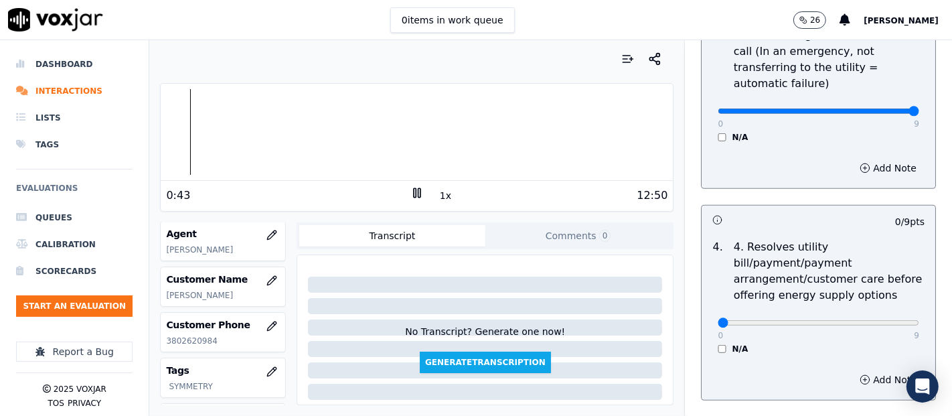
scroll to position [669, 0]
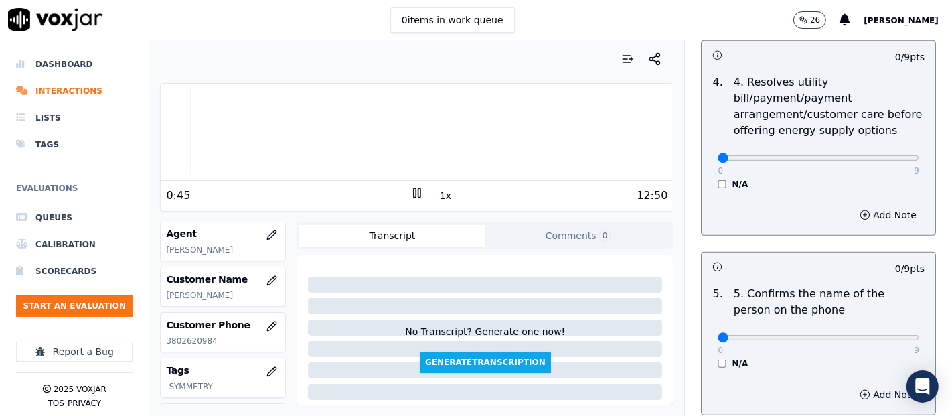
click at [717, 179] on div "N/A" at bounding box center [817, 184] width 201 height 11
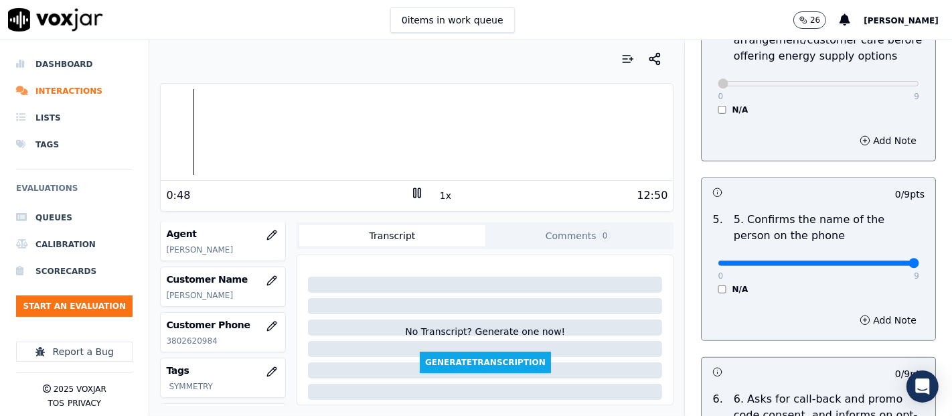
drag, startPoint x: 875, startPoint y: 262, endPoint x: 866, endPoint y: 261, distance: 8.7
type input "9"
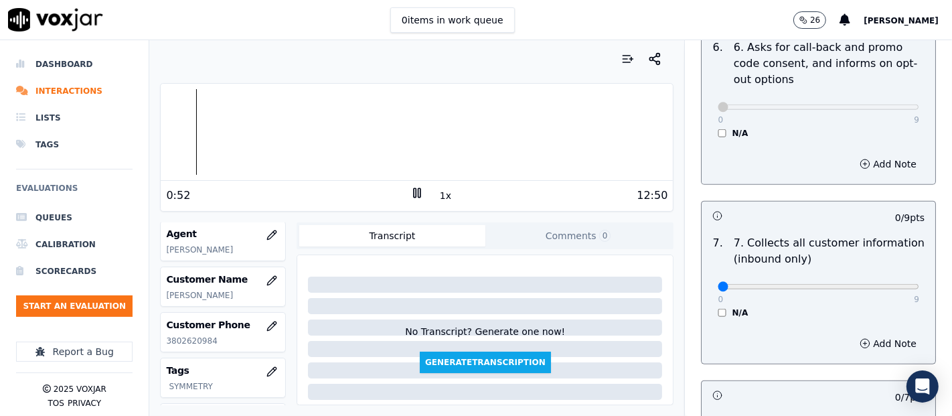
scroll to position [1189, 0]
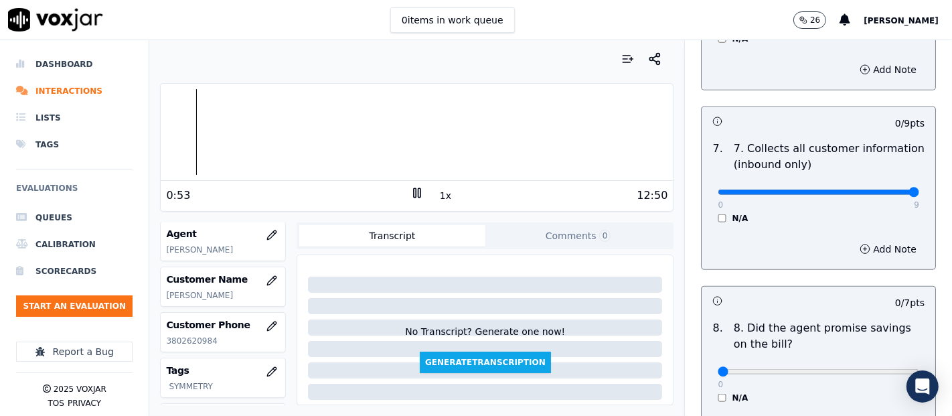
type input "9"
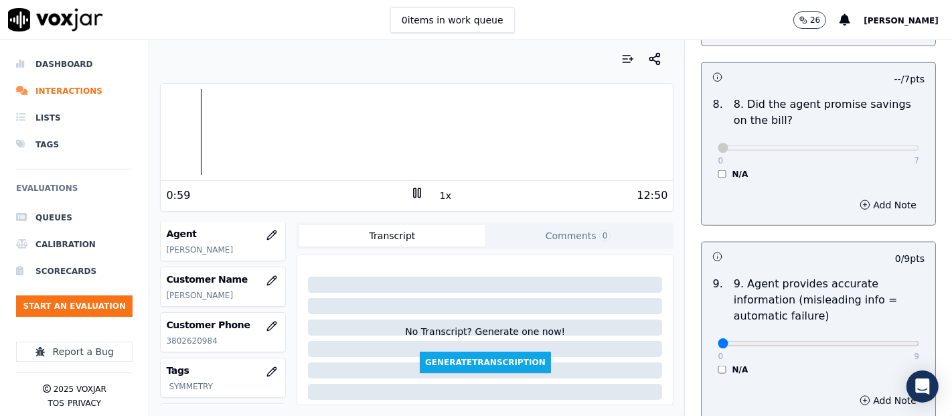
scroll to position [1487, 0]
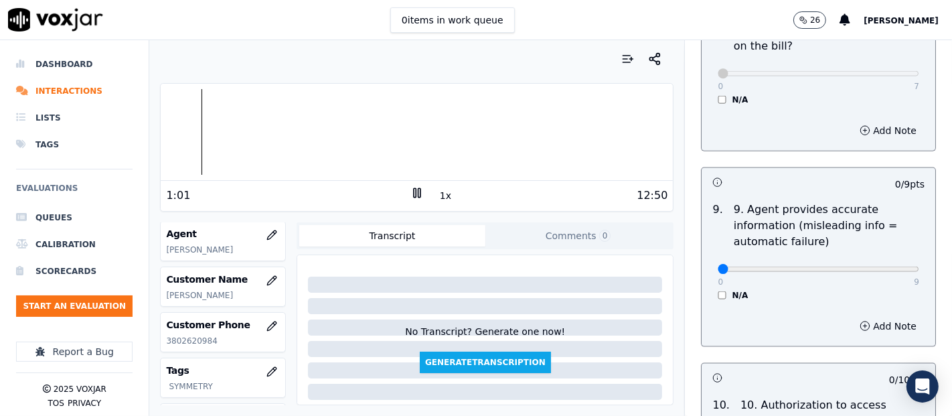
drag, startPoint x: 899, startPoint y: 263, endPoint x: 884, endPoint y: 260, distance: 15.0
click at [899, 262] on div "9 . 9. Agent provides accurate information (misleading info = automatic failure…" at bounding box center [818, 251] width 234 height 110
type input "9"
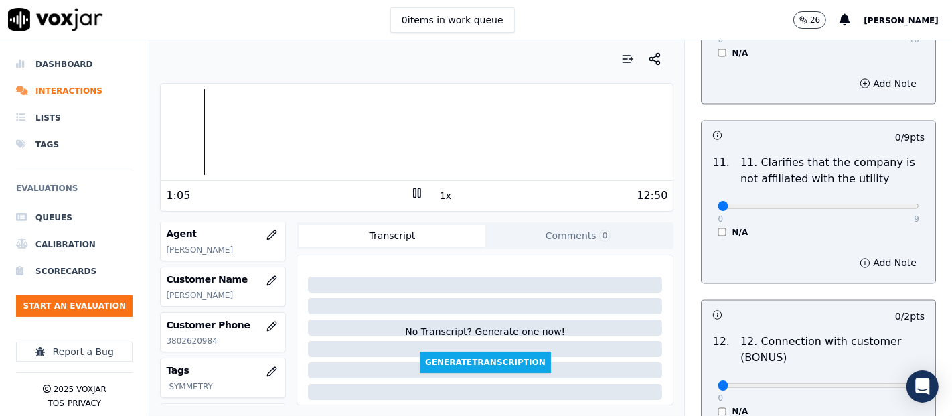
scroll to position [2008, 0]
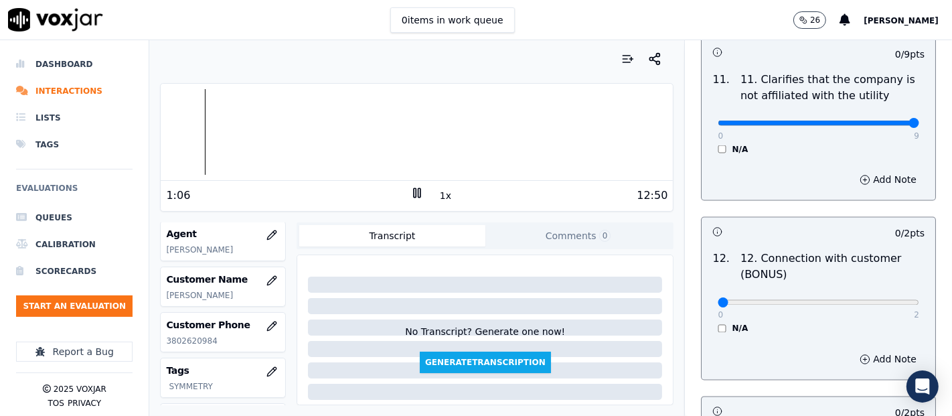
type input "9"
type input "2"
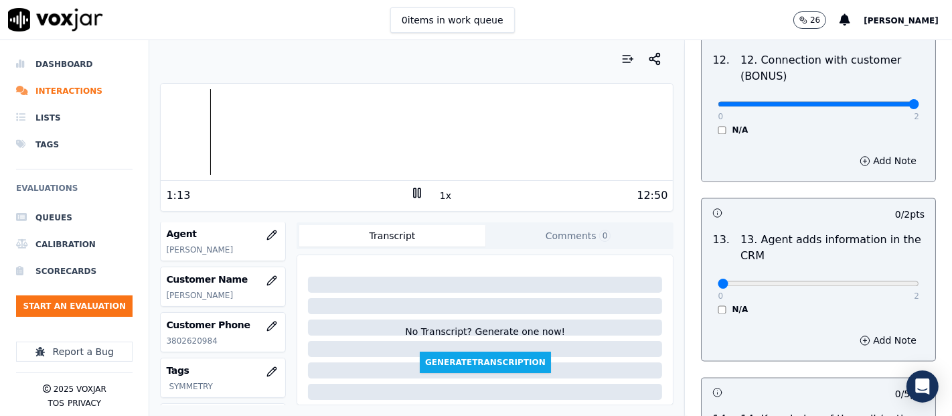
scroll to position [2231, 0]
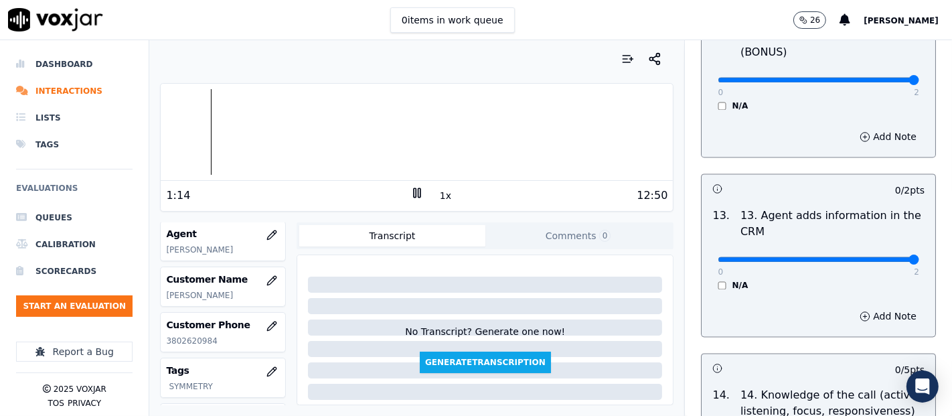
type input "2"
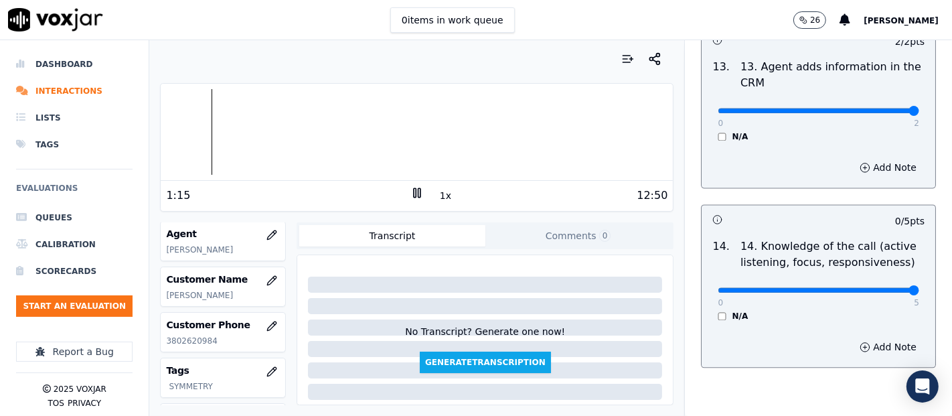
type input "5"
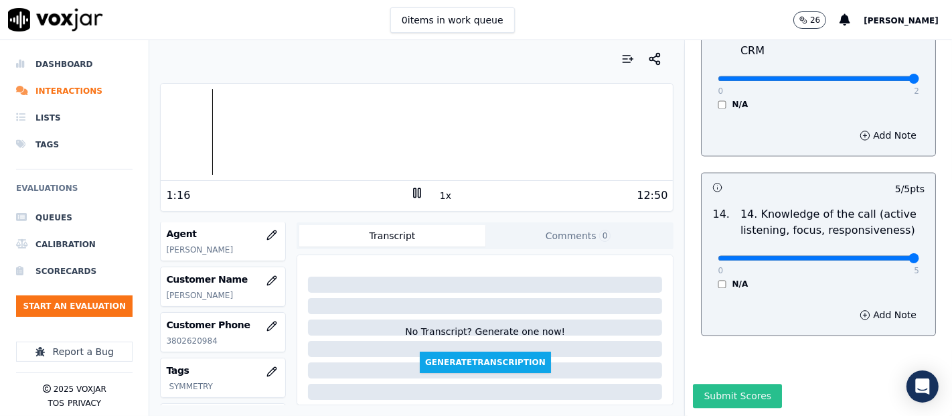
click at [740, 384] on button "Submit Scores" at bounding box center [737, 396] width 89 height 24
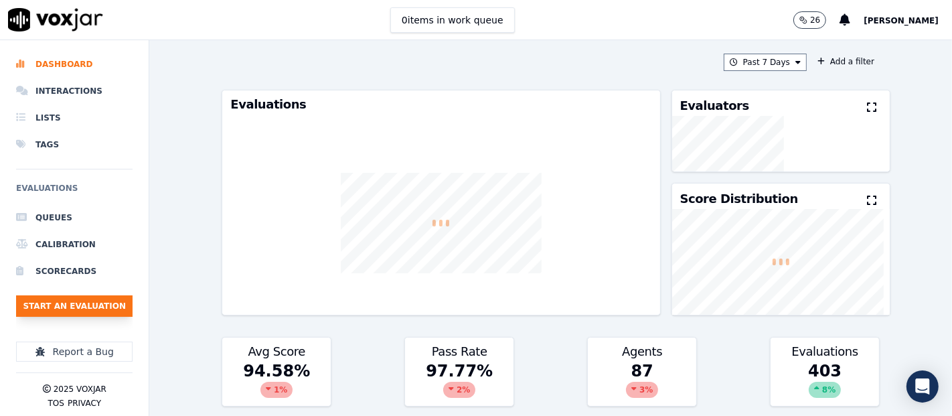
click at [27, 308] on button "Start an Evaluation" at bounding box center [74, 305] width 116 height 21
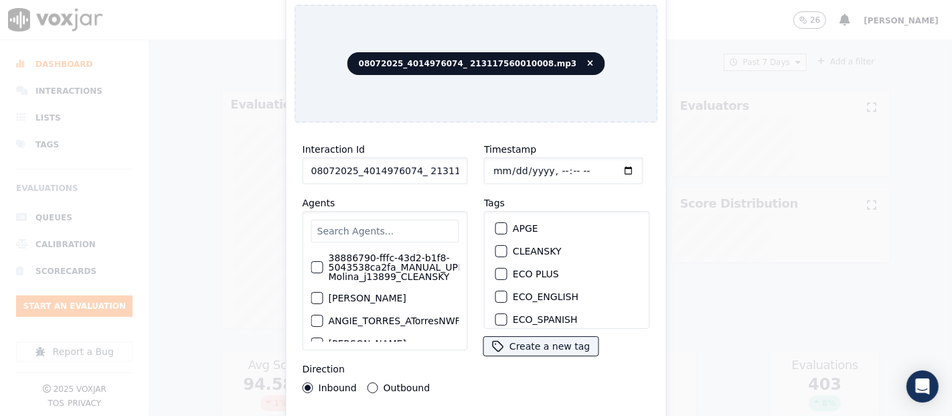
click at [451, 163] on input "08072025_4014976074_ 213117560010008.mp3" at bounding box center [385, 170] width 165 height 27
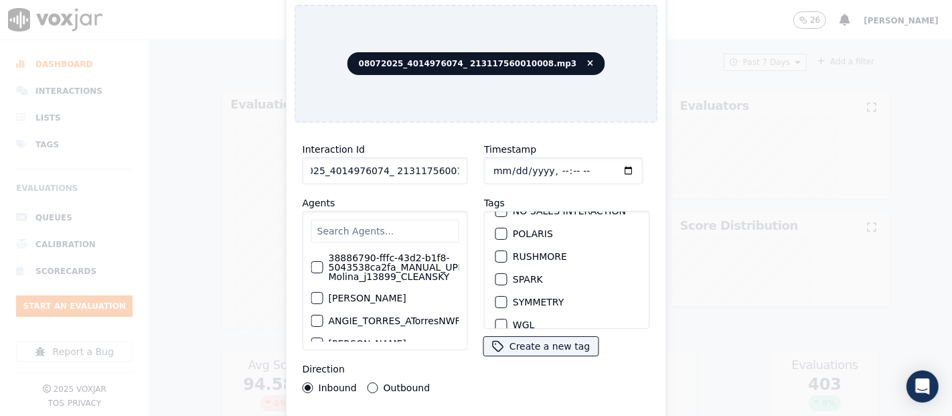
scroll to position [286, 0]
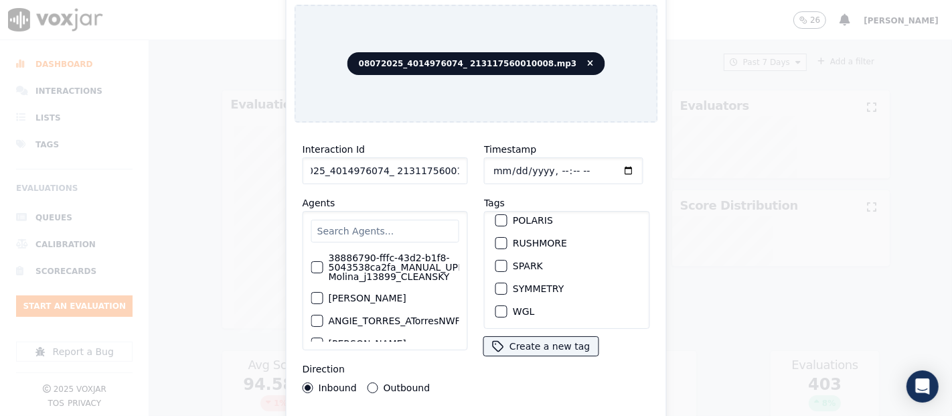
type input "08072025_4014976074_ 213117560010008"
drag, startPoint x: 495, startPoint y: 268, endPoint x: 497, endPoint y: 310, distance: 41.5
click at [496, 284] on div "button" at bounding box center [500, 288] width 9 height 9
click at [466, 410] on div "Interaction Id 08072025_4014976074_ 213117560010008 Agents 38886790-fffc-43d2-b…" at bounding box center [475, 287] width 363 height 308
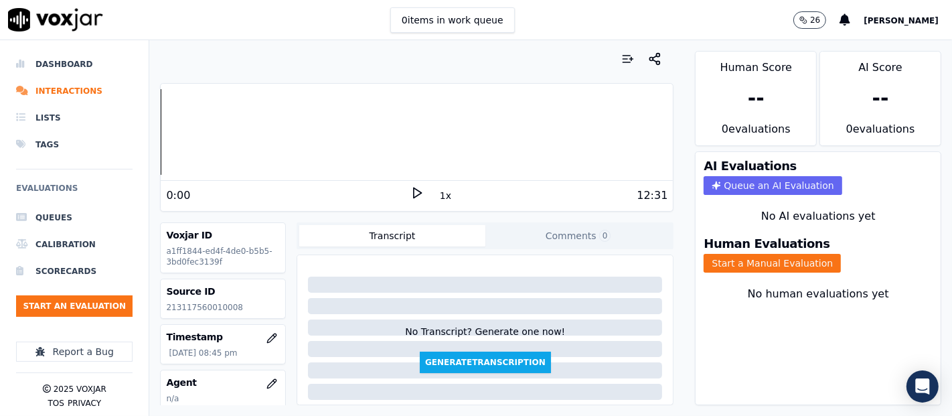
click at [414, 189] on polygon at bounding box center [418, 193] width 8 height 10
drag, startPoint x: 176, startPoint y: 311, endPoint x: 249, endPoint y: 311, distance: 73.0
click at [249, 311] on p "213117560010008" at bounding box center [223, 307] width 114 height 11
copy p "213117560010008"
drag, startPoint x: 699, startPoint y: 257, endPoint x: 696, endPoint y: 246, distance: 11.2
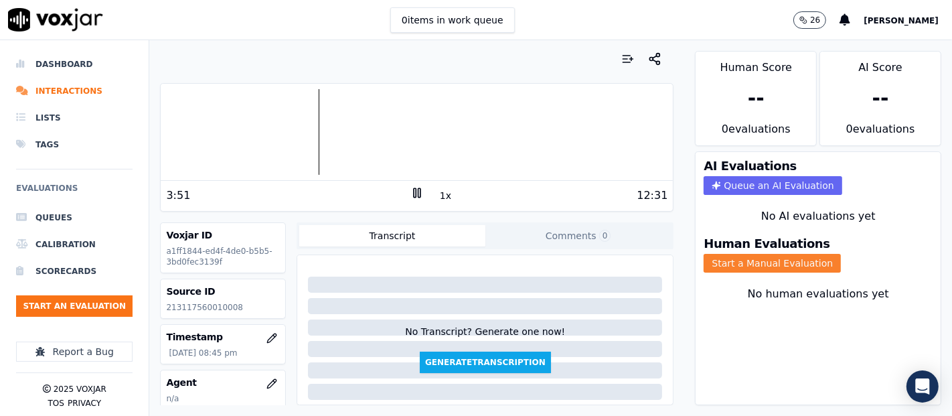
click at [703, 254] on button "Start a Manual Evaluation" at bounding box center [771, 263] width 137 height 19
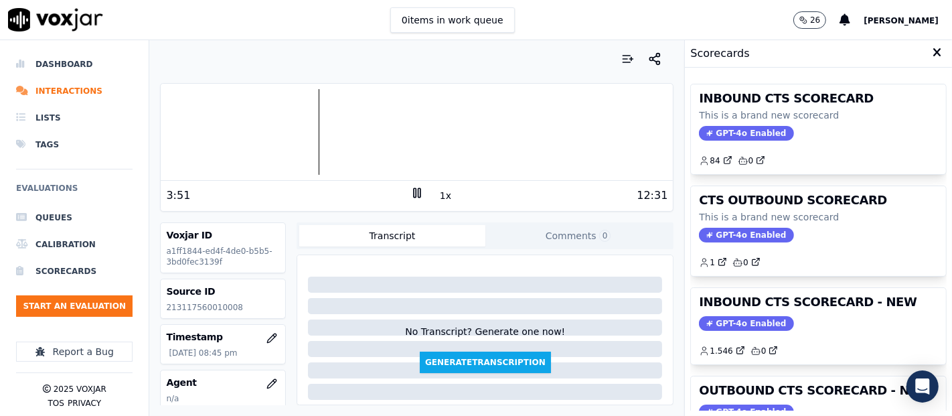
click at [696, 246] on div "Scores Transcript Metadata Comments Human Score -- 0 evaluation s AI Score -- 0…" at bounding box center [818, 227] width 268 height 375
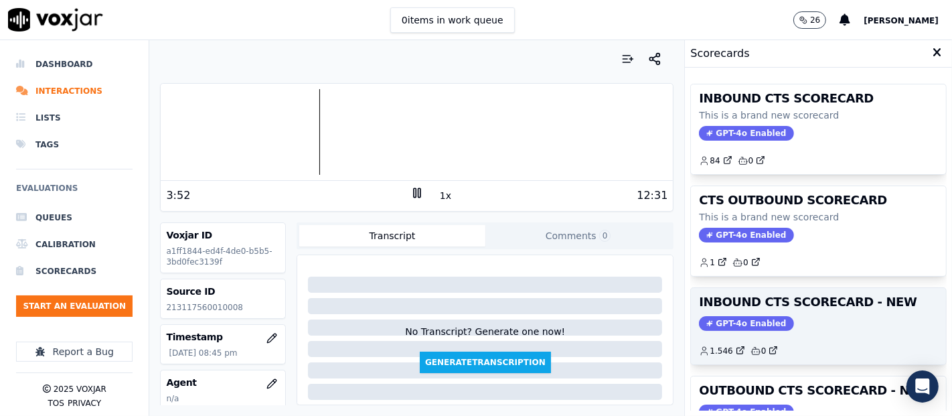
click at [727, 304] on h3 "INBOUND CTS SCORECARD - NEW" at bounding box center [818, 302] width 239 height 12
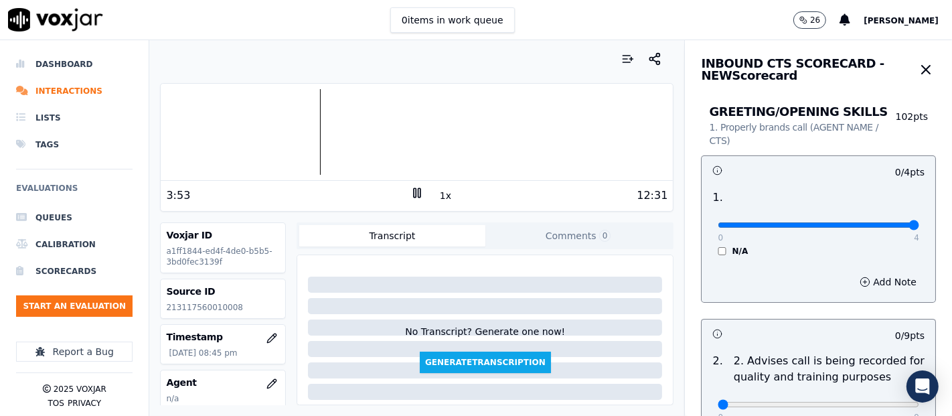
type input "4"
click at [877, 225] on input "range" at bounding box center [817, 224] width 201 height 5
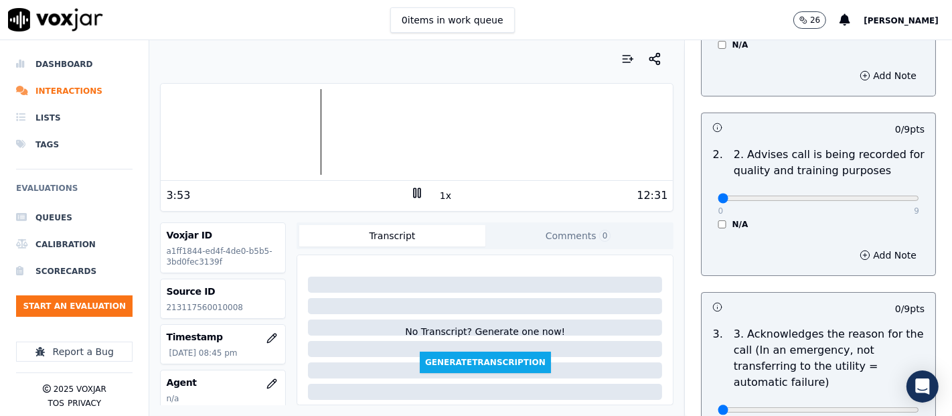
scroll to position [223, 0]
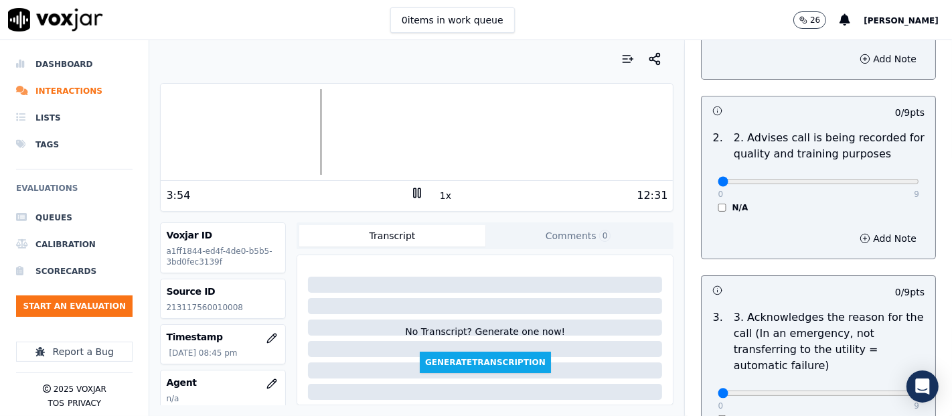
drag, startPoint x: 890, startPoint y: 173, endPoint x: 871, endPoint y: 181, distance: 20.4
click at [883, 175] on div "0 9 N/A" at bounding box center [818, 187] width 223 height 51
type input "9"
click at [871, 5] on input "range" at bounding box center [817, 1] width 201 height 5
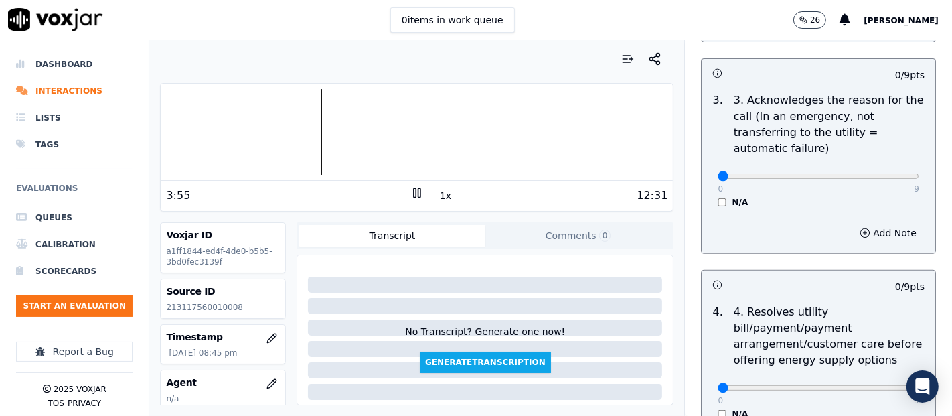
scroll to position [446, 0]
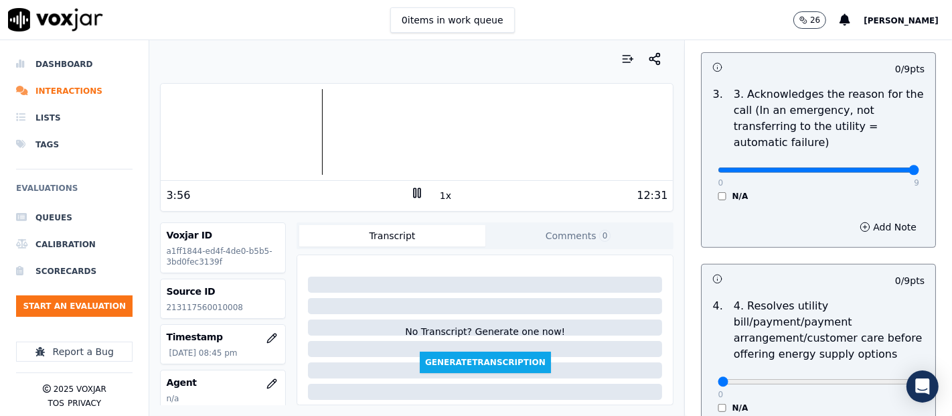
type input "9"
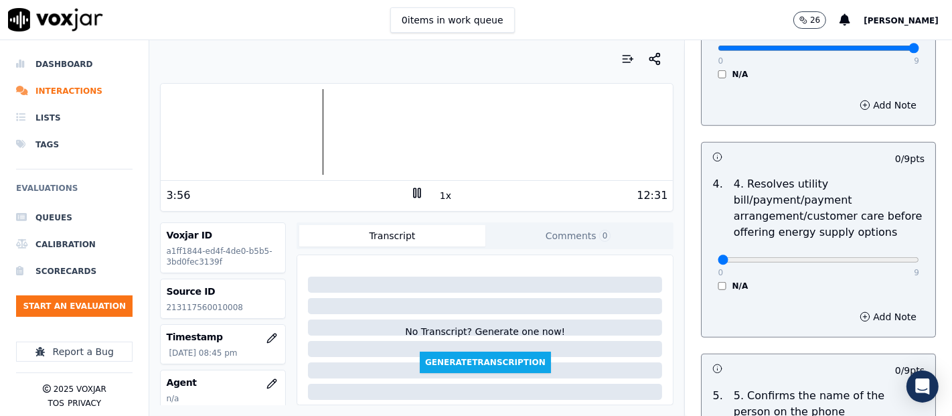
scroll to position [669, 0]
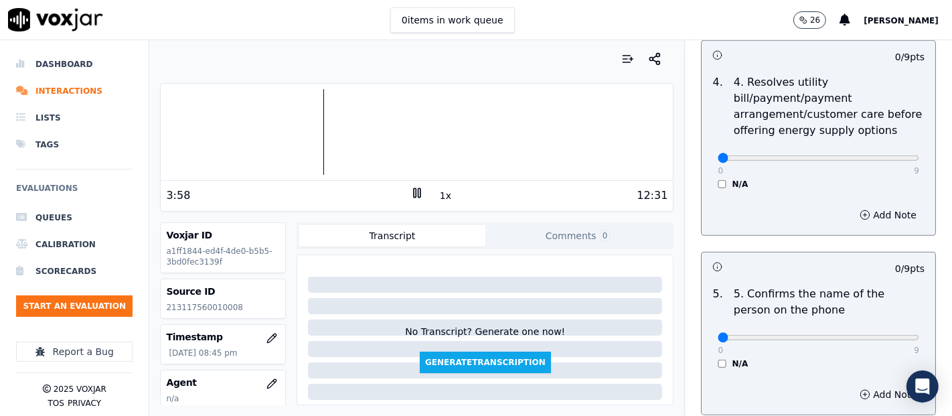
click at [410, 190] on icon at bounding box center [416, 192] width 13 height 13
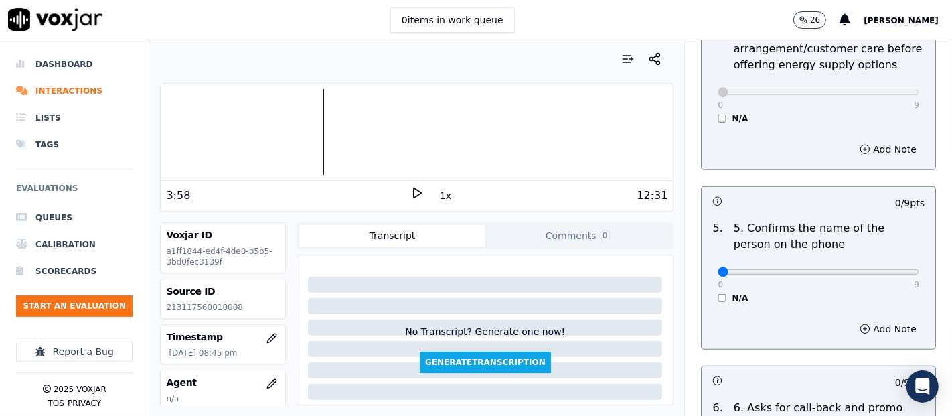
scroll to position [818, 0]
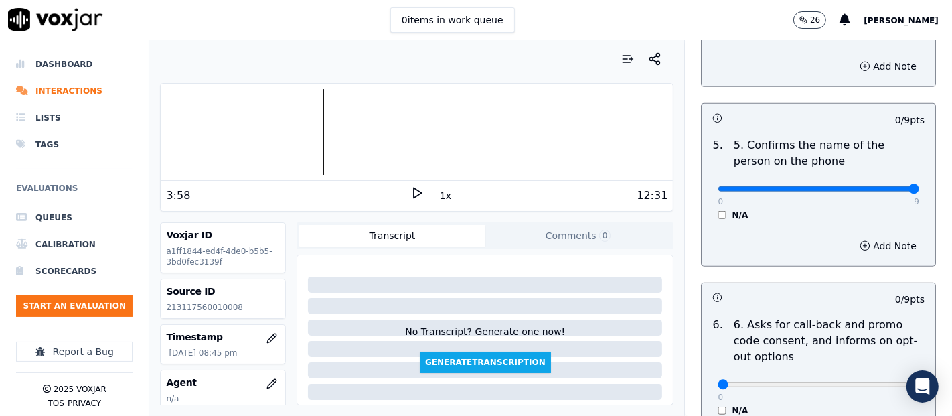
type input "9"
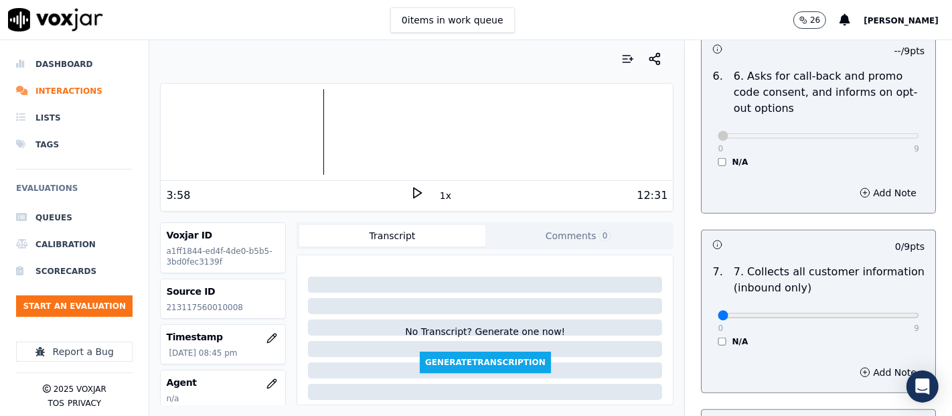
scroll to position [1189, 0]
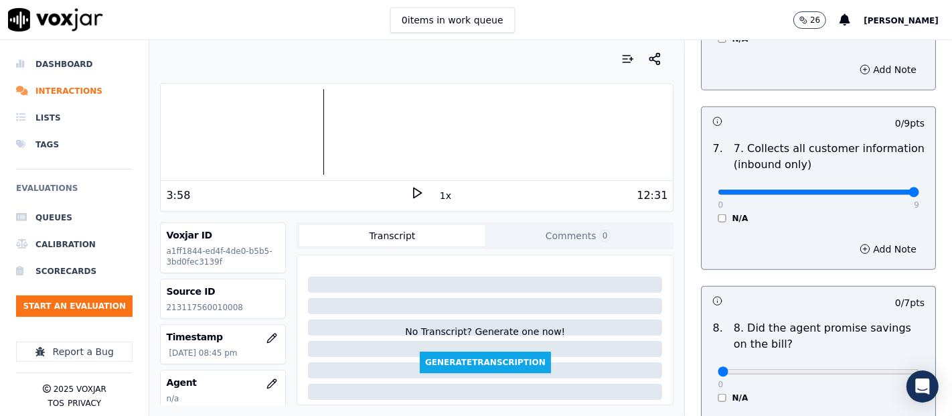
type input "9"
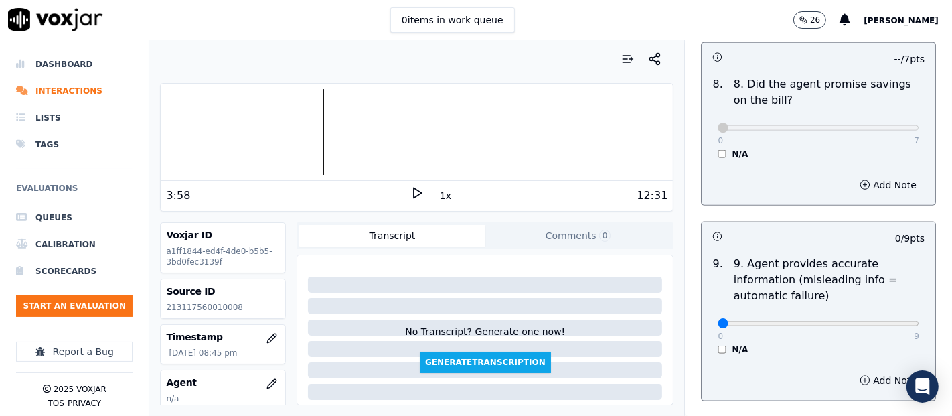
scroll to position [1487, 0]
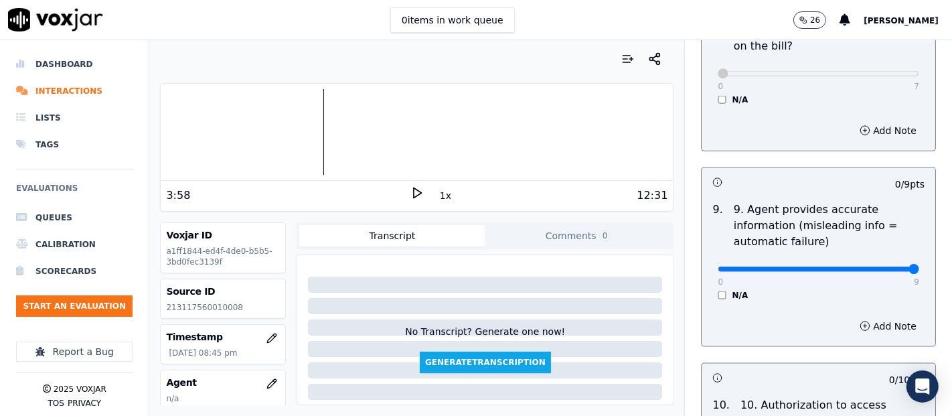
type input "9"
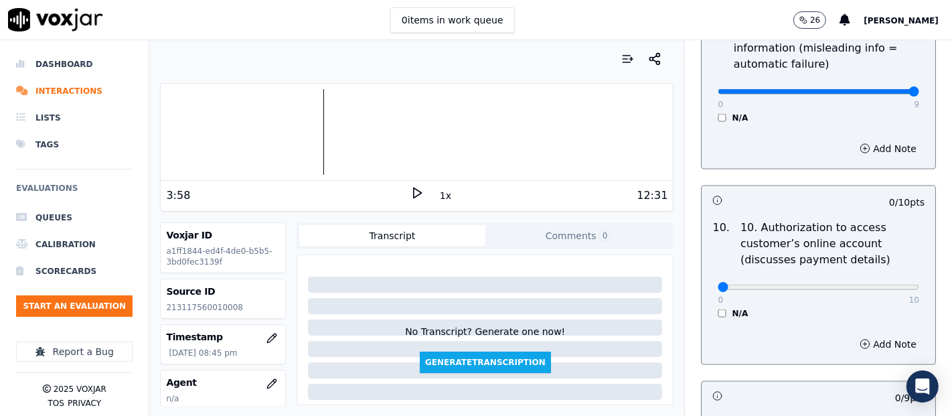
scroll to position [1710, 0]
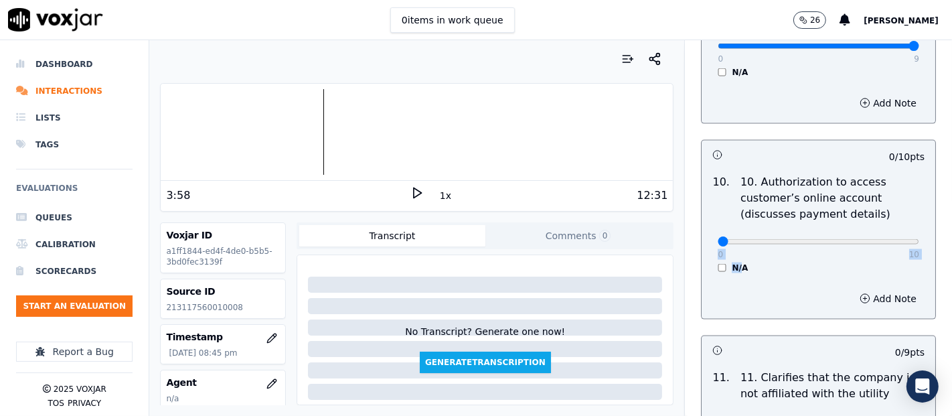
drag, startPoint x: 681, startPoint y: 248, endPoint x: 745, endPoint y: 268, distance: 66.7
click at [716, 278] on div "Add Note" at bounding box center [818, 298] width 234 height 40
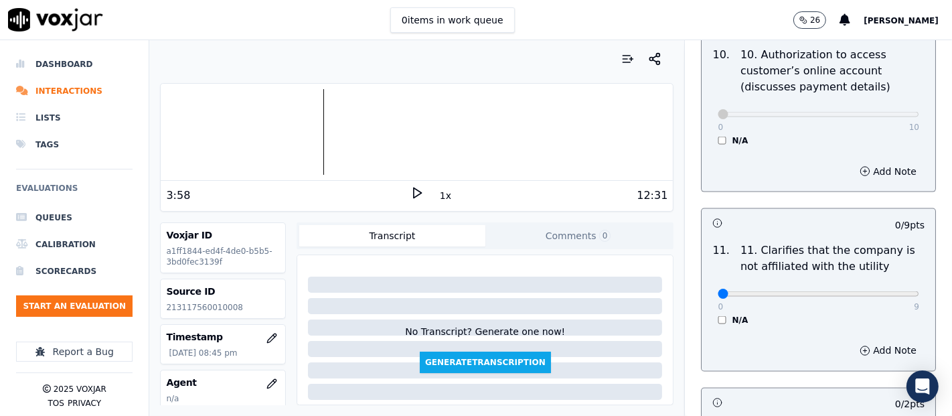
scroll to position [1859, 0]
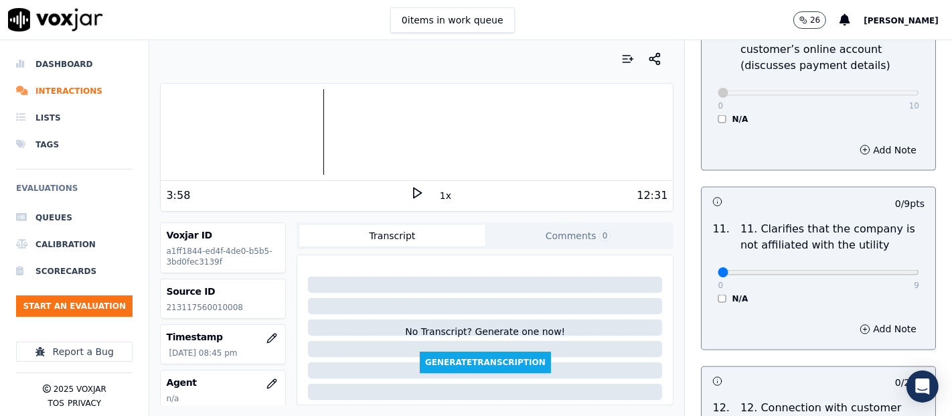
drag, startPoint x: 891, startPoint y: 268, endPoint x: 877, endPoint y: 268, distance: 14.1
click at [887, 268] on div "0 9 N/A" at bounding box center [818, 278] width 223 height 51
type input "9"
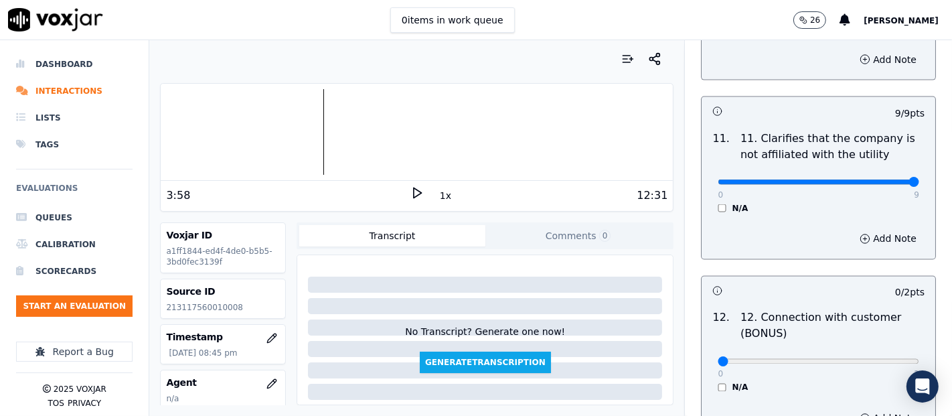
scroll to position [2082, 0]
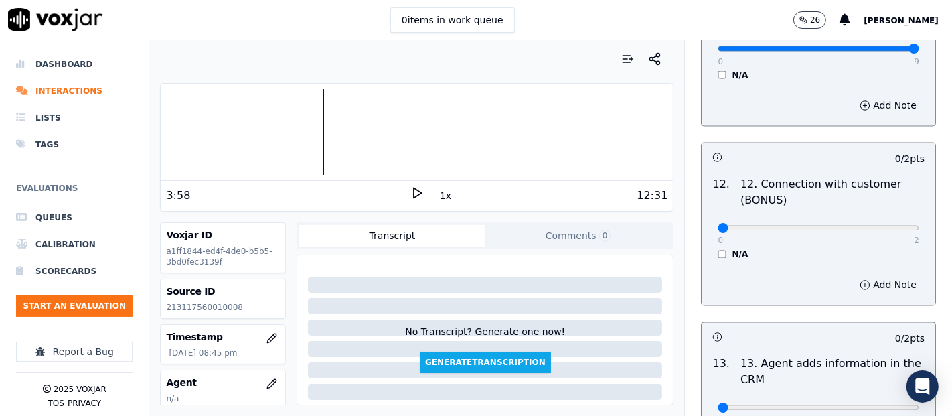
click at [887, 224] on div "0 2 N/A" at bounding box center [818, 234] width 223 height 51
type input "2"
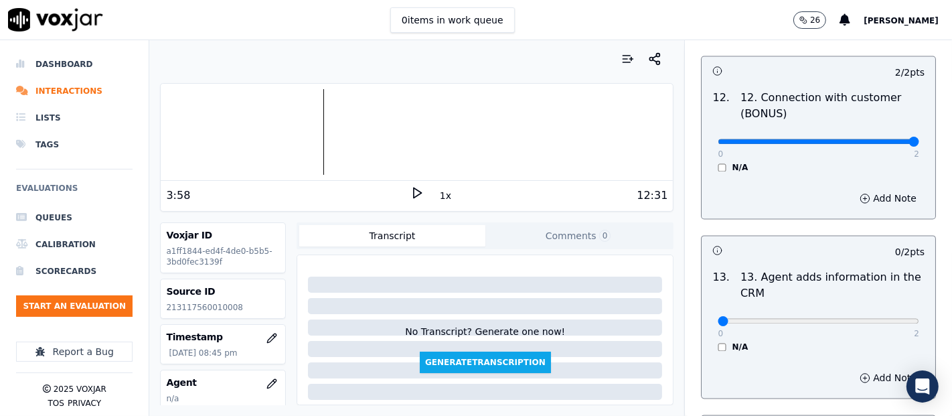
scroll to position [2231, 0]
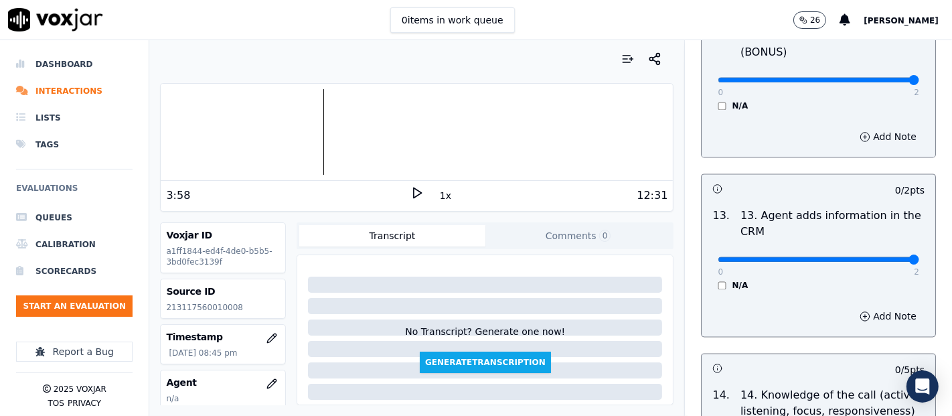
type input "2"
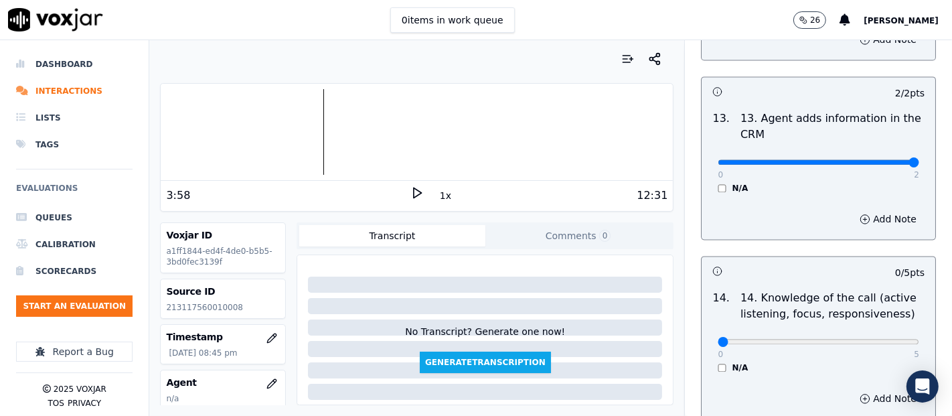
scroll to position [2439, 0]
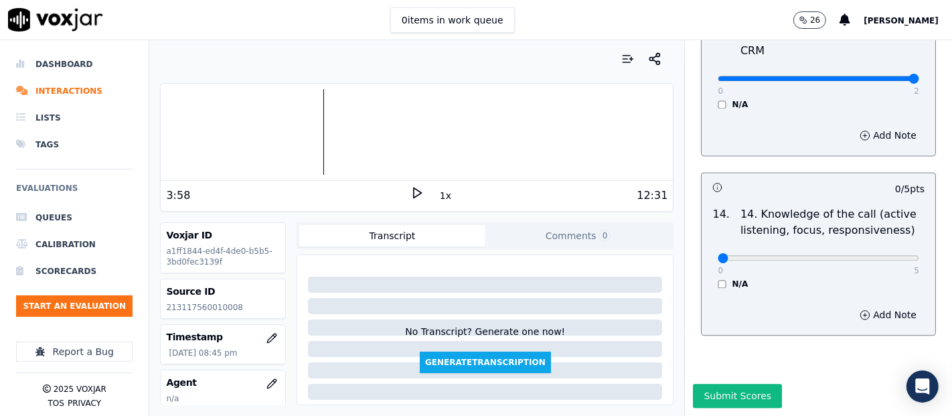
click at [875, 238] on div "0 5 N/A" at bounding box center [818, 263] width 223 height 51
type input "5"
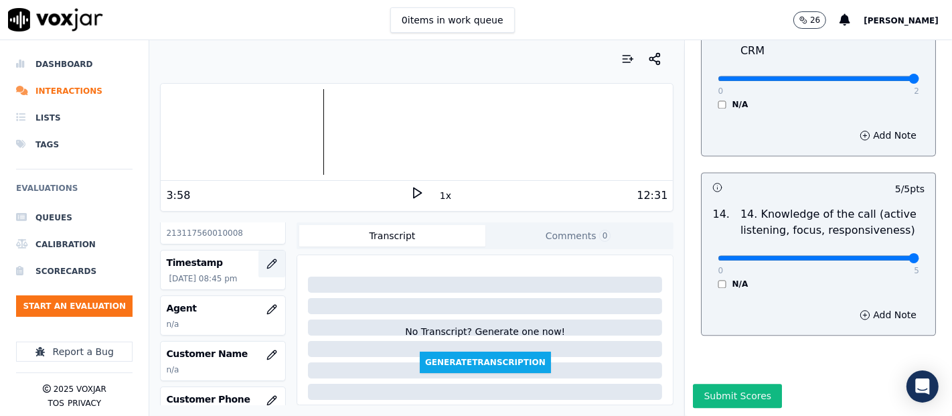
scroll to position [149, 0]
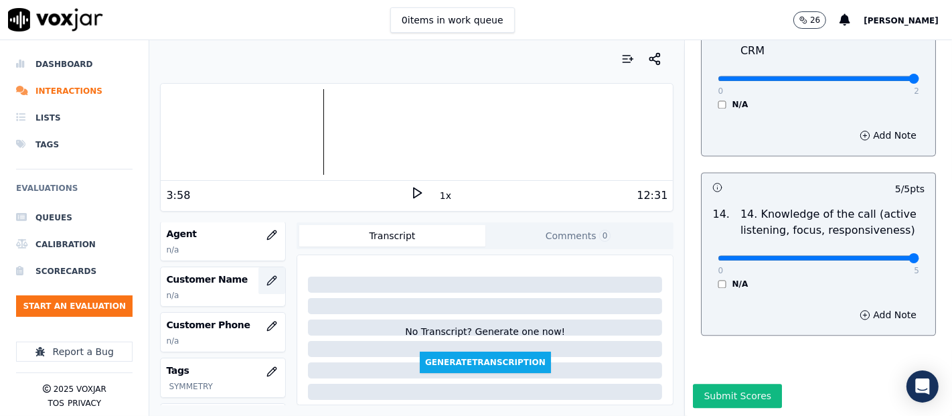
click at [258, 268] on button "button" at bounding box center [271, 280] width 27 height 27
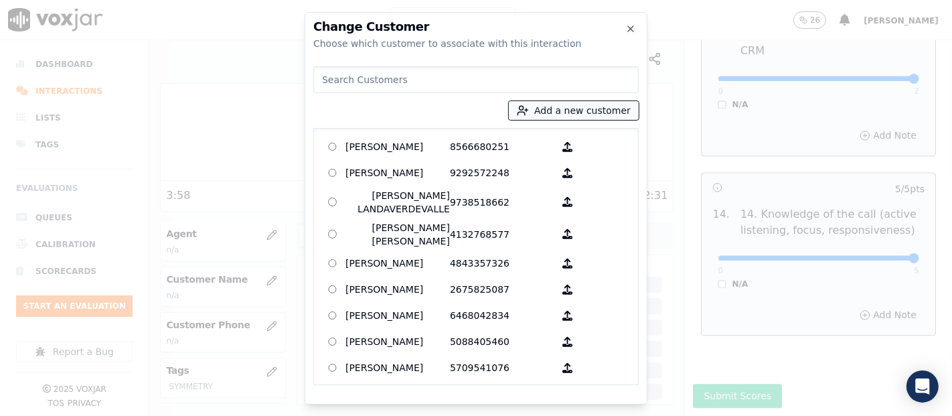
click at [578, 115] on button "Add a new customer" at bounding box center [574, 110] width 130 height 19
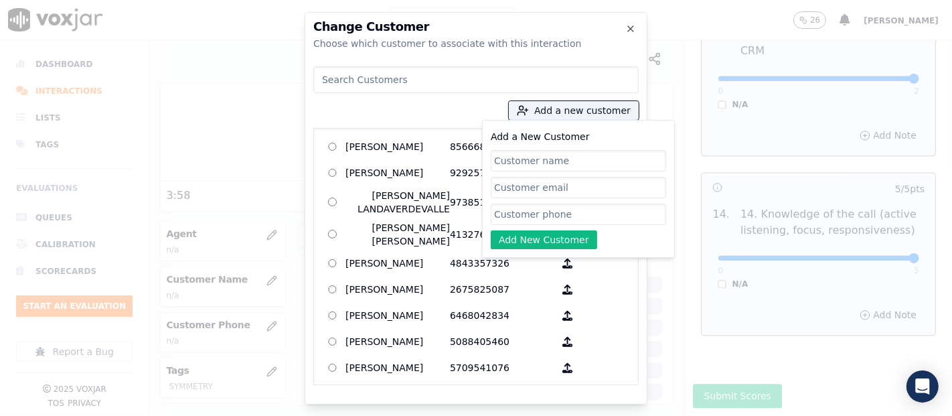
paste input "LUISA RIVAS"
type input "LUISA RIVAS"
click at [538, 221] on input "Add a New Customer" at bounding box center [578, 213] width 175 height 21
paste input "4014976074"
type input "4014976074"
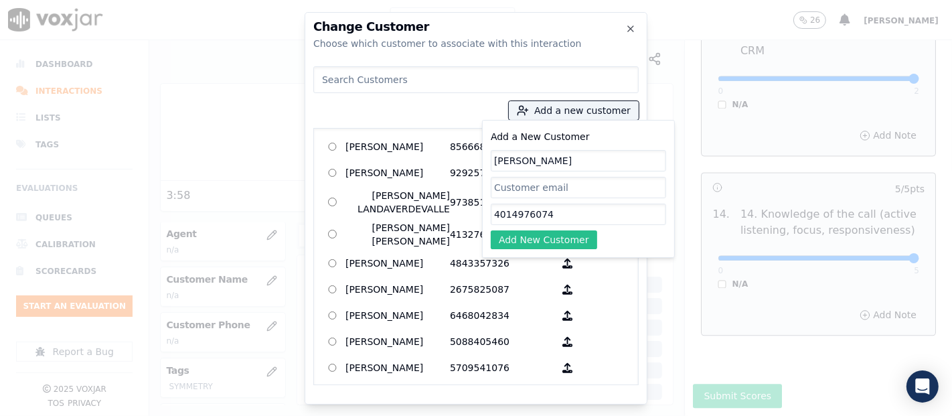
click at [508, 234] on button "Add New Customer" at bounding box center [544, 239] width 106 height 19
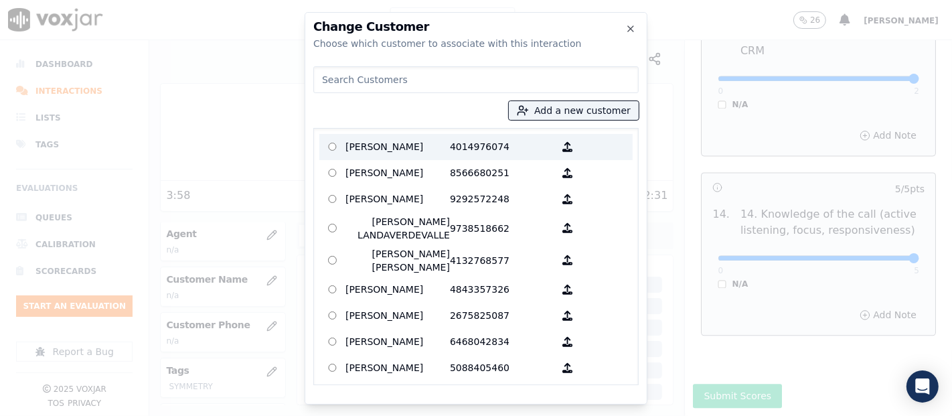
click at [379, 145] on p "LUISA RIVAS" at bounding box center [397, 147] width 104 height 21
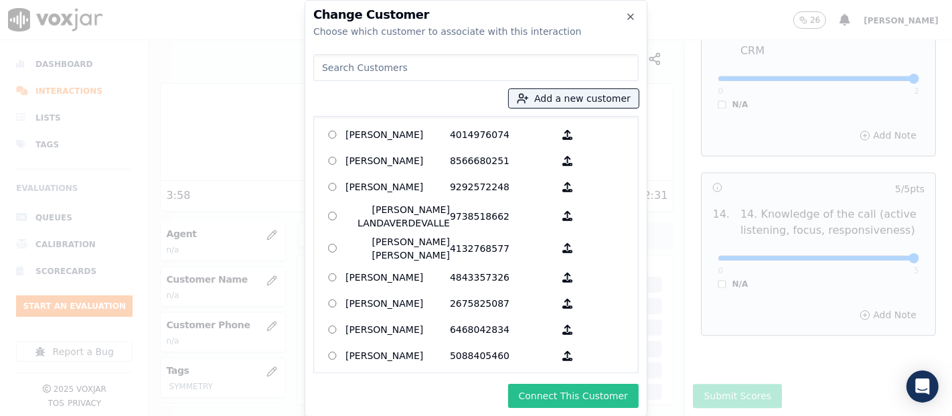
click at [617, 390] on button "Connect This Customer" at bounding box center [573, 396] width 131 height 24
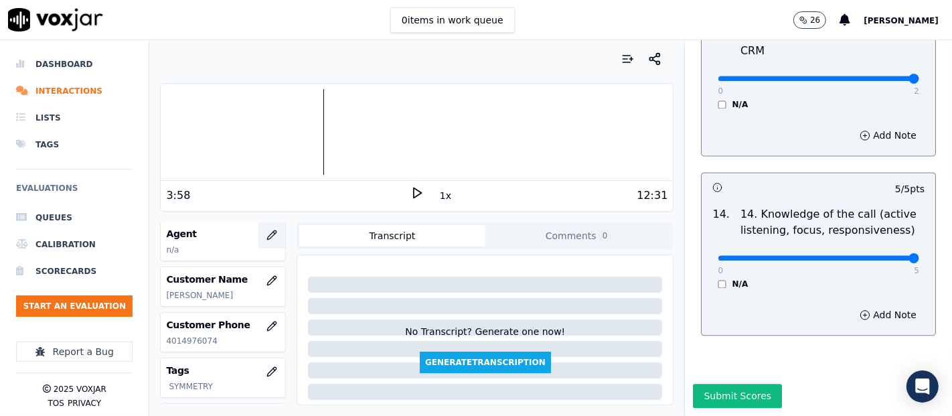
click at [258, 236] on button "button" at bounding box center [271, 235] width 27 height 27
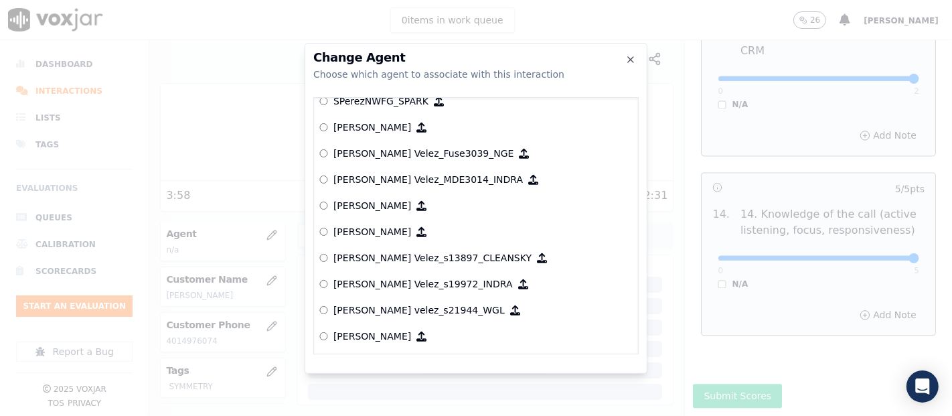
scroll to position [5356, 0]
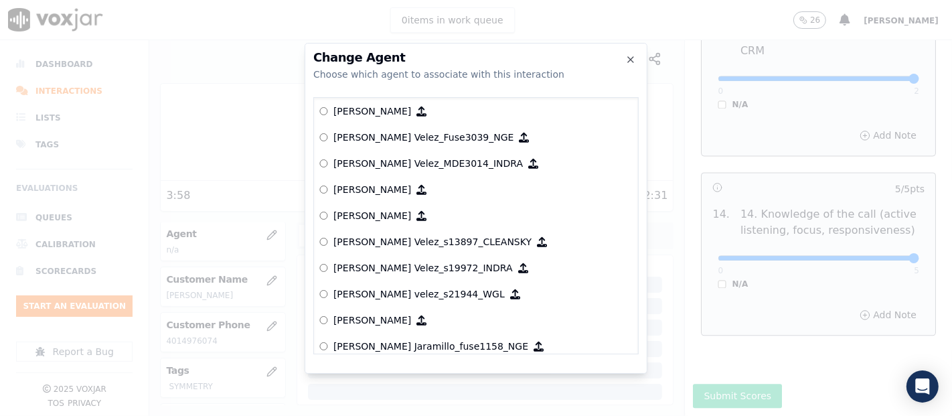
click at [398, 209] on p "[PERSON_NAME]" at bounding box center [372, 215] width 78 height 13
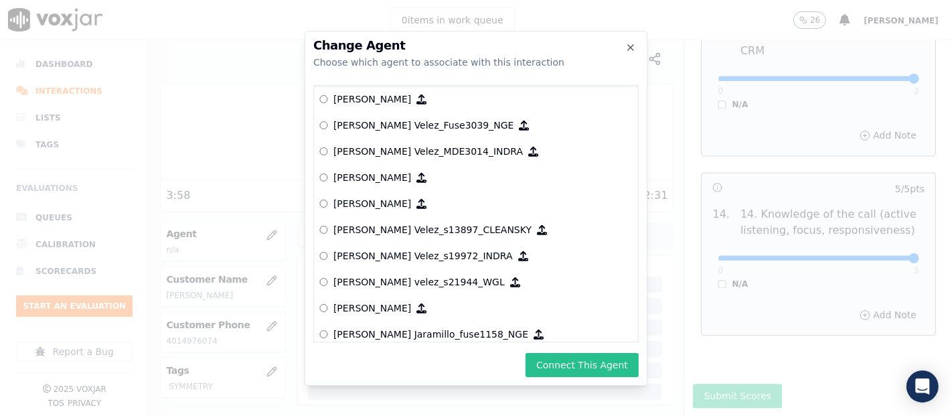
click at [556, 358] on button "Connect This Agent" at bounding box center [581, 365] width 113 height 24
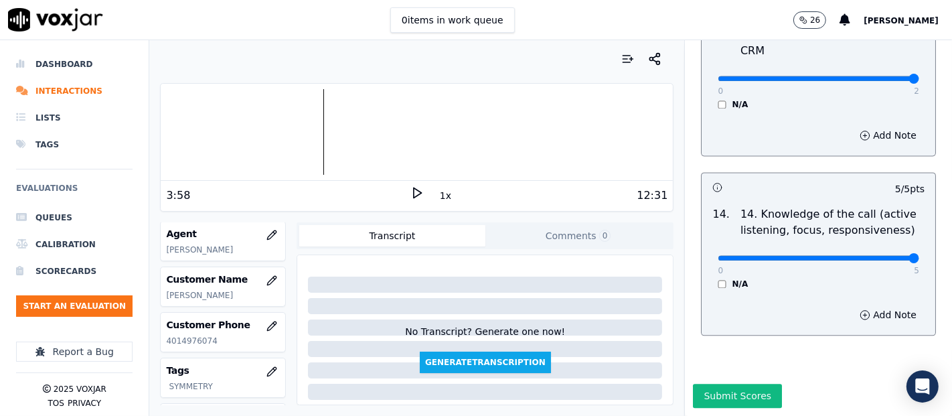
drag, startPoint x: 701, startPoint y: 353, endPoint x: 692, endPoint y: 349, distance: 9.9
click at [701, 384] on button "Submit Scores" at bounding box center [737, 396] width 89 height 24
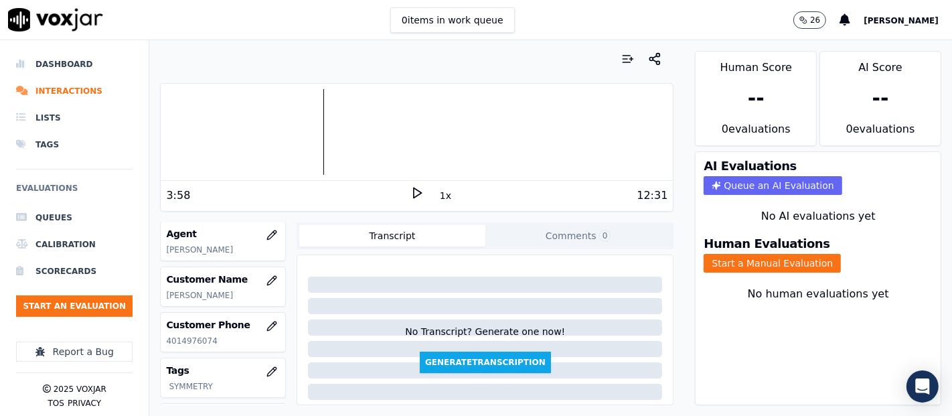
click at [410, 195] on icon at bounding box center [416, 192] width 13 height 13
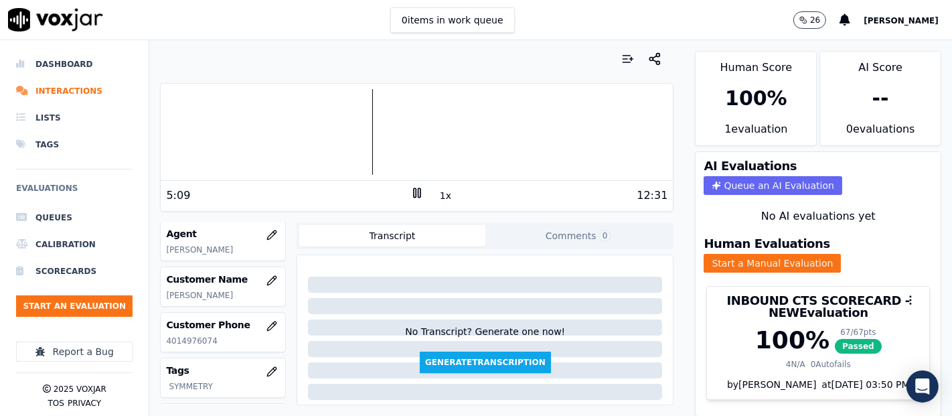
click at [412, 199] on div "1x" at bounding box center [416, 195] width 13 height 18
click at [414, 194] on rect at bounding box center [415, 192] width 2 height 9
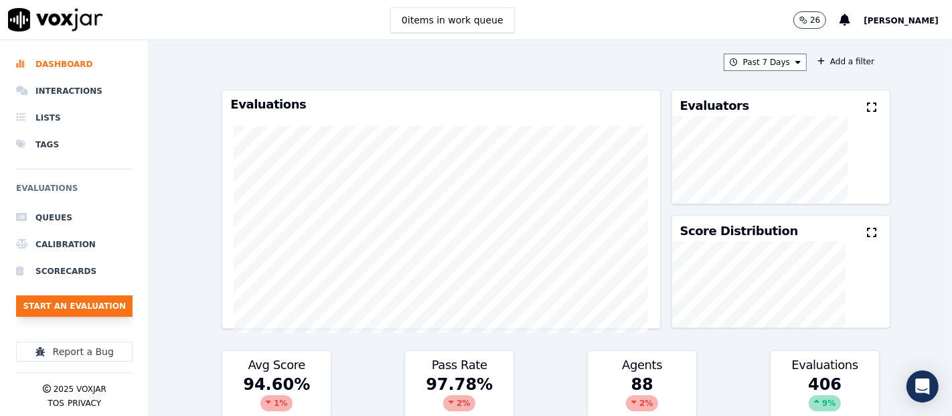
click at [86, 299] on button "Start an Evaluation" at bounding box center [74, 305] width 116 height 21
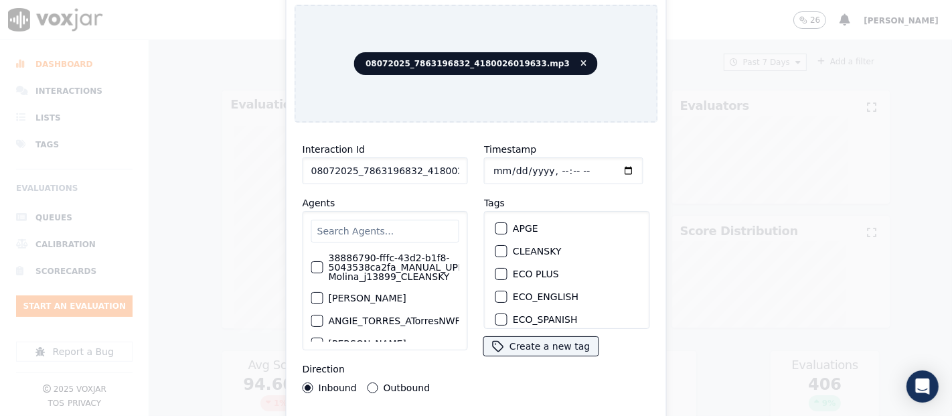
click at [446, 161] on input "08072025_7863196832_4180026019633.mp3" at bounding box center [385, 170] width 165 height 27
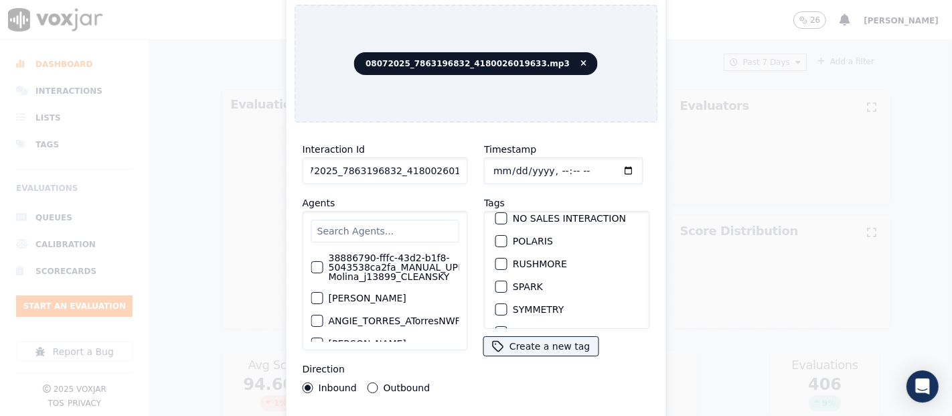
scroll to position [286, 0]
type input "08072025_7863196832_4180026019633"
click at [498, 284] on div "button" at bounding box center [500, 288] width 9 height 9
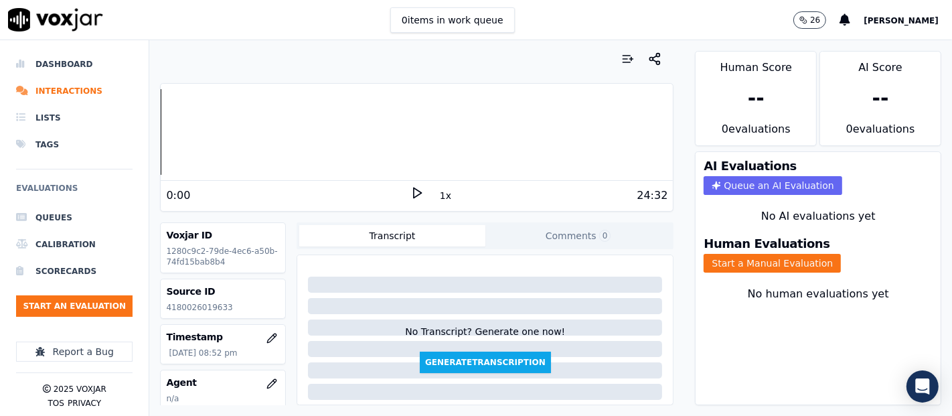
click at [221, 303] on p "4180026019633" at bounding box center [223, 307] width 114 height 11
click at [211, 309] on p "4180026019633" at bounding box center [223, 307] width 114 height 11
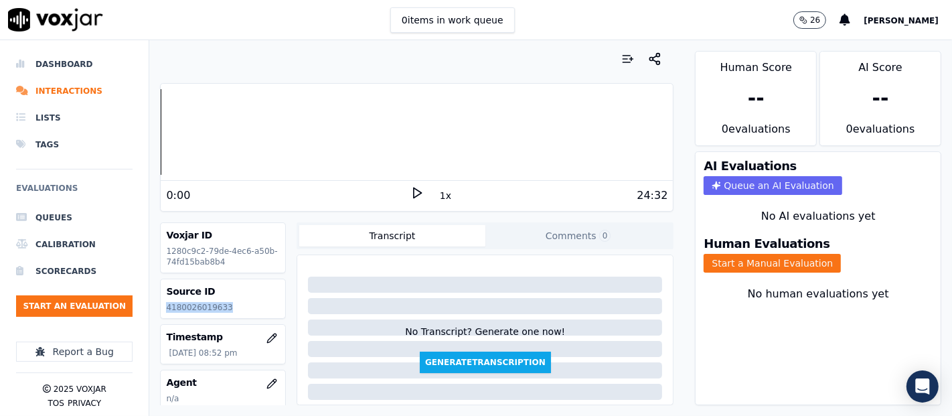
click at [410, 190] on icon at bounding box center [416, 192] width 13 height 13
click at [703, 254] on button "Start a Manual Evaluation" at bounding box center [771, 263] width 137 height 19
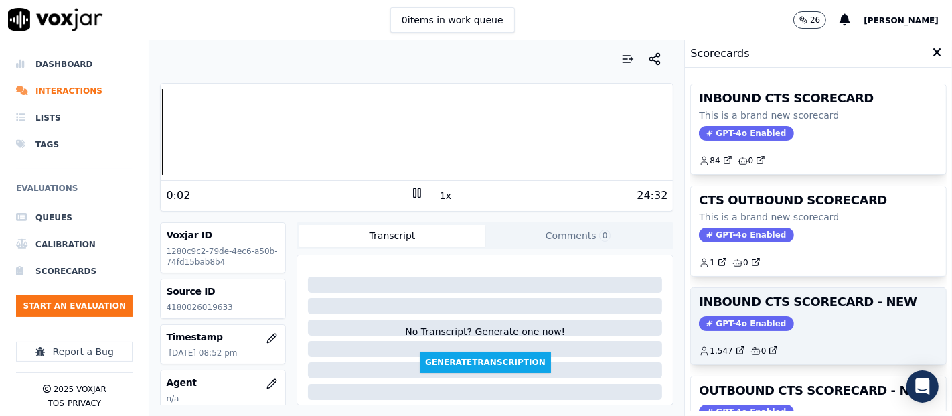
click at [750, 296] on h3 "INBOUND CTS SCORECARD - NEW" at bounding box center [818, 302] width 239 height 12
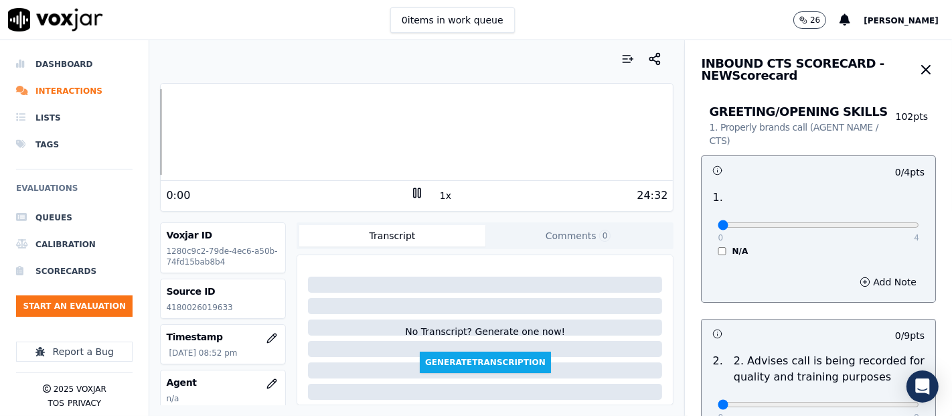
click at [97, 165] on div "Dashboard Interactions Lists Tags Evaluations Queues Calibration Scorecards Sta…" at bounding box center [476, 227] width 952 height 375
click at [410, 192] on icon at bounding box center [416, 192] width 13 height 13
drag, startPoint x: 411, startPoint y: 190, endPoint x: 353, endPoint y: 50, distance: 151.5
click at [410, 190] on icon at bounding box center [416, 192] width 13 height 13
type input "4"
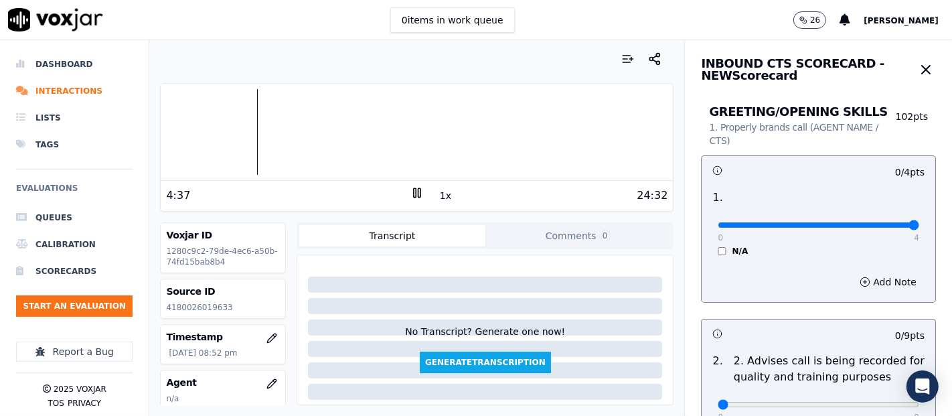
click at [883, 223] on input "range" at bounding box center [817, 224] width 201 height 5
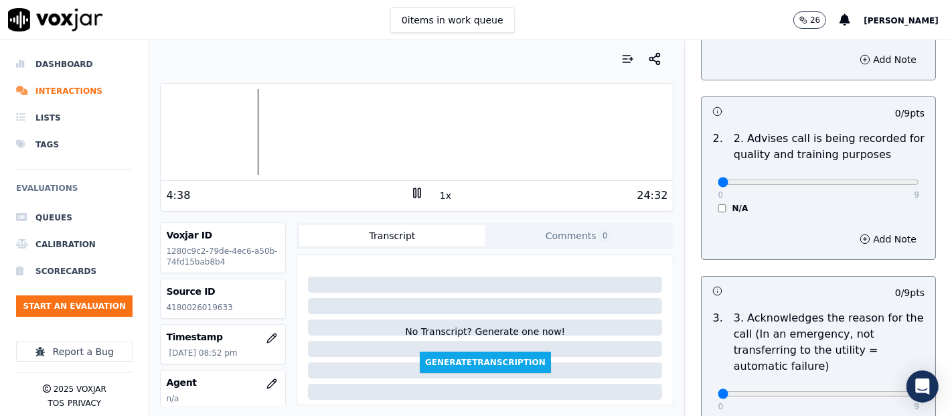
scroll to position [223, 0]
type input "9"
click at [871, 5] on input "range" at bounding box center [817, 1] width 201 height 5
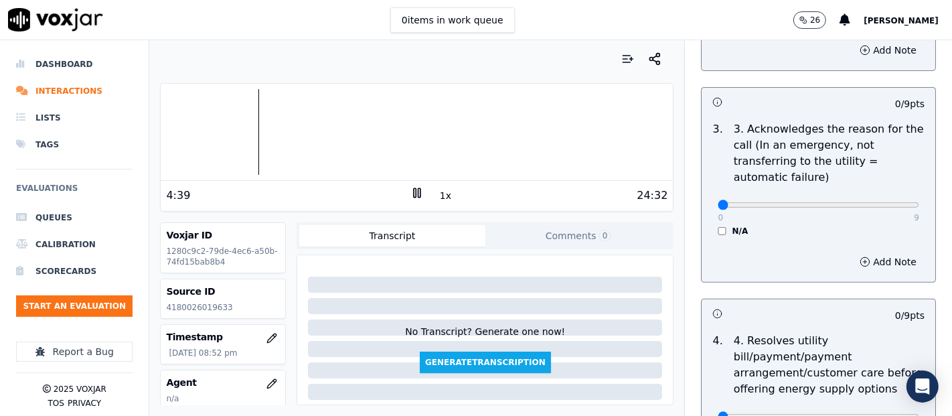
scroll to position [446, 0]
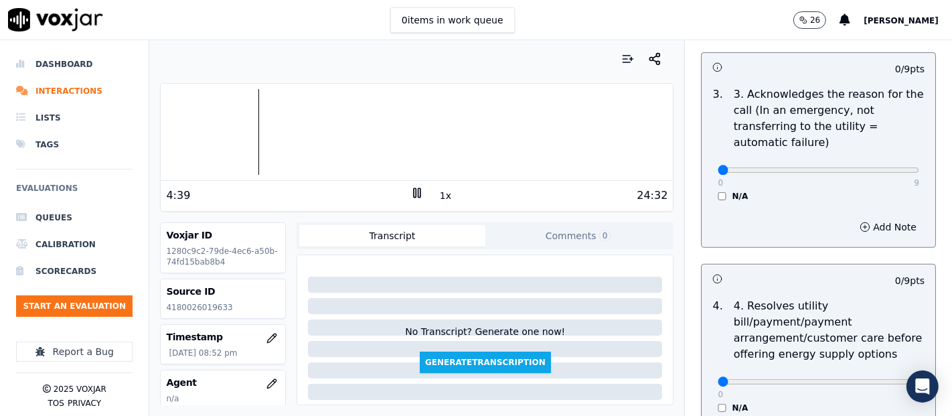
click at [877, 175] on div "0 9" at bounding box center [817, 169] width 201 height 16
type input "9"
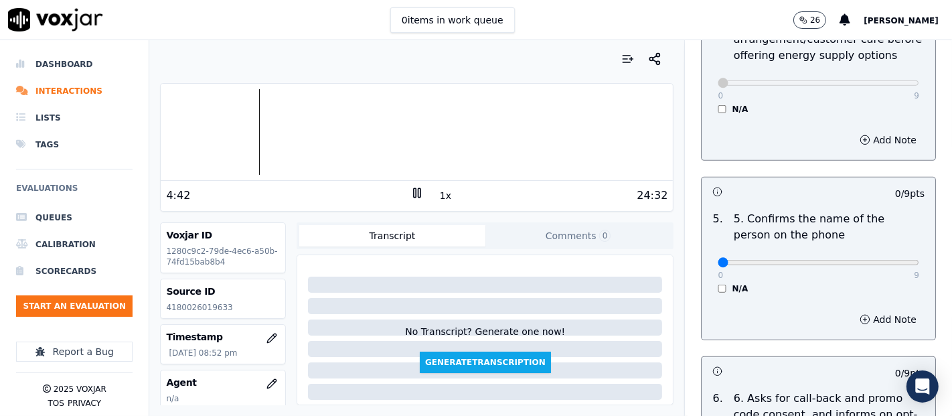
scroll to position [892, 0]
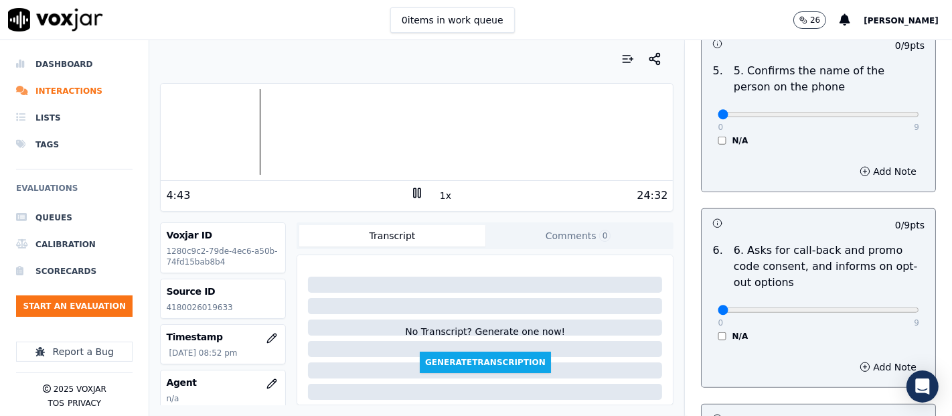
click at [869, 107] on div "0 9" at bounding box center [817, 114] width 201 height 16
type input "9"
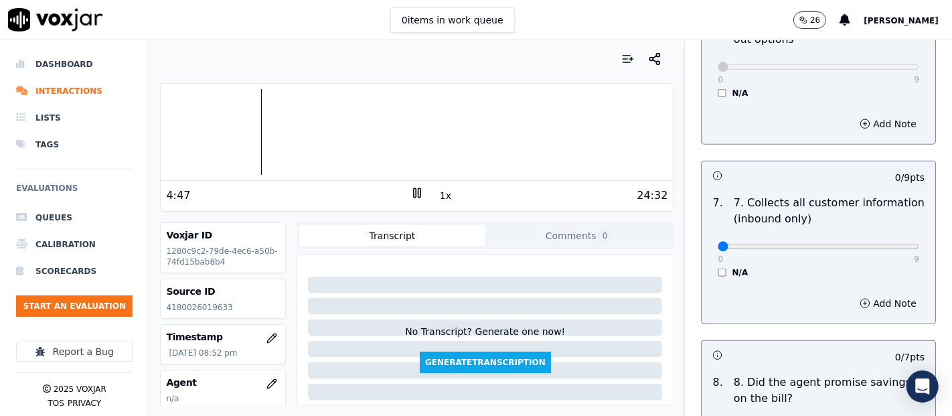
scroll to position [1189, 0]
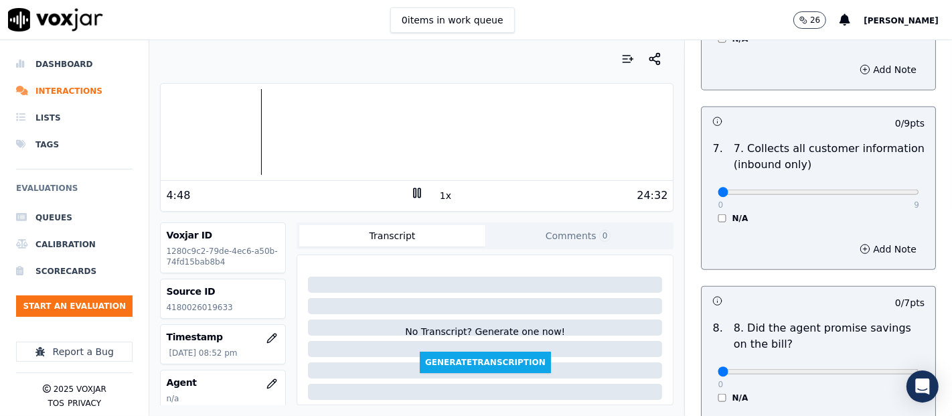
click at [878, 184] on div "0 9" at bounding box center [817, 191] width 201 height 16
type input "9"
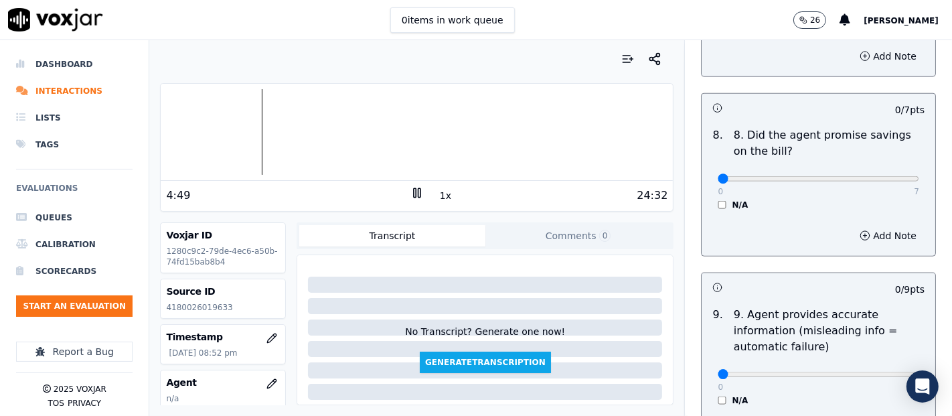
scroll to position [1413, 0]
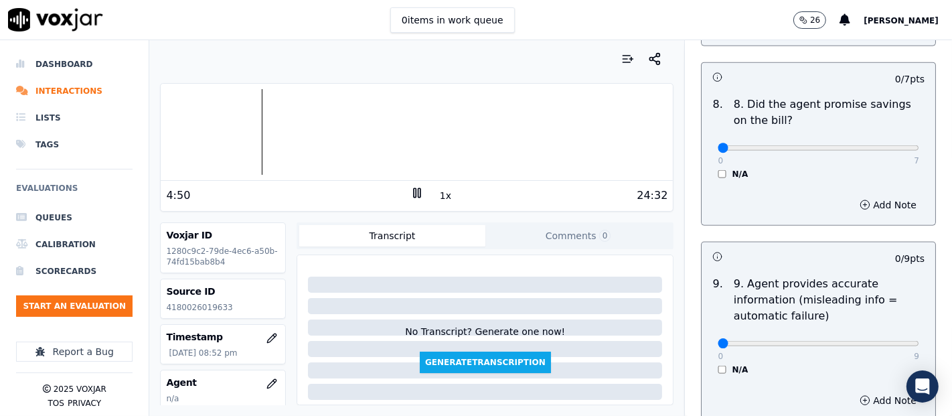
click at [717, 171] on div "N/A" at bounding box center [817, 174] width 201 height 11
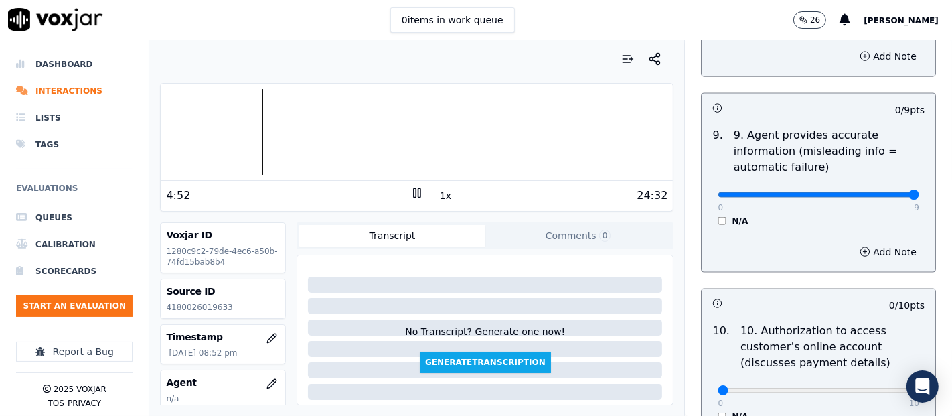
type input "9"
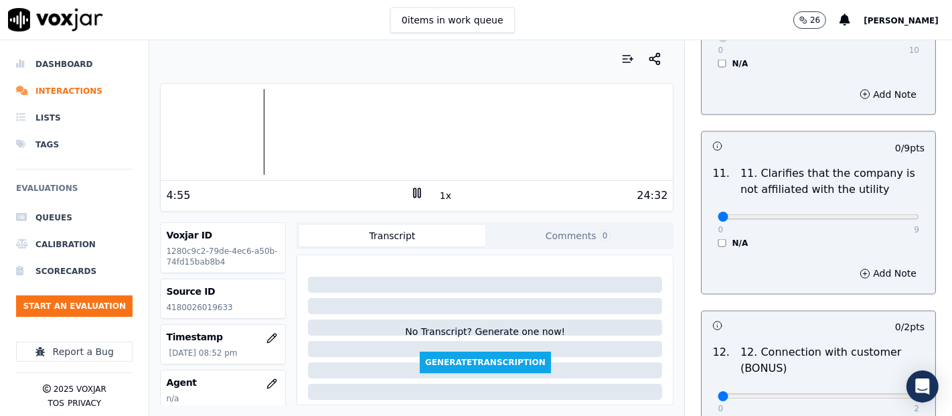
scroll to position [1933, 0]
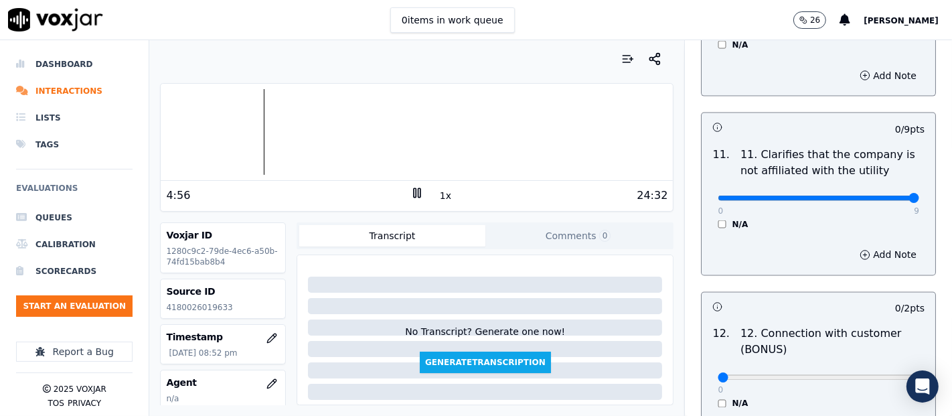
type input "9"
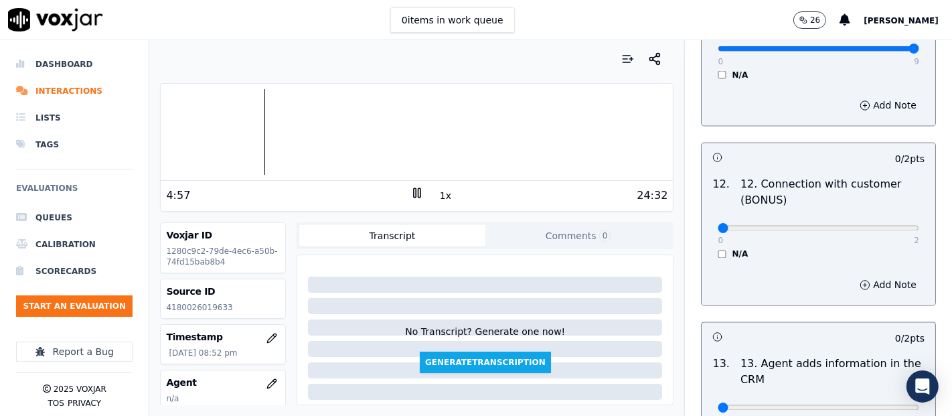
scroll to position [2156, 0]
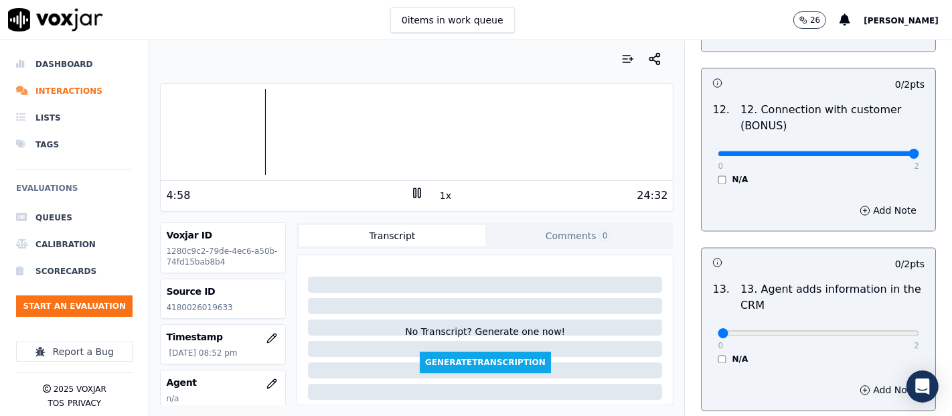
type input "2"
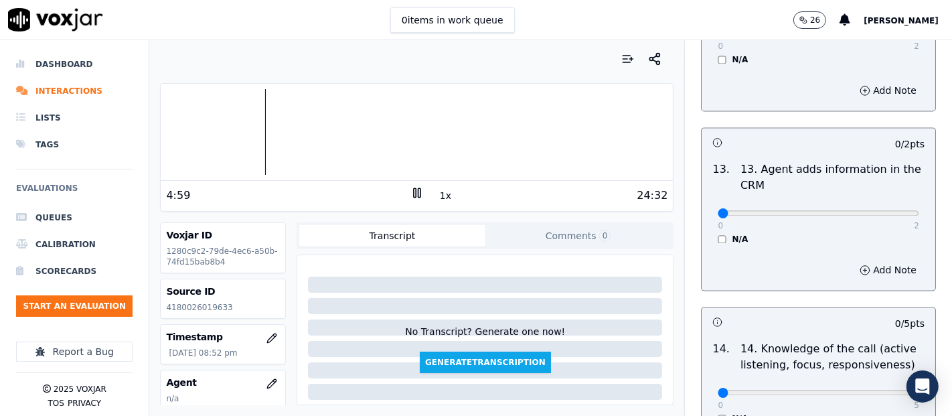
scroll to position [2439, 0]
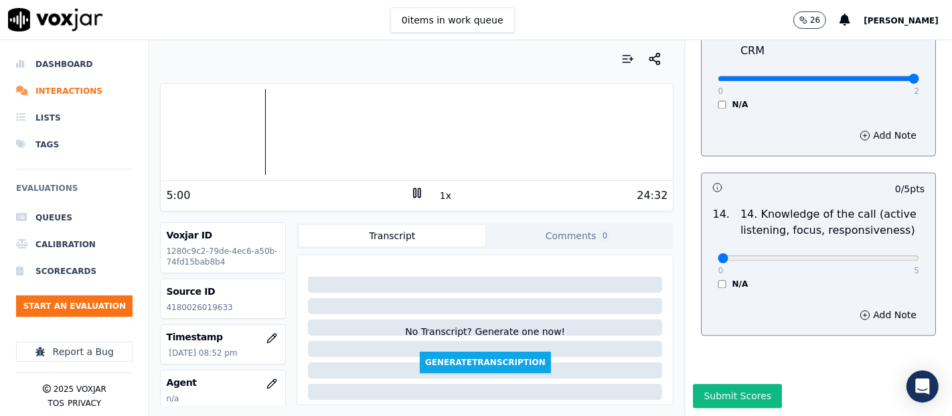
type input "2"
type input "5"
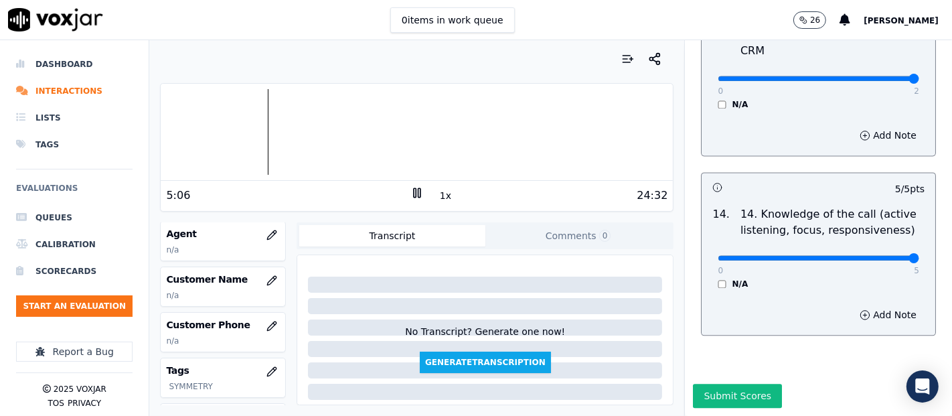
drag, startPoint x: 410, startPoint y: 194, endPoint x: 352, endPoint y: 232, distance: 69.1
click at [410, 194] on icon at bounding box center [416, 192] width 13 height 13
click at [266, 279] on icon "button" at bounding box center [271, 280] width 11 height 11
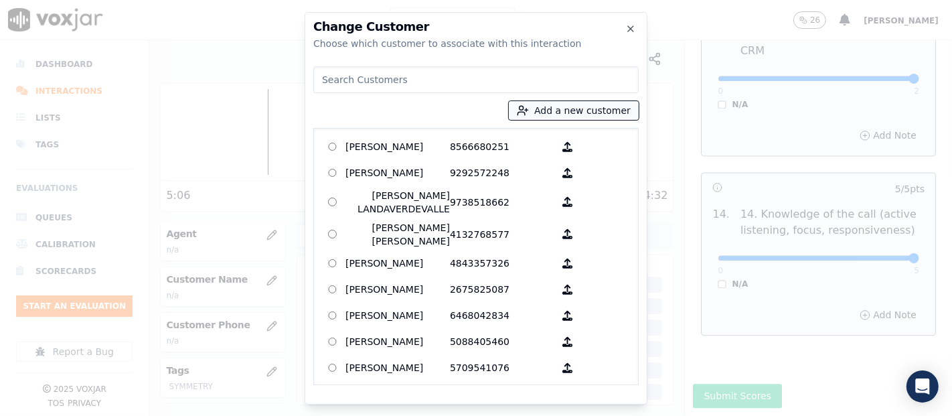
click at [523, 105] on button "Add a new customer" at bounding box center [574, 110] width 130 height 19
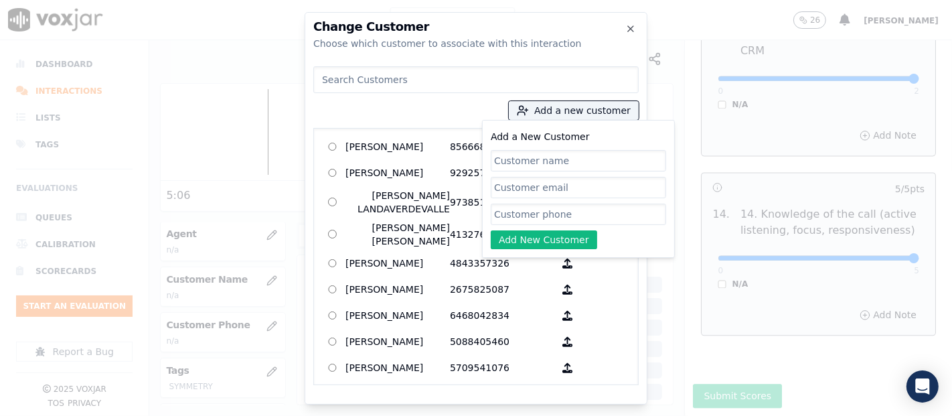
paste input "[PERSON_NAME]"
type input "[PERSON_NAME]"
click at [511, 211] on input "Add a New Customer" at bounding box center [578, 213] width 175 height 21
paste input "7863196832"
type input "7863196832"
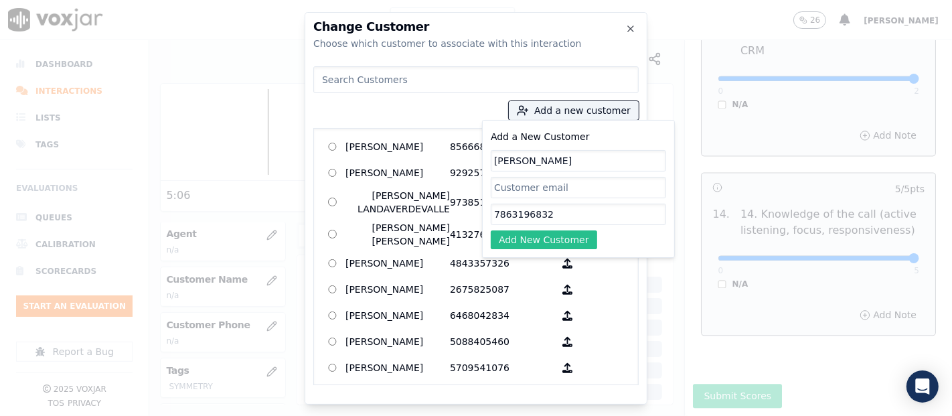
click at [537, 240] on button "Add New Customer" at bounding box center [544, 239] width 106 height 19
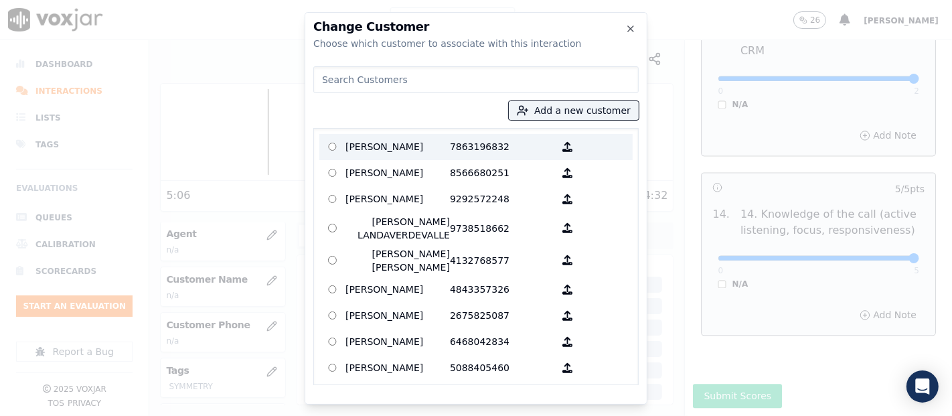
click at [434, 145] on p "[PERSON_NAME]" at bounding box center [397, 147] width 104 height 21
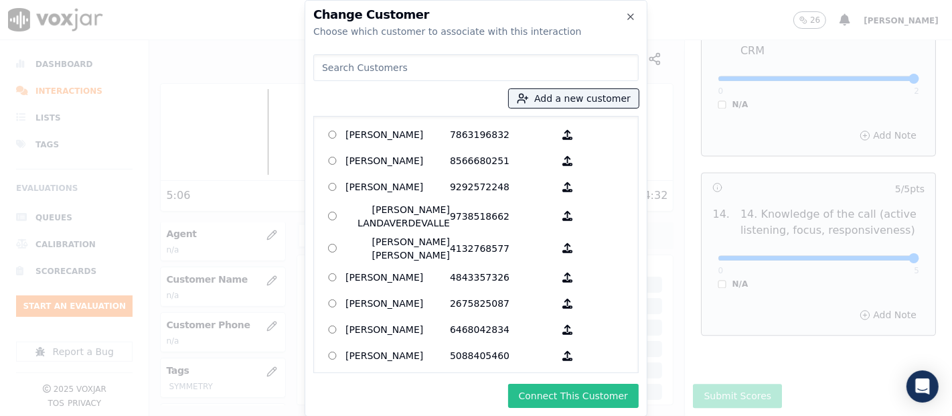
click at [596, 389] on button "Connect This Customer" at bounding box center [573, 396] width 131 height 24
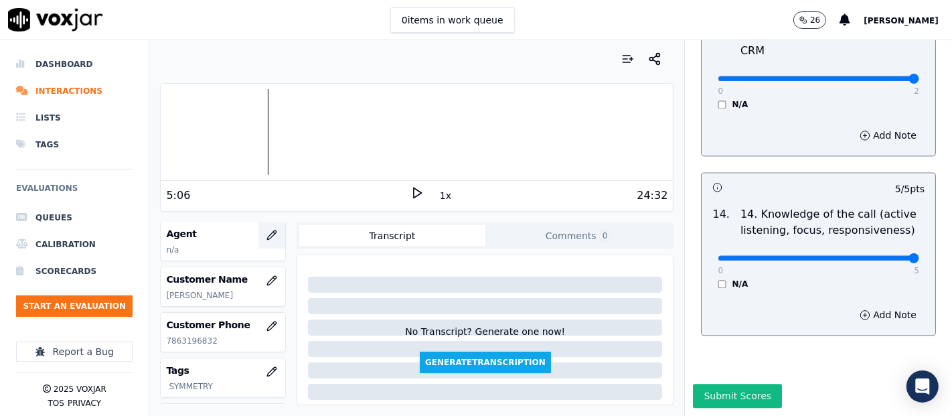
click at [264, 234] on button "button" at bounding box center [271, 235] width 27 height 27
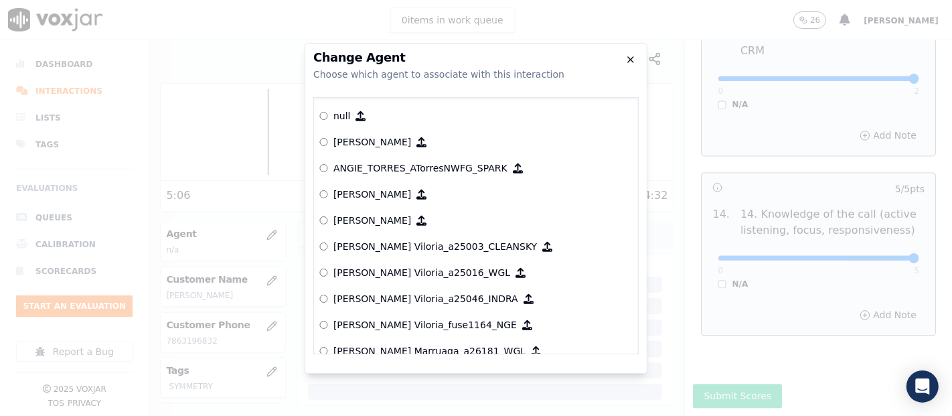
click at [625, 56] on icon "button" at bounding box center [630, 59] width 11 height 11
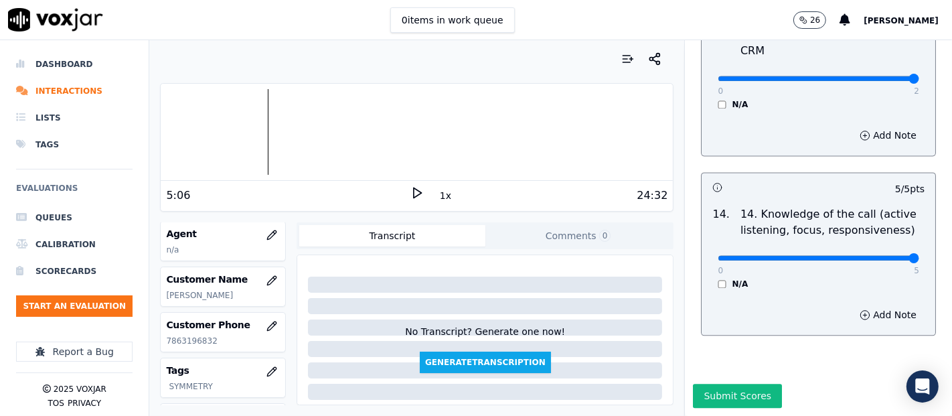
click at [415, 190] on icon at bounding box center [416, 192] width 13 height 13
click at [163, 133] on div at bounding box center [417, 132] width 512 height 86
click at [46, 143] on div "Dashboard Interactions Lists Tags Evaluations Queues Calibration Scorecards Sta…" at bounding box center [476, 227] width 952 height 375
click at [411, 191] on icon at bounding box center [416, 192] width 13 height 13
click at [266, 238] on icon "button" at bounding box center [271, 235] width 11 height 11
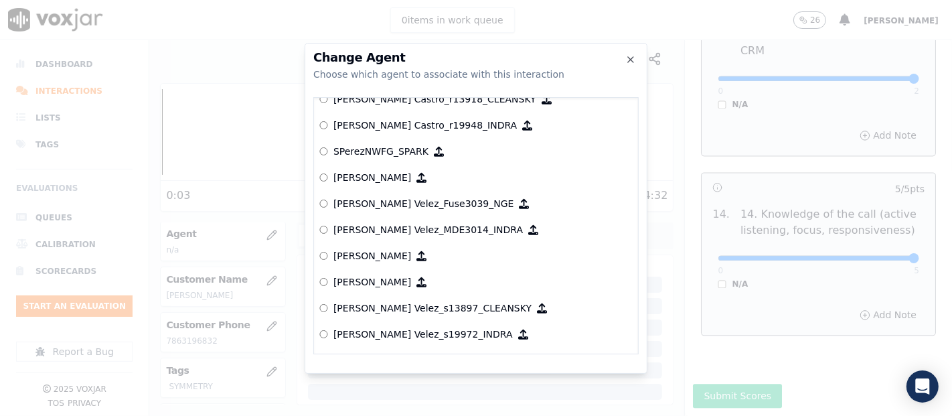
scroll to position [5313, 0]
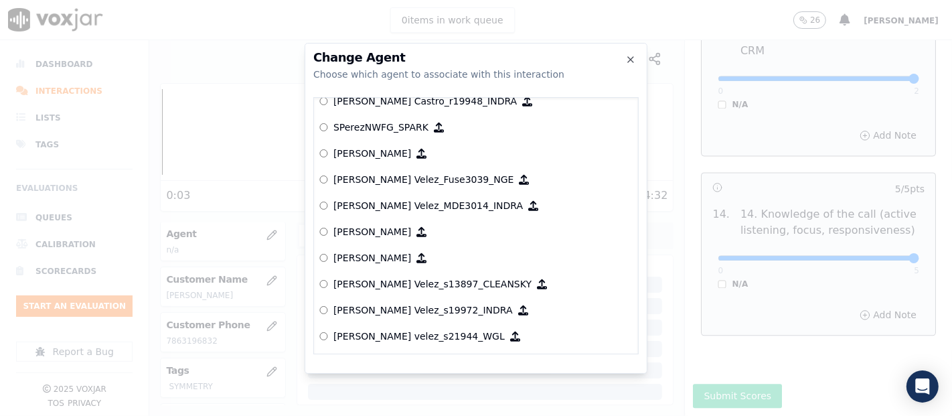
click at [409, 260] on p "[PERSON_NAME]" at bounding box center [372, 257] width 78 height 13
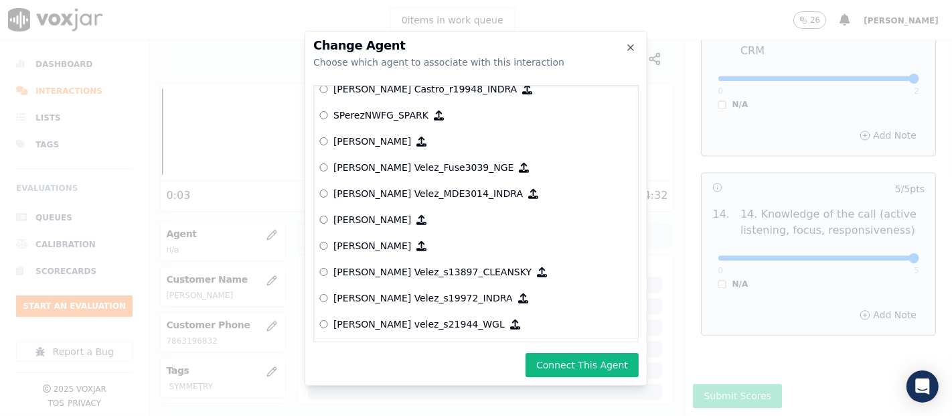
click at [589, 349] on div "Change Agent Choose which agent to associate with this interaction null Yeraldi…" at bounding box center [476, 208] width 343 height 355
click at [586, 364] on button "Connect This Agent" at bounding box center [581, 365] width 113 height 24
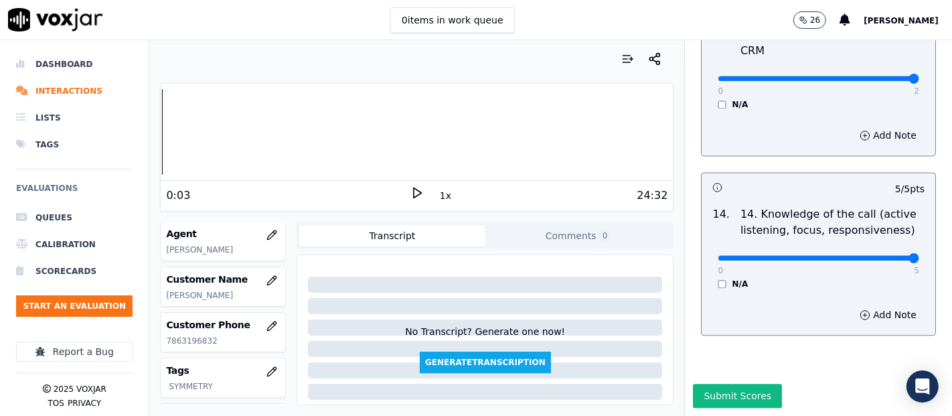
click at [762, 384] on div "Submit Scores" at bounding box center [818, 400] width 267 height 32
click at [757, 384] on button "Submit Scores" at bounding box center [737, 396] width 89 height 24
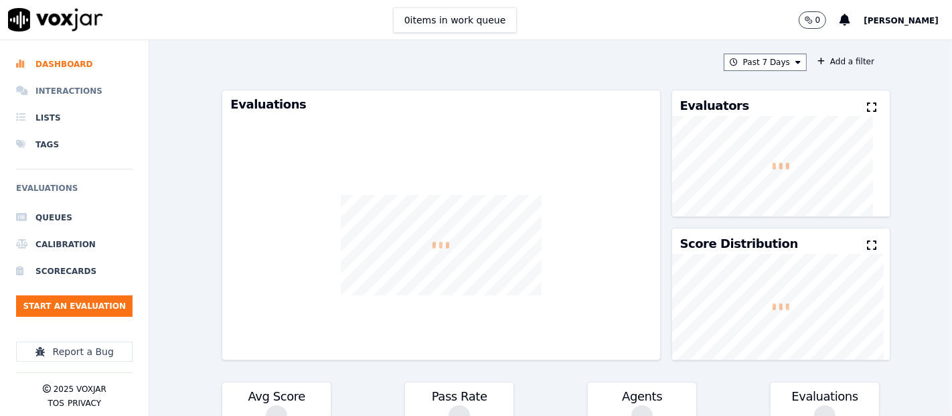
click at [90, 88] on li "Interactions" at bounding box center [74, 91] width 116 height 27
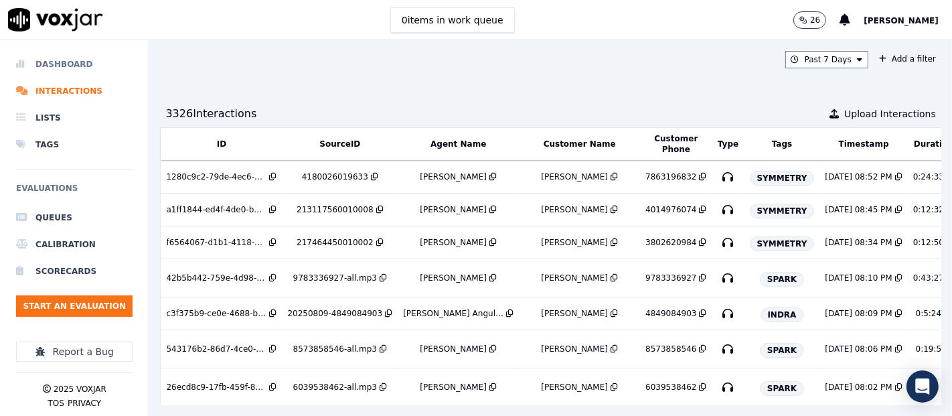
click at [72, 66] on li "Dashboard" at bounding box center [74, 64] width 116 height 27
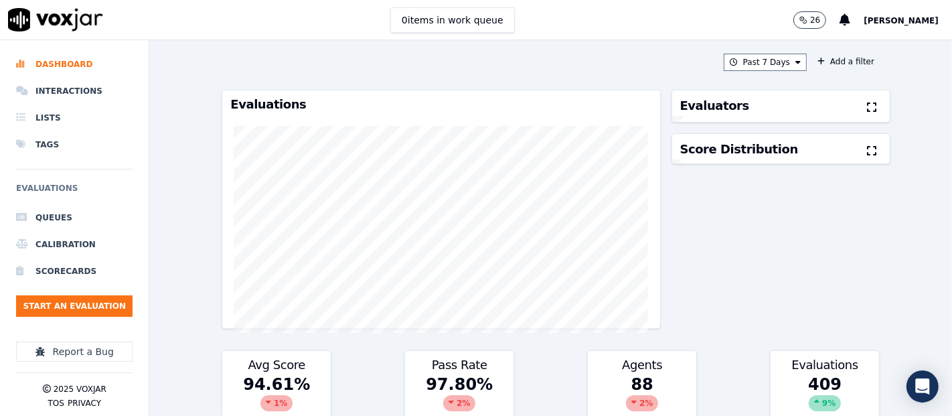
click at [744, 48] on div "Past 7 Days Add a filter Evaluations Evaluators Score Distribution Avg Score 94…" at bounding box center [550, 227] width 669 height 375
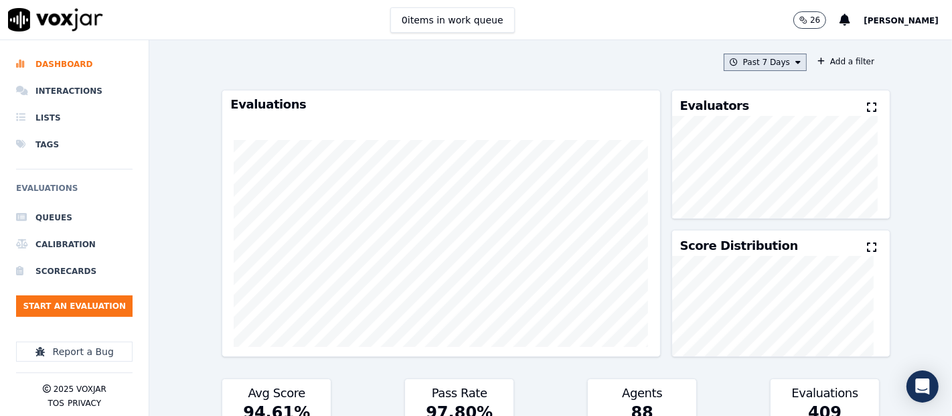
drag, startPoint x: 738, startPoint y: 56, endPoint x: 744, endPoint y: 64, distance: 11.0
click at [743, 61] on button "Past 7 Days" at bounding box center [764, 62] width 83 height 17
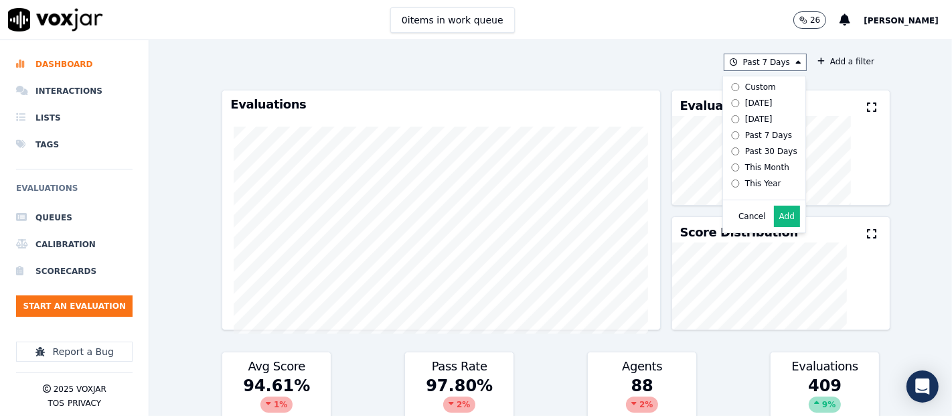
click at [774, 223] on button "Add" at bounding box center [787, 215] width 26 height 21
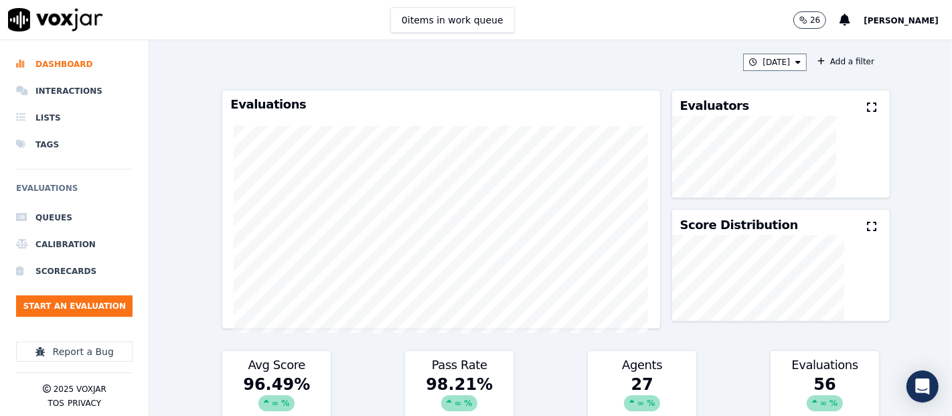
click at [867, 104] on icon at bounding box center [871, 107] width 9 height 11
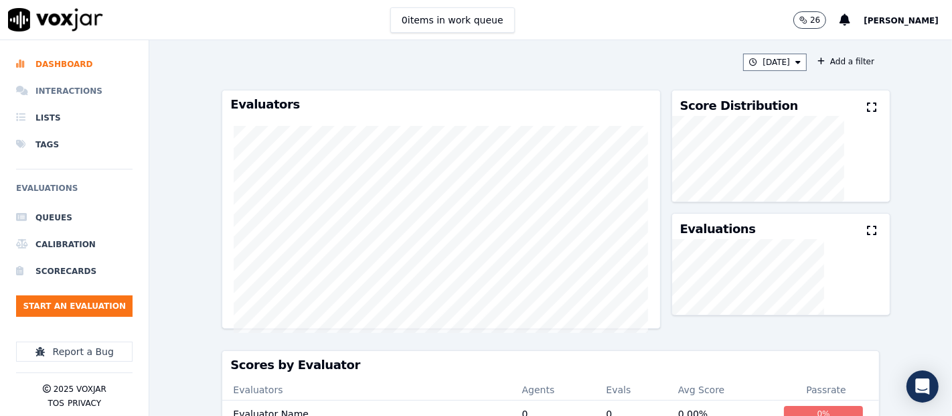
click at [72, 90] on li "Interactions" at bounding box center [74, 91] width 116 height 27
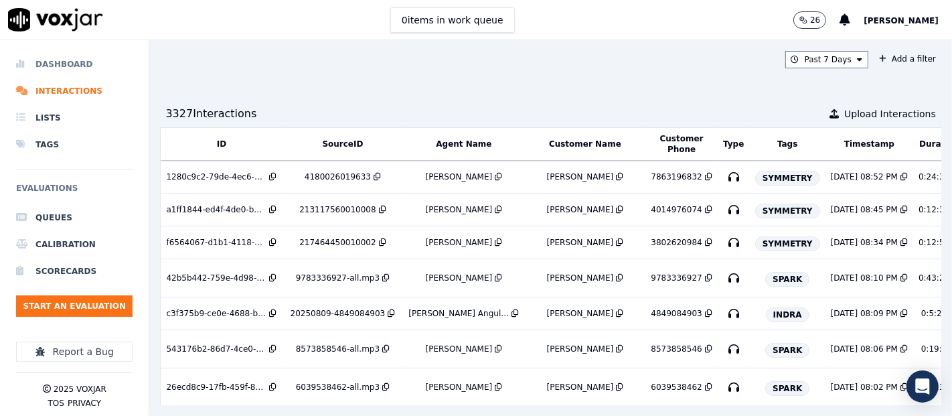
click at [59, 62] on li "Dashboard" at bounding box center [74, 64] width 116 height 27
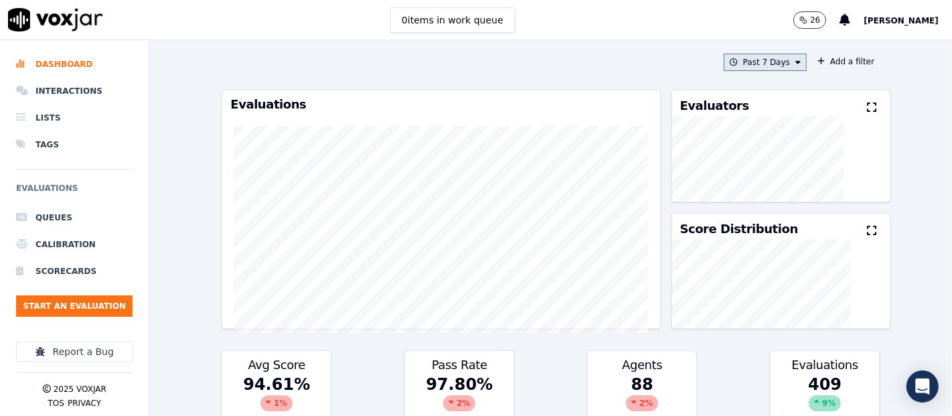
click at [762, 61] on button "Past 7 Days" at bounding box center [764, 62] width 83 height 17
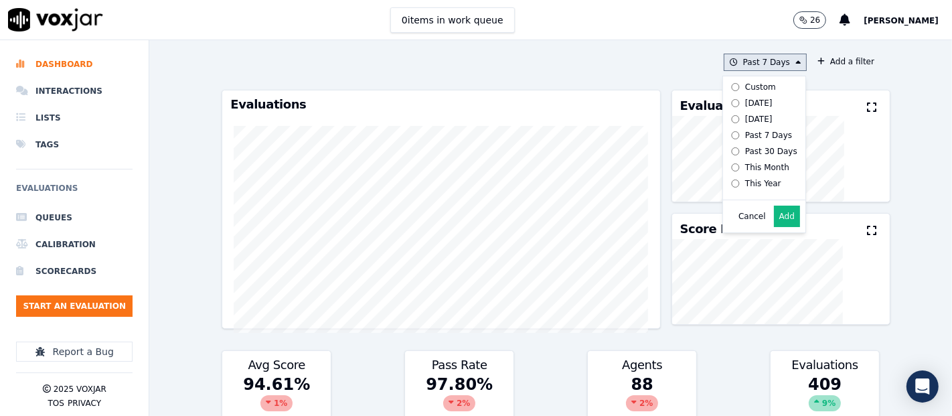
click at [774, 227] on button "Add" at bounding box center [787, 215] width 26 height 21
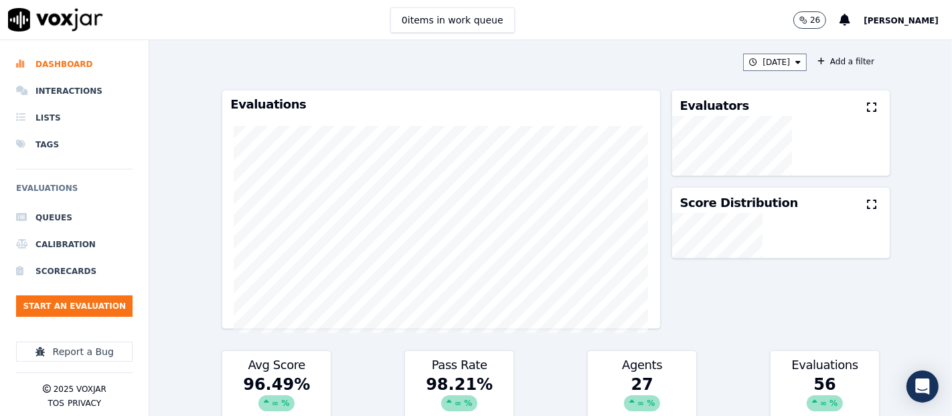
click at [845, 111] on div "Evaluators" at bounding box center [781, 102] width 218 height 25
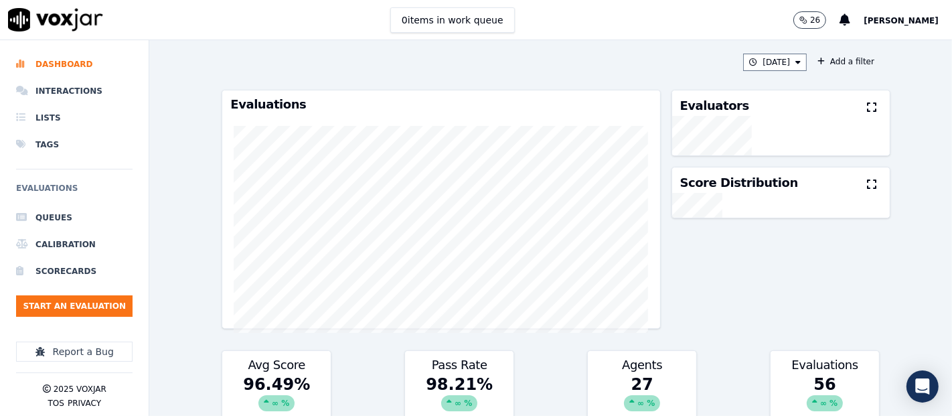
click at [867, 106] on icon at bounding box center [871, 107] width 9 height 11
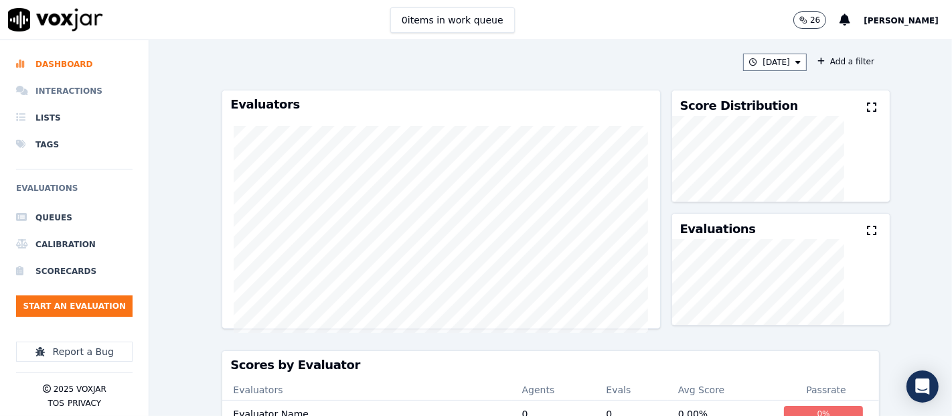
click at [70, 85] on li "Interactions" at bounding box center [74, 91] width 116 height 27
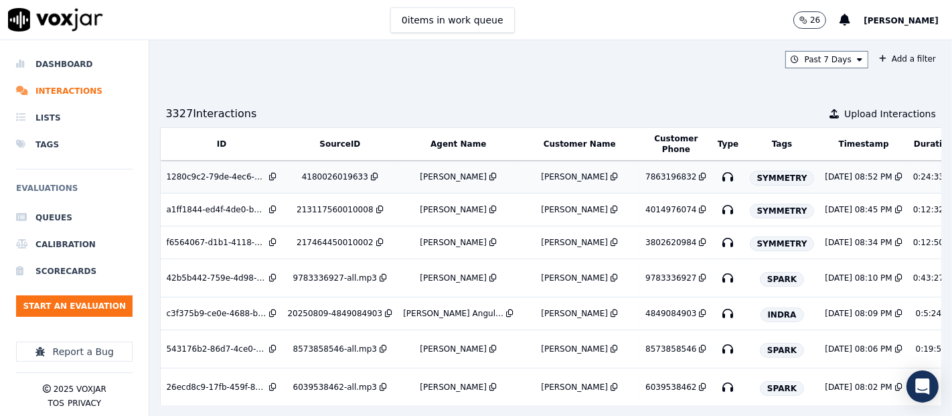
click at [432, 175] on div "[PERSON_NAME]" at bounding box center [453, 176] width 67 height 11
click at [52, 48] on div "Dashboard Interactions Lists Tags Evaluations Queues Calibration Scorecards Sta…" at bounding box center [74, 225] width 116 height 370
click at [43, 72] on li "Dashboard" at bounding box center [74, 64] width 116 height 27
click at [48, 68] on li "Dashboard" at bounding box center [74, 64] width 116 height 27
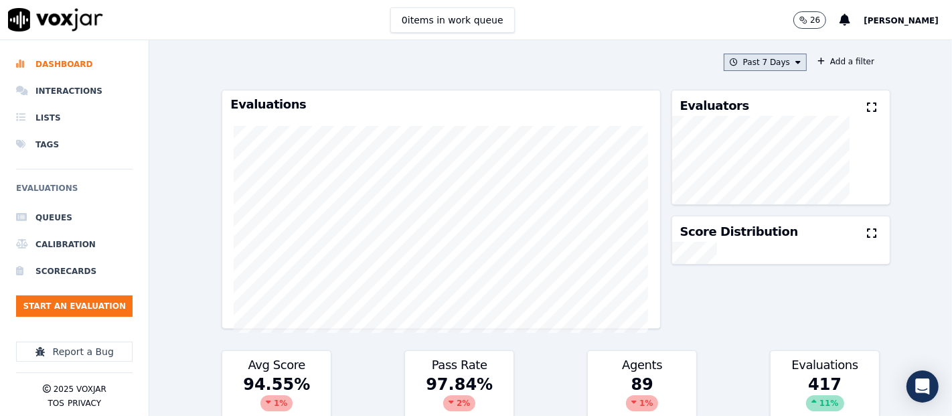
click at [795, 64] on icon at bounding box center [797, 62] width 5 height 8
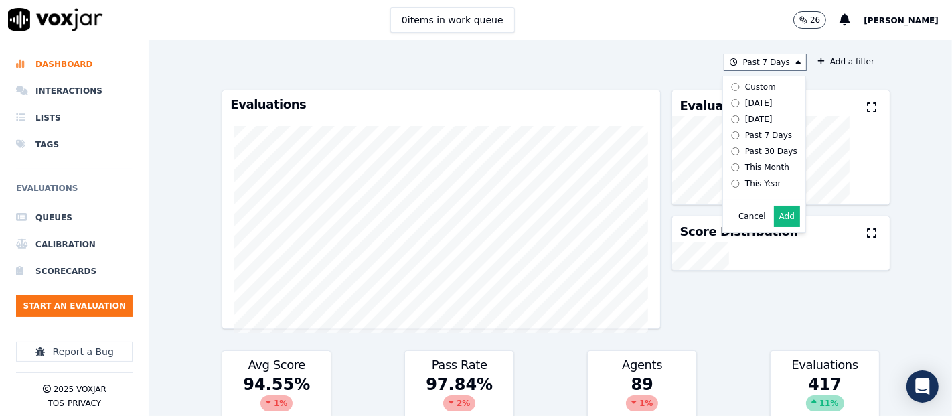
drag, startPoint x: 770, startPoint y: 229, endPoint x: 767, endPoint y: 221, distance: 8.7
click at [774, 224] on button "Add" at bounding box center [787, 215] width 26 height 21
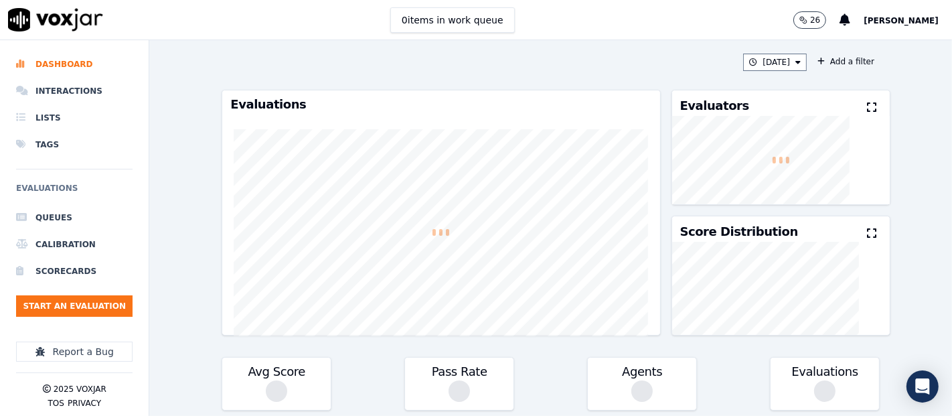
click at [867, 104] on icon at bounding box center [871, 107] width 9 height 11
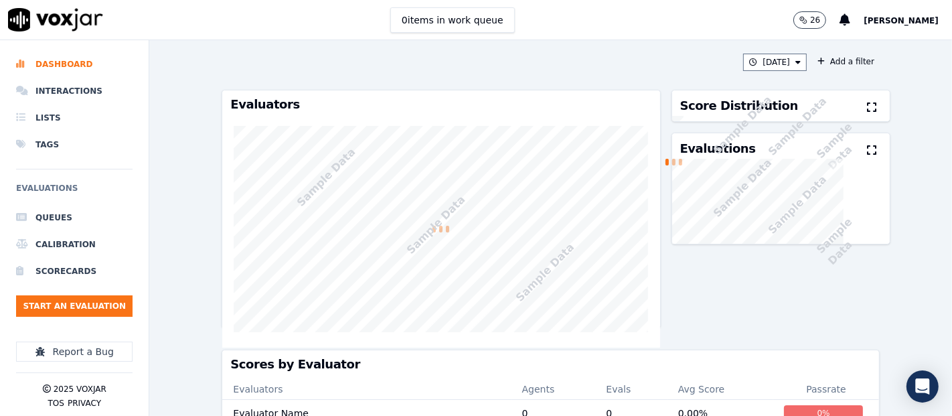
click at [851, 107] on p "Sample Data" at bounding box center [851, 135] width 77 height 77
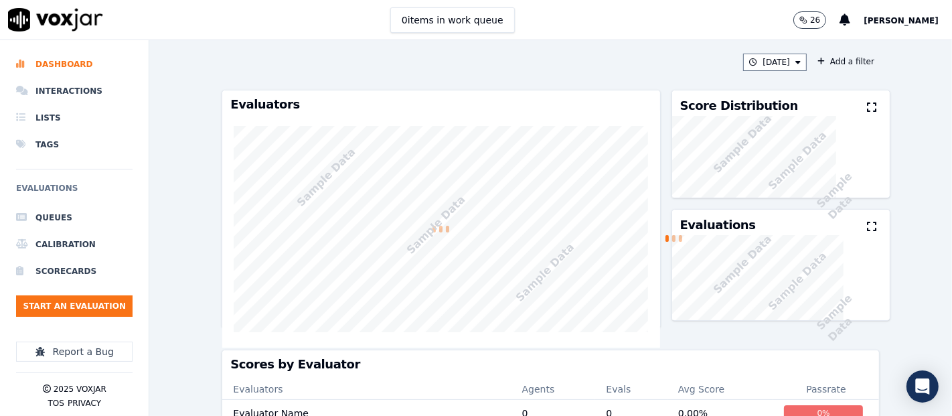
click at [867, 107] on icon at bounding box center [871, 107] width 9 height 11
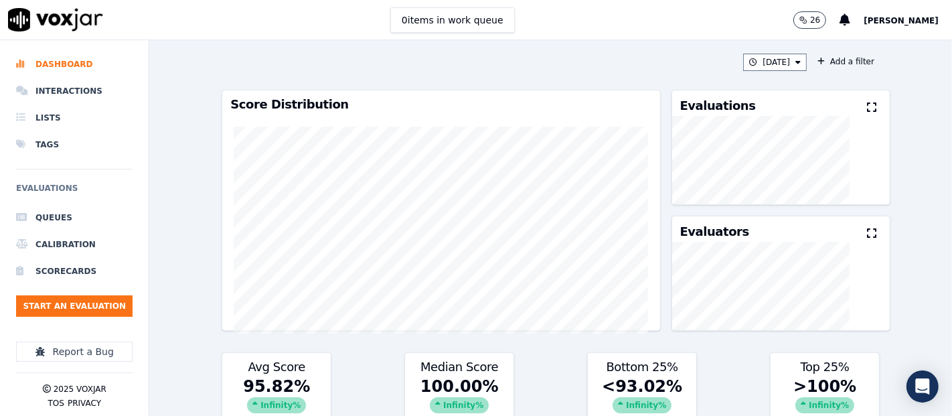
click at [867, 106] on icon at bounding box center [871, 107] width 9 height 11
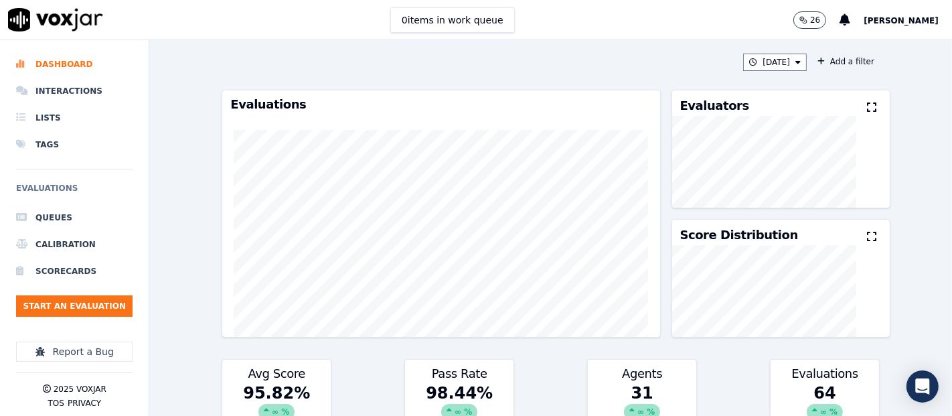
click at [867, 106] on icon at bounding box center [871, 107] width 9 height 11
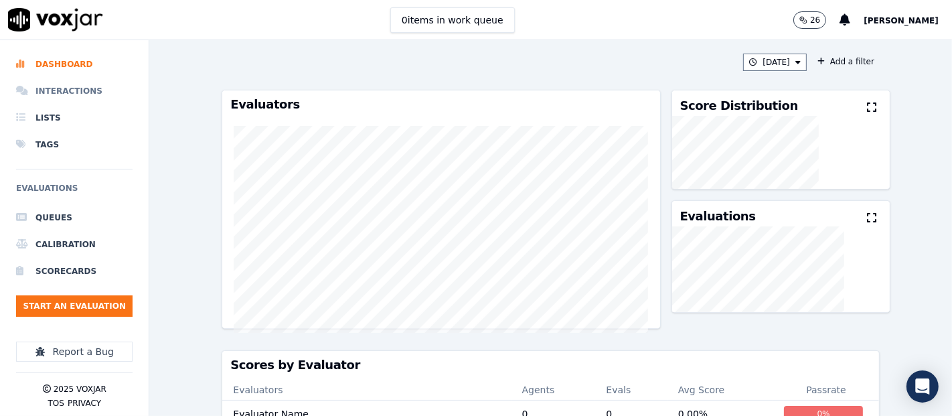
click at [77, 95] on li "Interactions" at bounding box center [74, 91] width 116 height 27
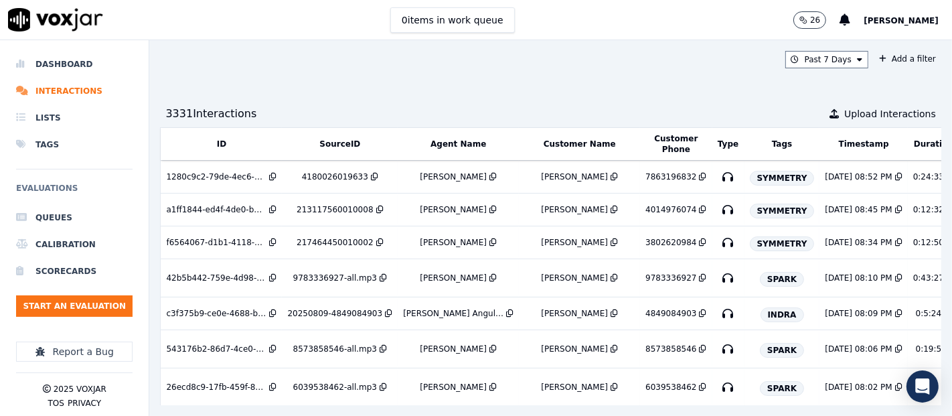
click at [562, 50] on div "Past 7 Days Add a filter 3331 Interaction s Upload Interactions ID SourceID Age…" at bounding box center [550, 227] width 802 height 375
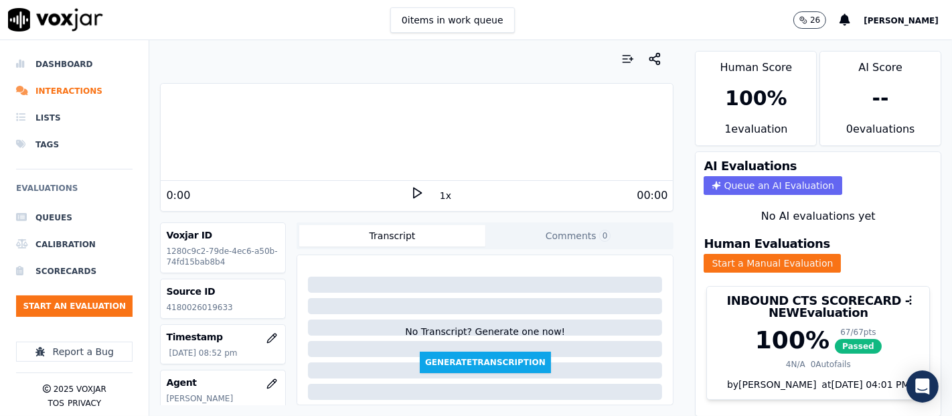
click at [410, 197] on icon at bounding box center [416, 192] width 13 height 13
